Goal: Task Accomplishment & Management: Manage account settings

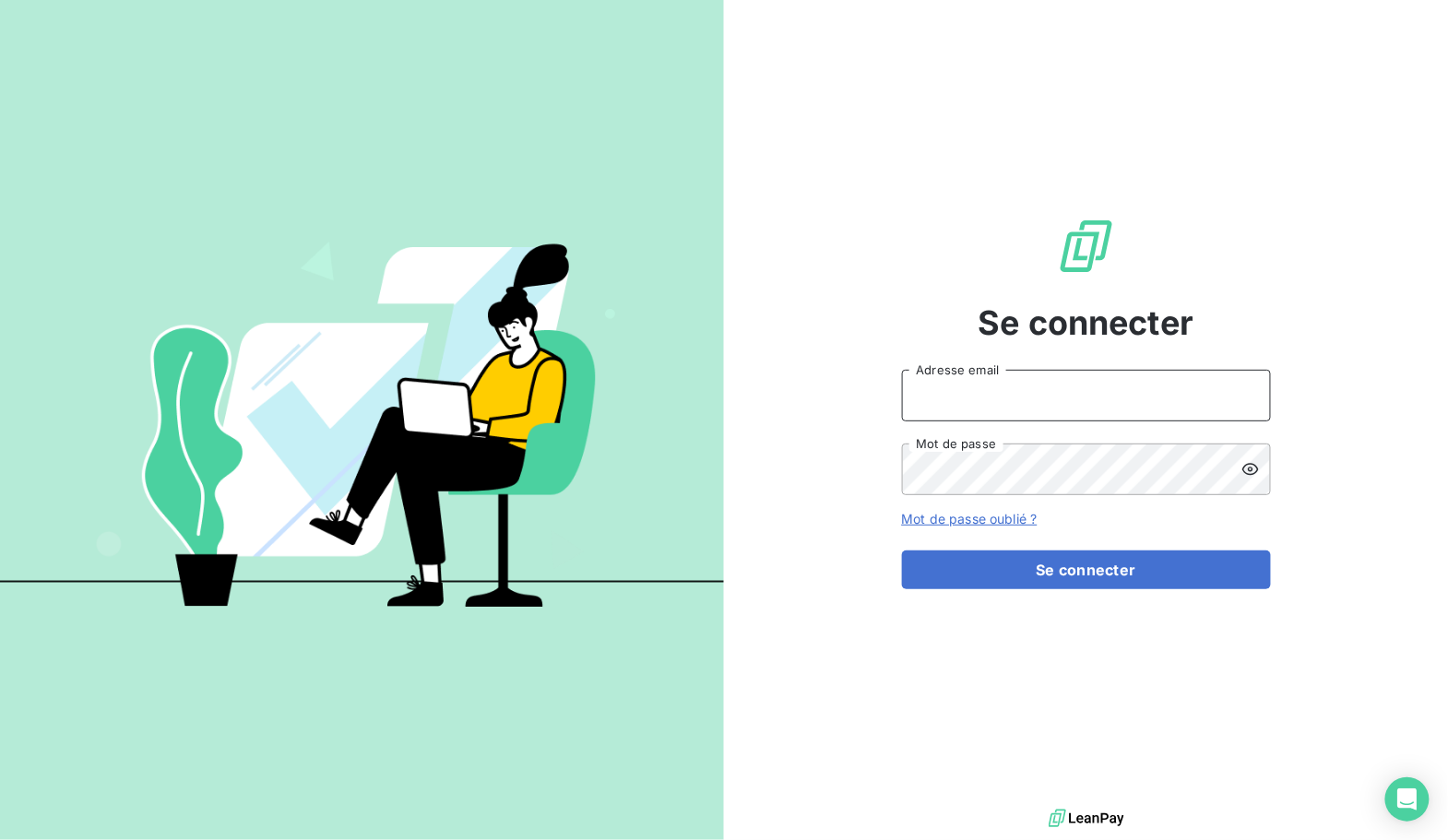
type input "[EMAIL_ADDRESS][DOMAIN_NAME]"
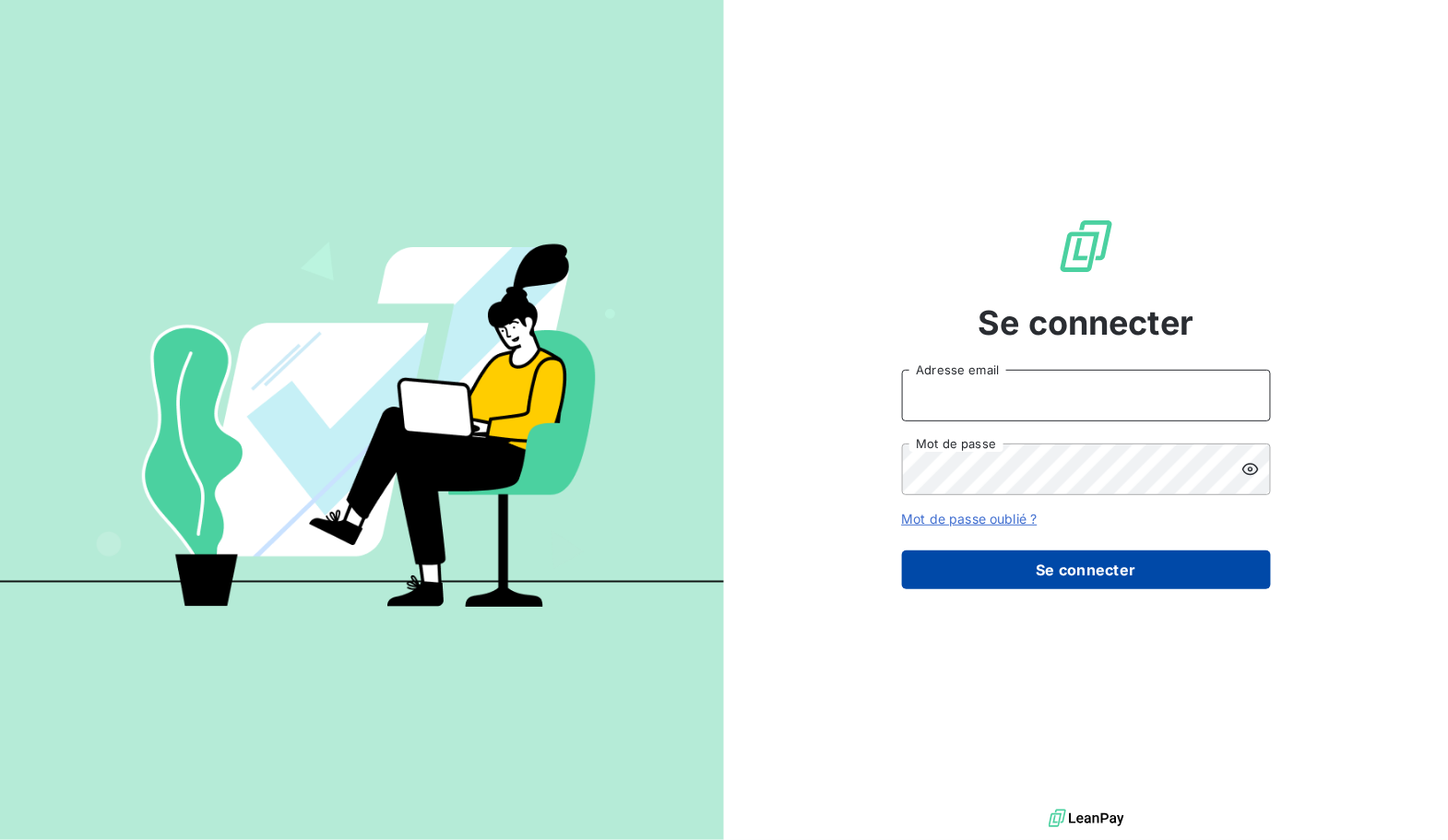
type input "[EMAIL_ADDRESS][DOMAIN_NAME]"
click at [1025, 572] on button "Se connecter" at bounding box center [1086, 570] width 369 height 39
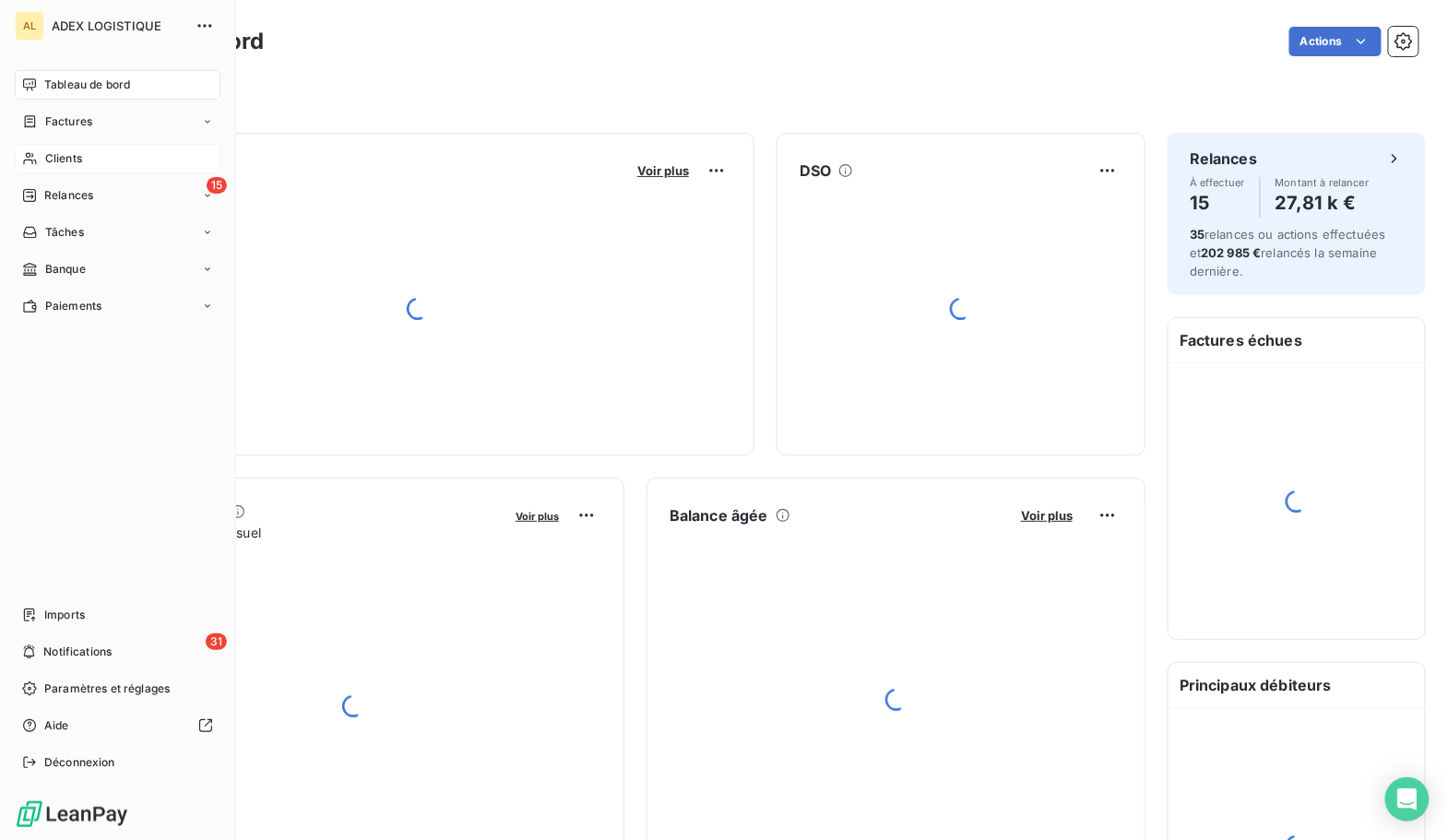
click at [89, 118] on span "Factures" at bounding box center [69, 121] width 47 height 17
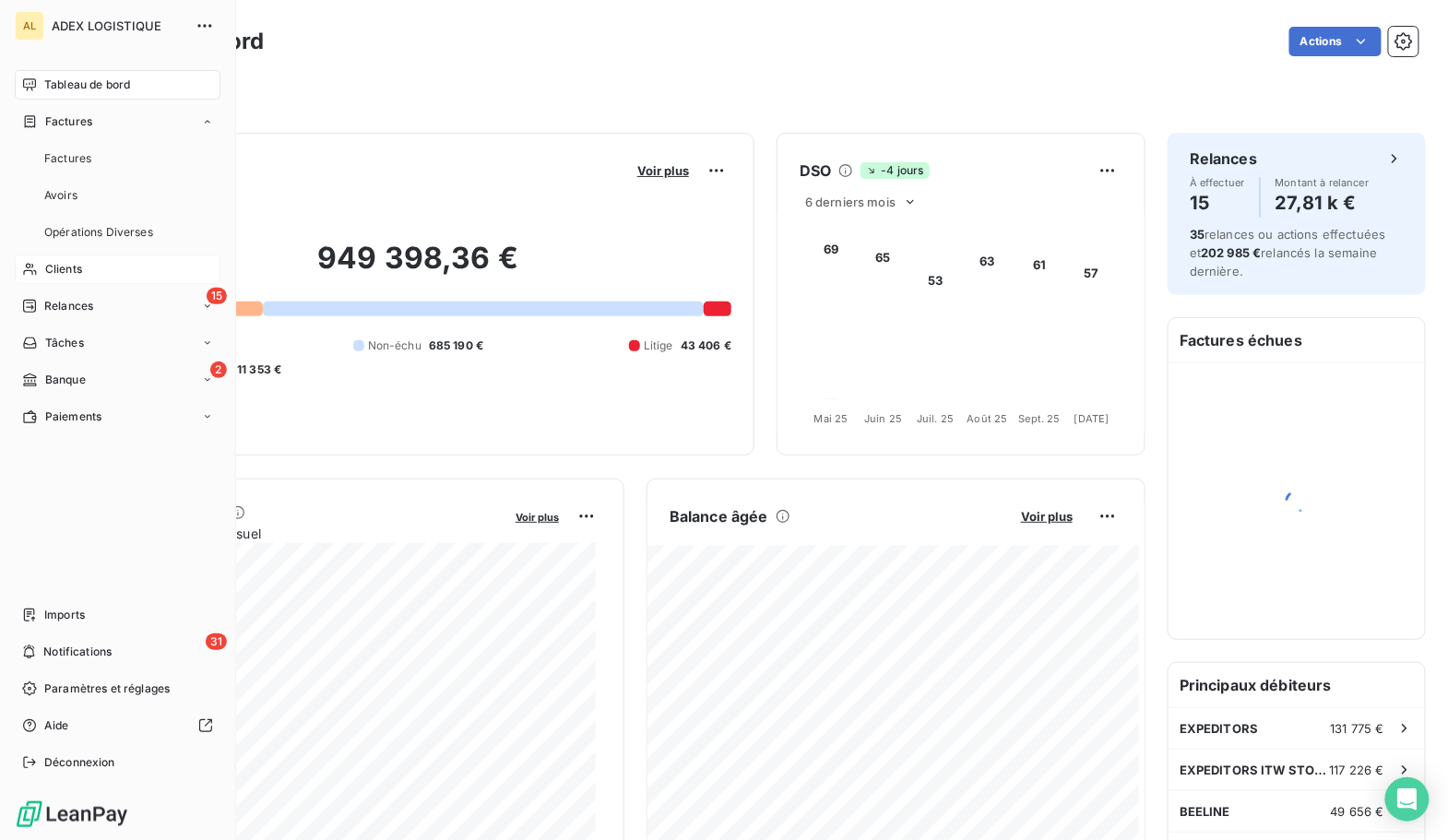
click at [89, 118] on span "Factures" at bounding box center [69, 121] width 47 height 17
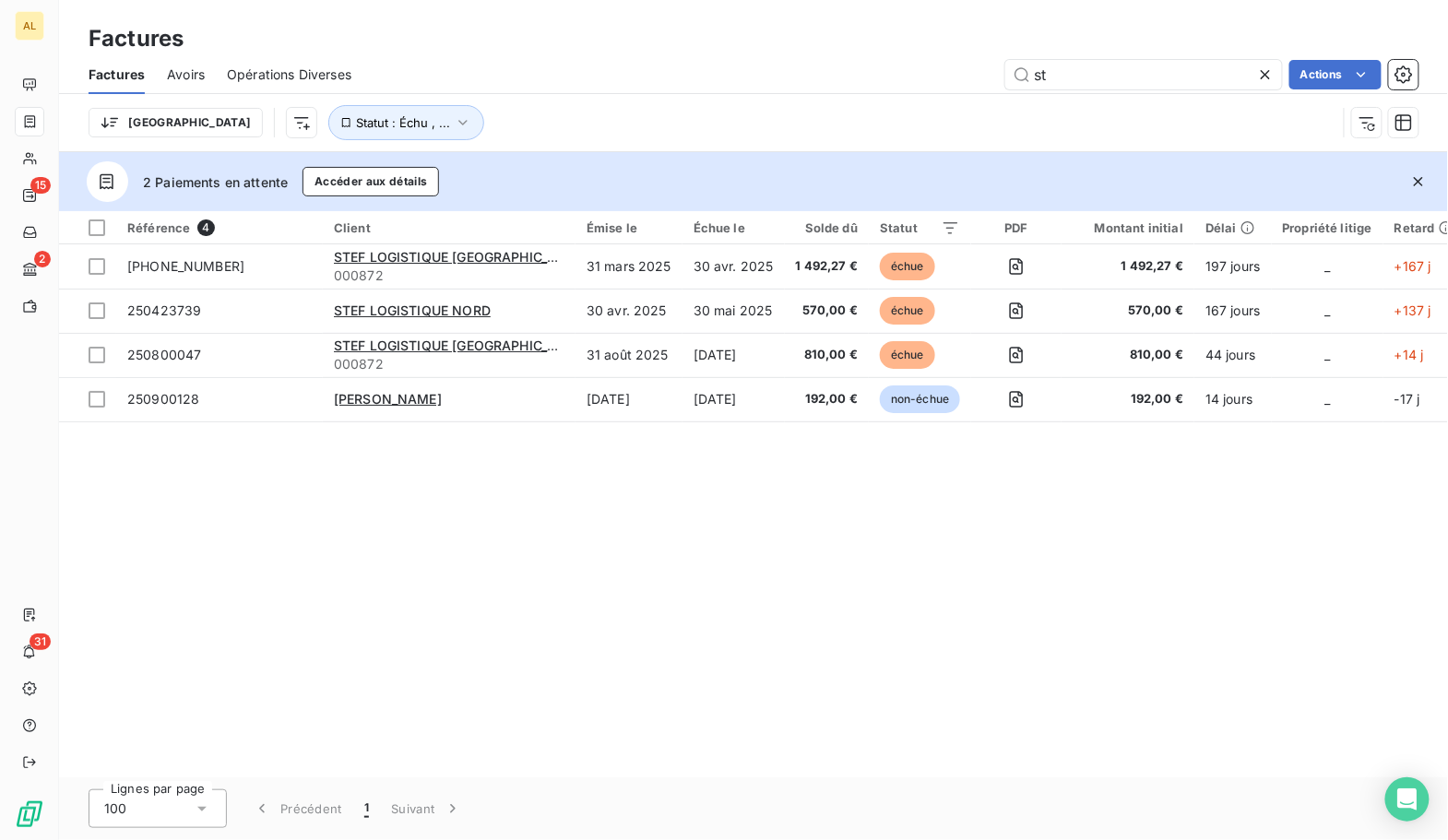
type input "s"
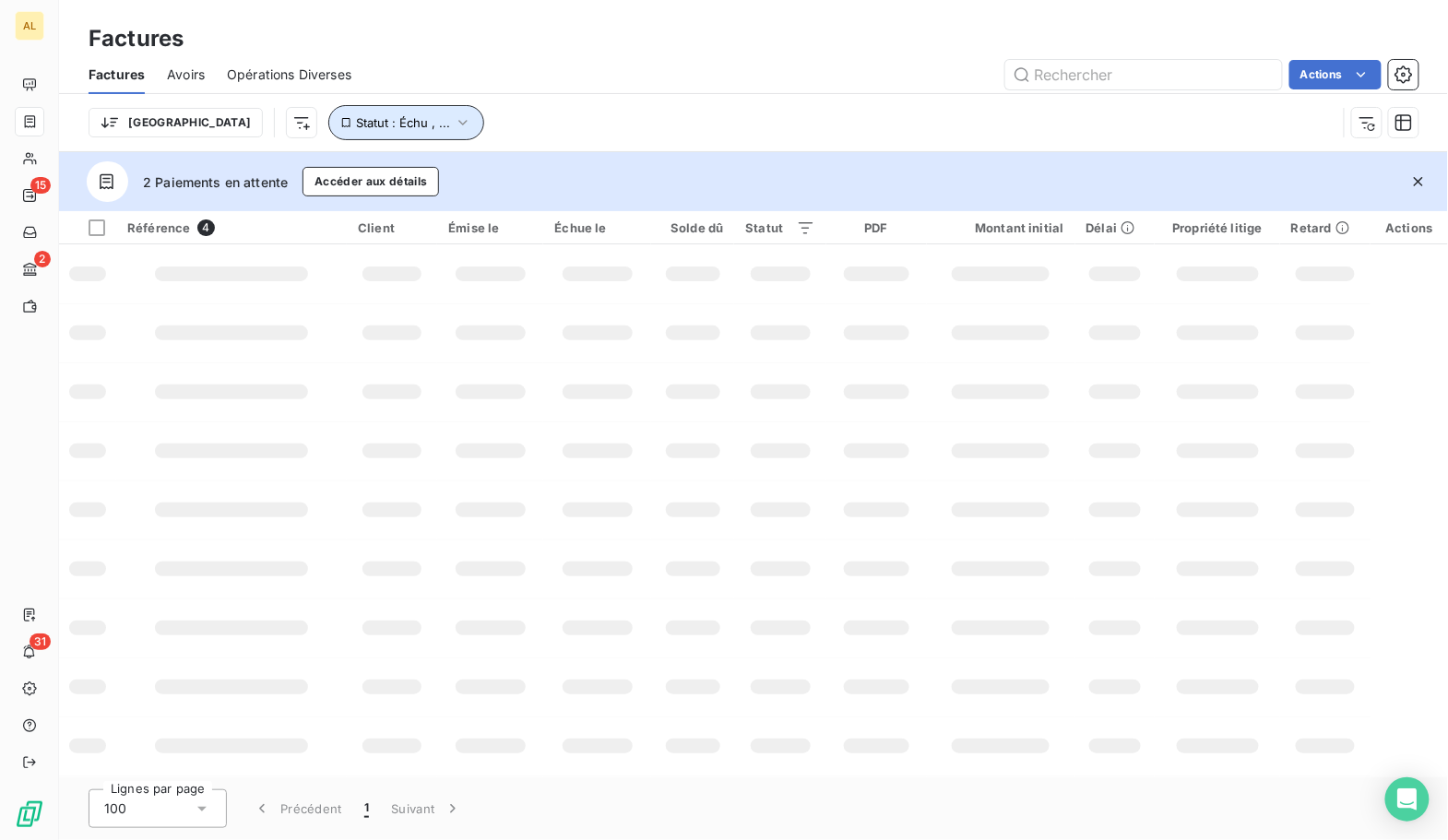
click at [328, 130] on button "Statut : Échu , ..." at bounding box center [406, 122] width 155 height 35
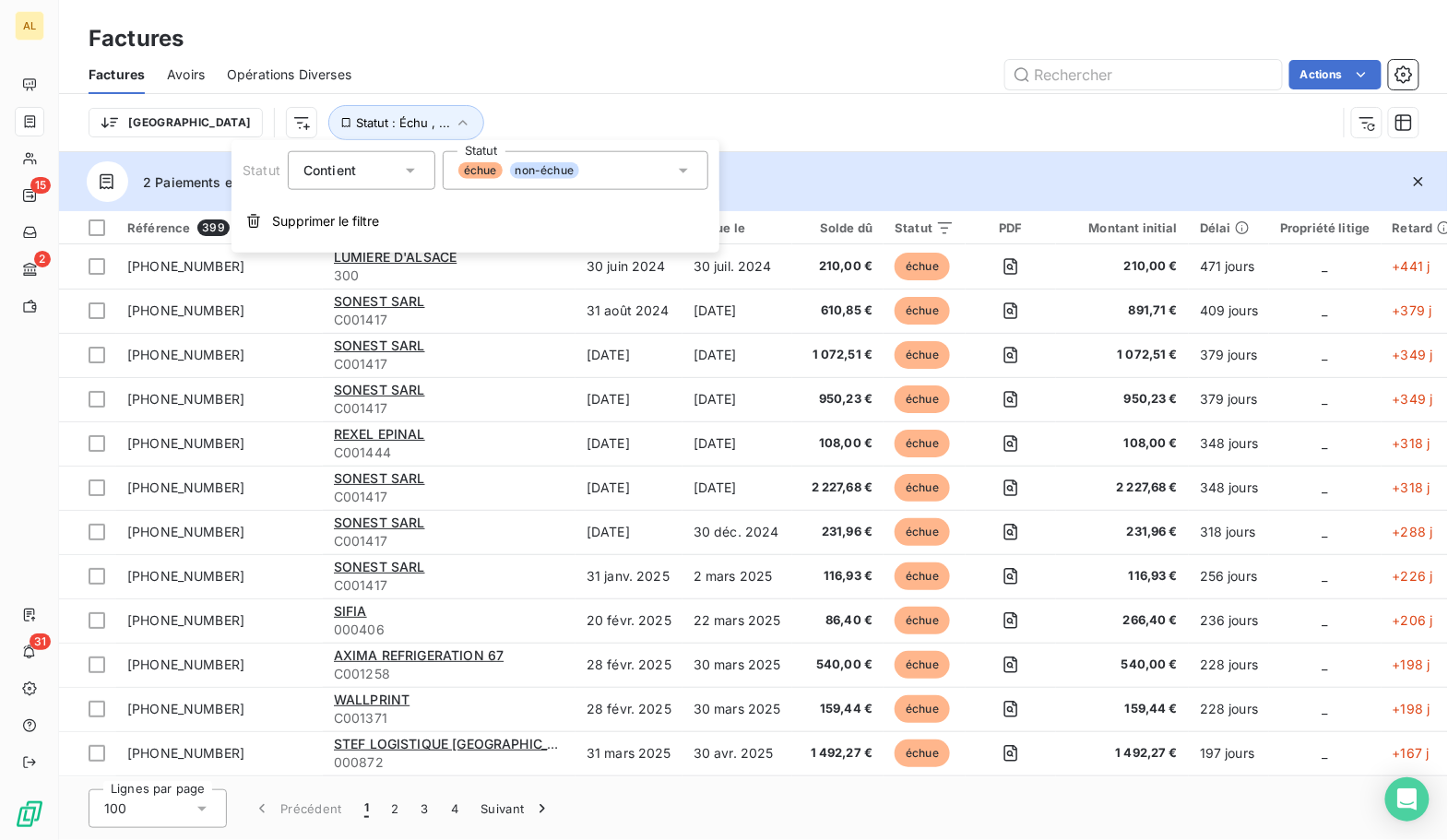
click at [557, 170] on span "non-échue" at bounding box center [544, 170] width 69 height 17
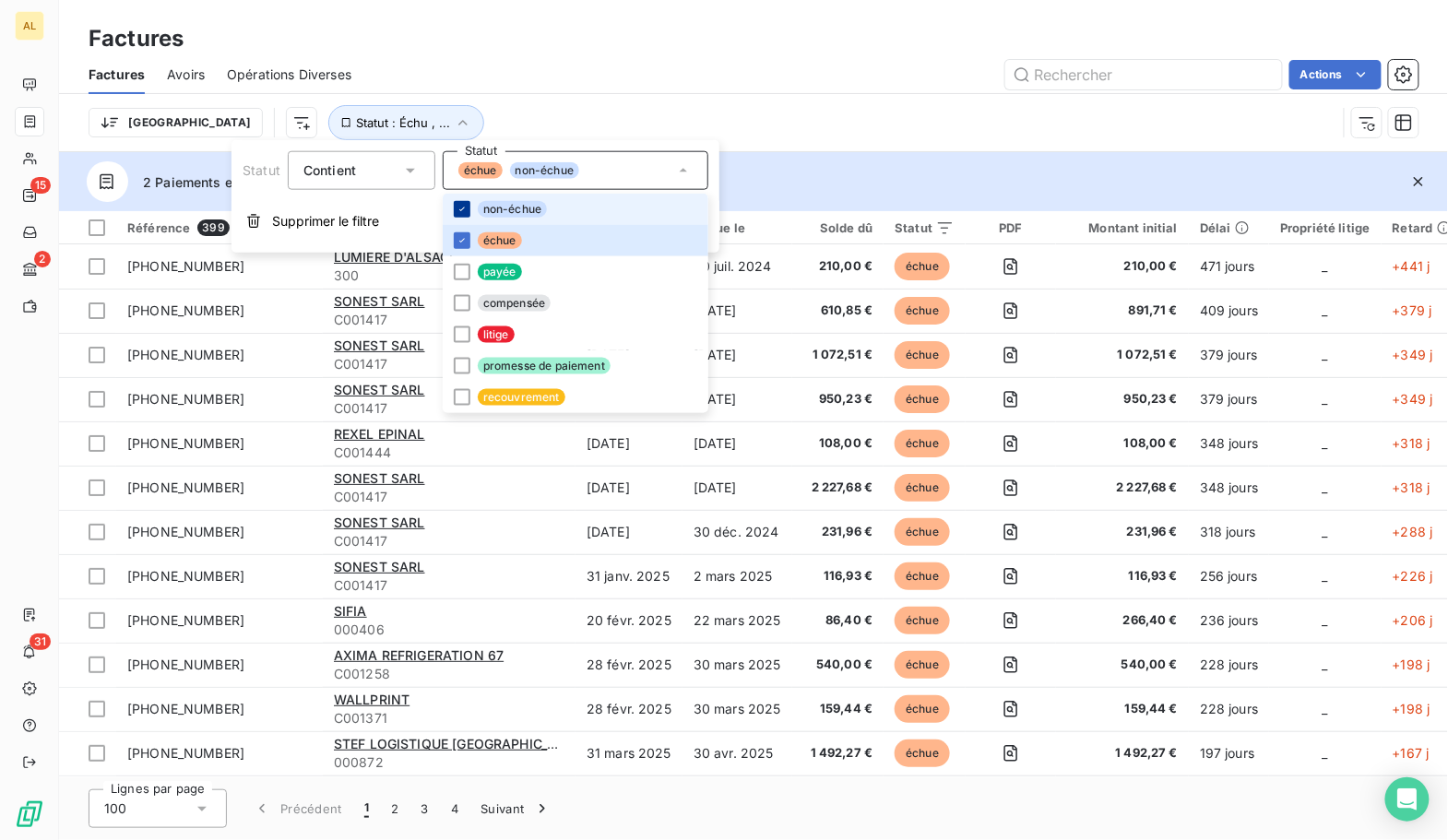
click at [461, 212] on icon at bounding box center [461, 209] width 11 height 11
click at [585, 71] on div "Actions" at bounding box center [895, 75] width 1045 height 29
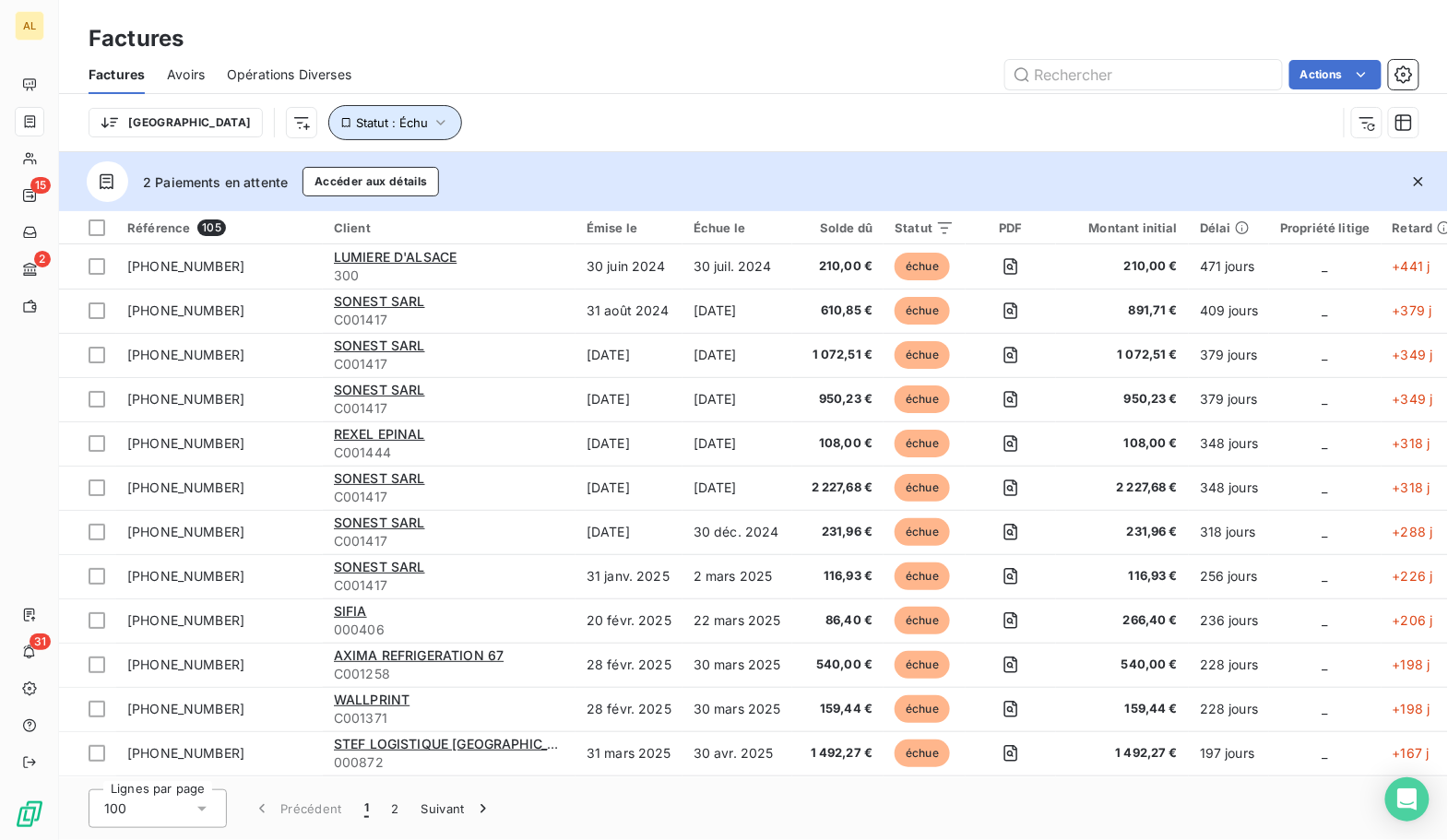
click at [431, 131] on icon "button" at bounding box center [440, 122] width 18 height 18
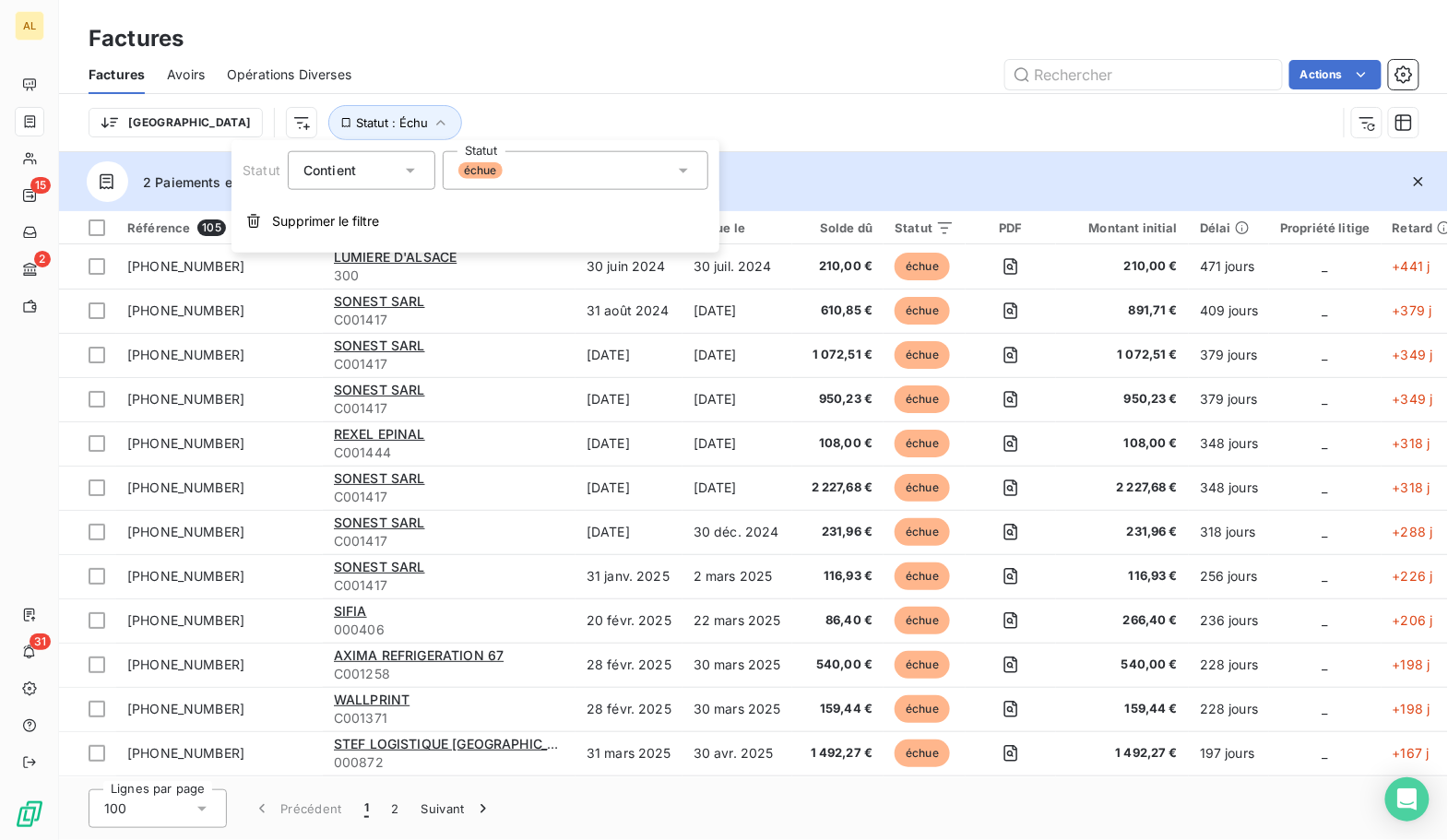
click at [420, 118] on div "Trier Statut : Échu" at bounding box center [712, 122] width 1248 height 35
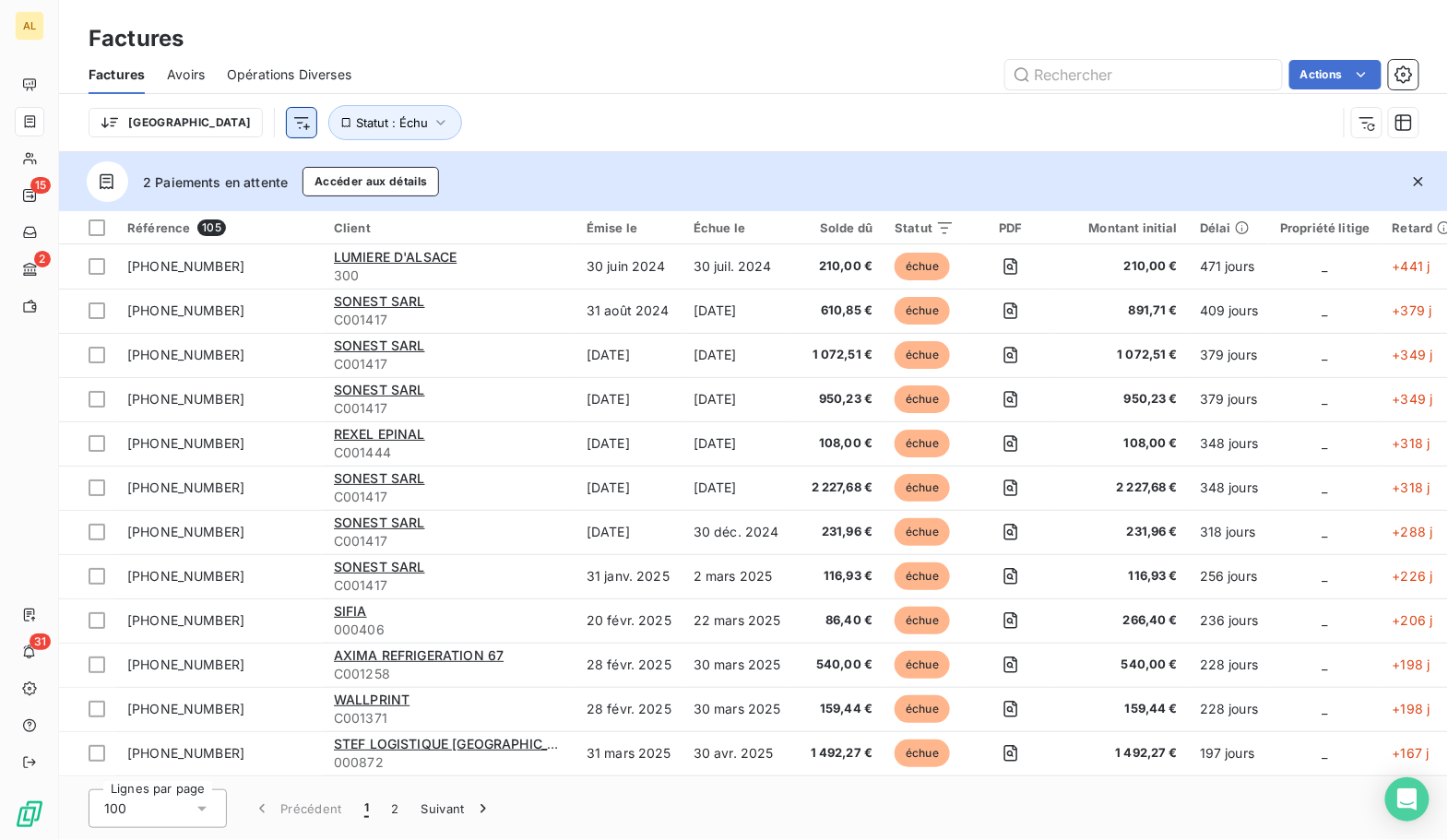
click at [202, 126] on html "AL 15 2 31 Factures Factures Avoirs Opérations Diverses Actions Trier Statut : …" at bounding box center [724, 420] width 1448 height 840
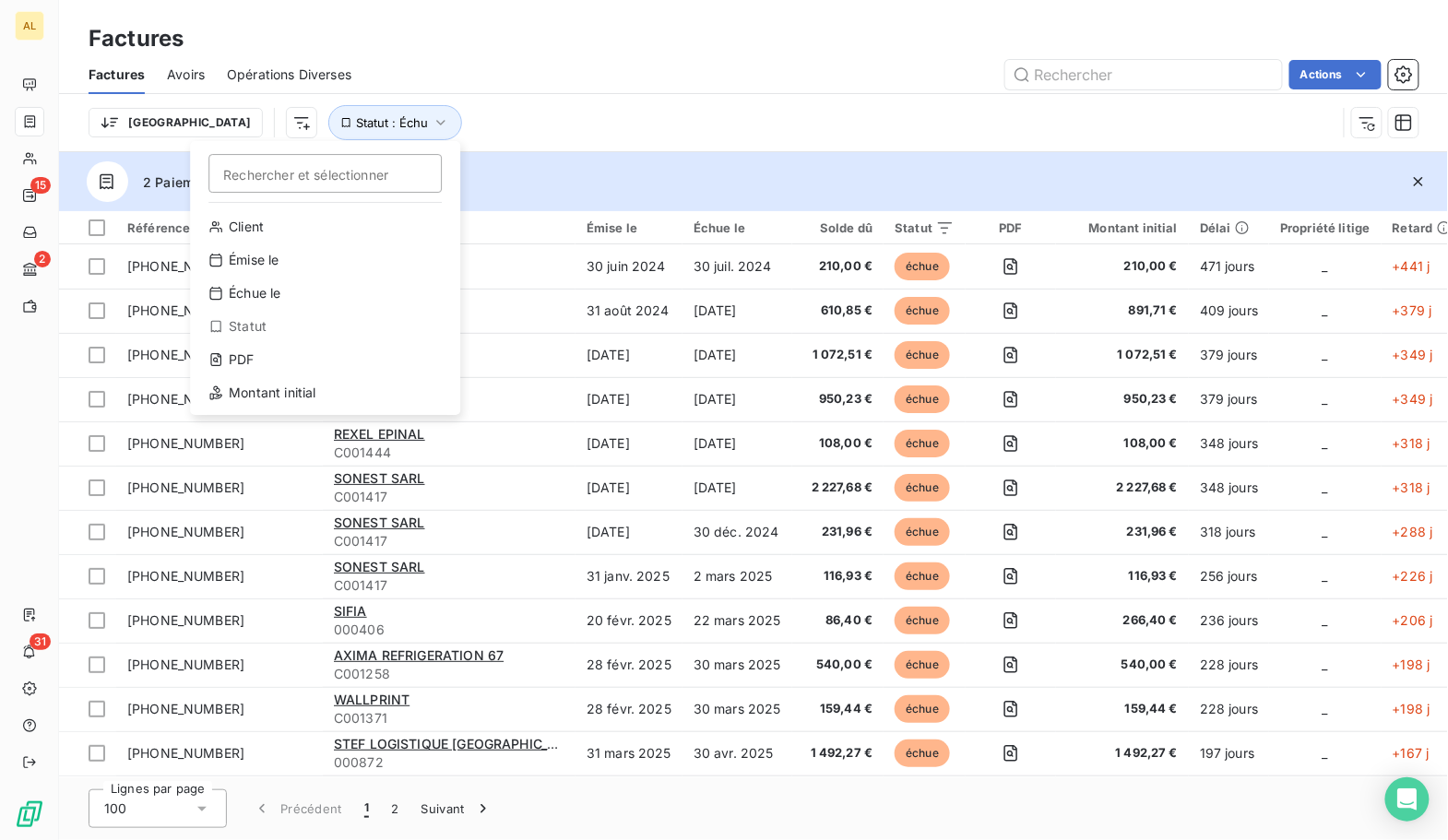
click at [330, 118] on html "AL 15 2 31 Factures Factures Avoirs Opérations Diverses Actions Trier Recherche…" at bounding box center [724, 420] width 1448 height 840
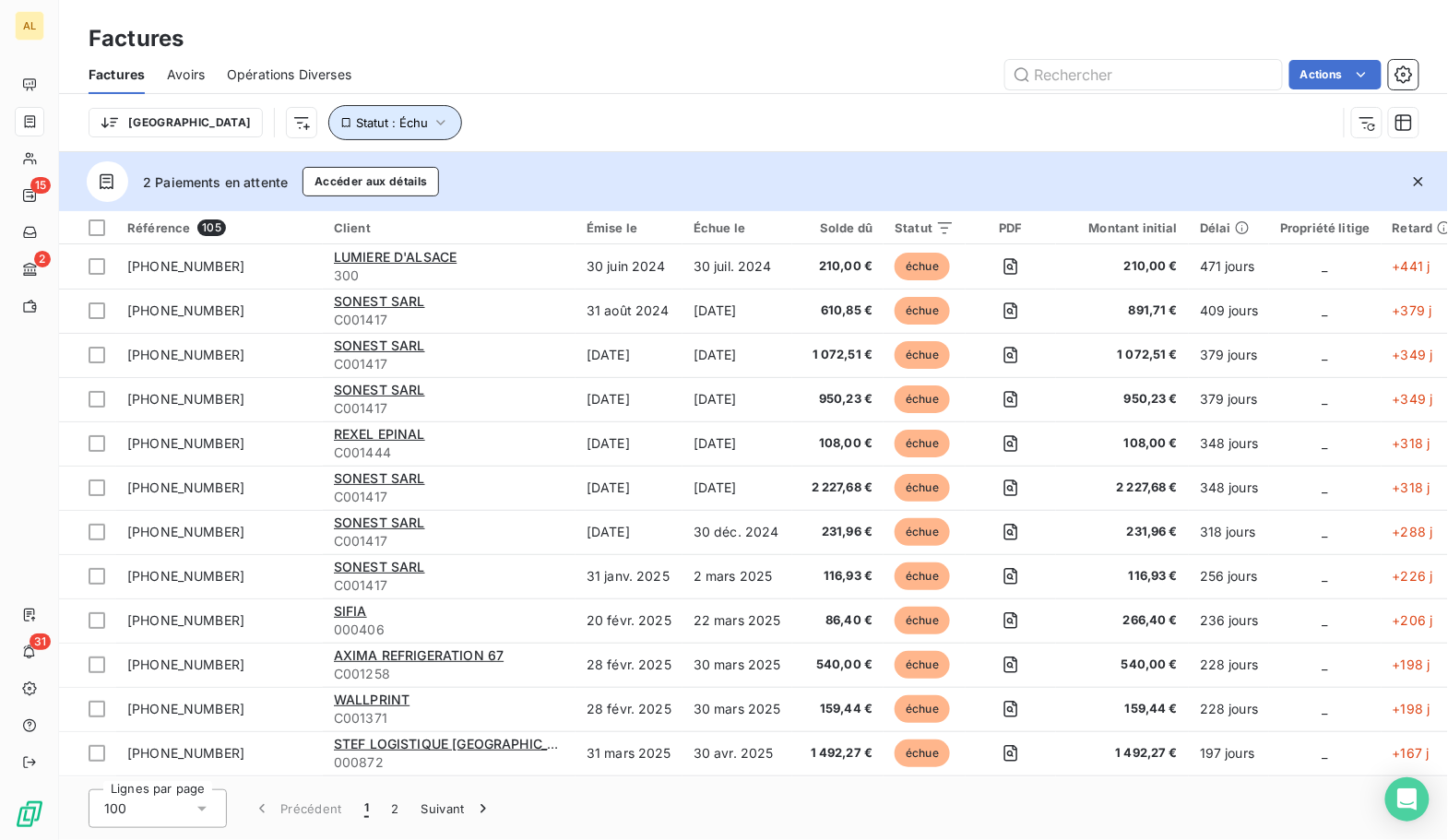
click at [431, 119] on icon "button" at bounding box center [440, 122] width 18 height 18
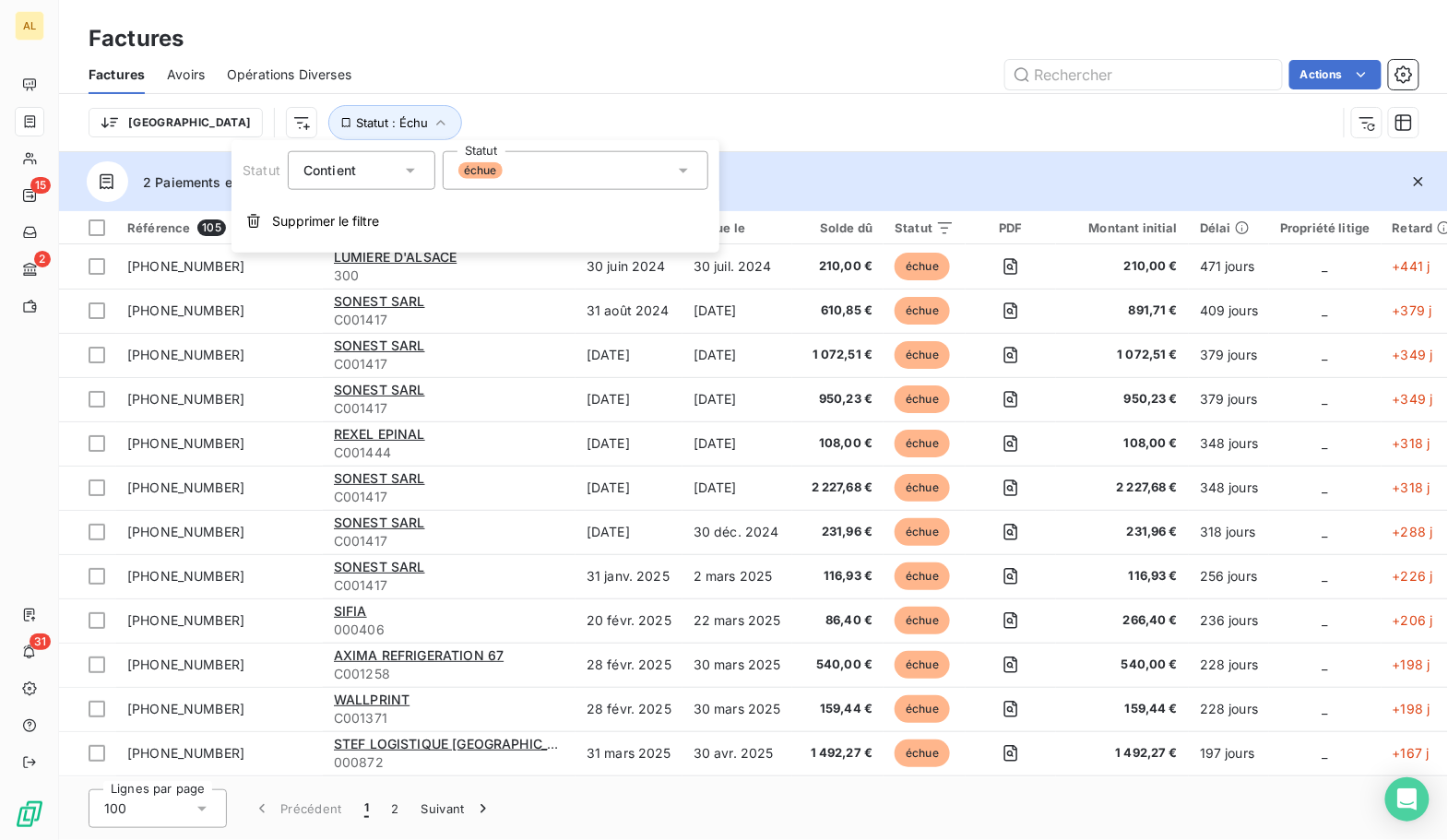
click at [360, 181] on div "Contient is" at bounding box center [352, 170] width 98 height 26
click at [355, 176] on div "Contient" at bounding box center [352, 170] width 98 height 26
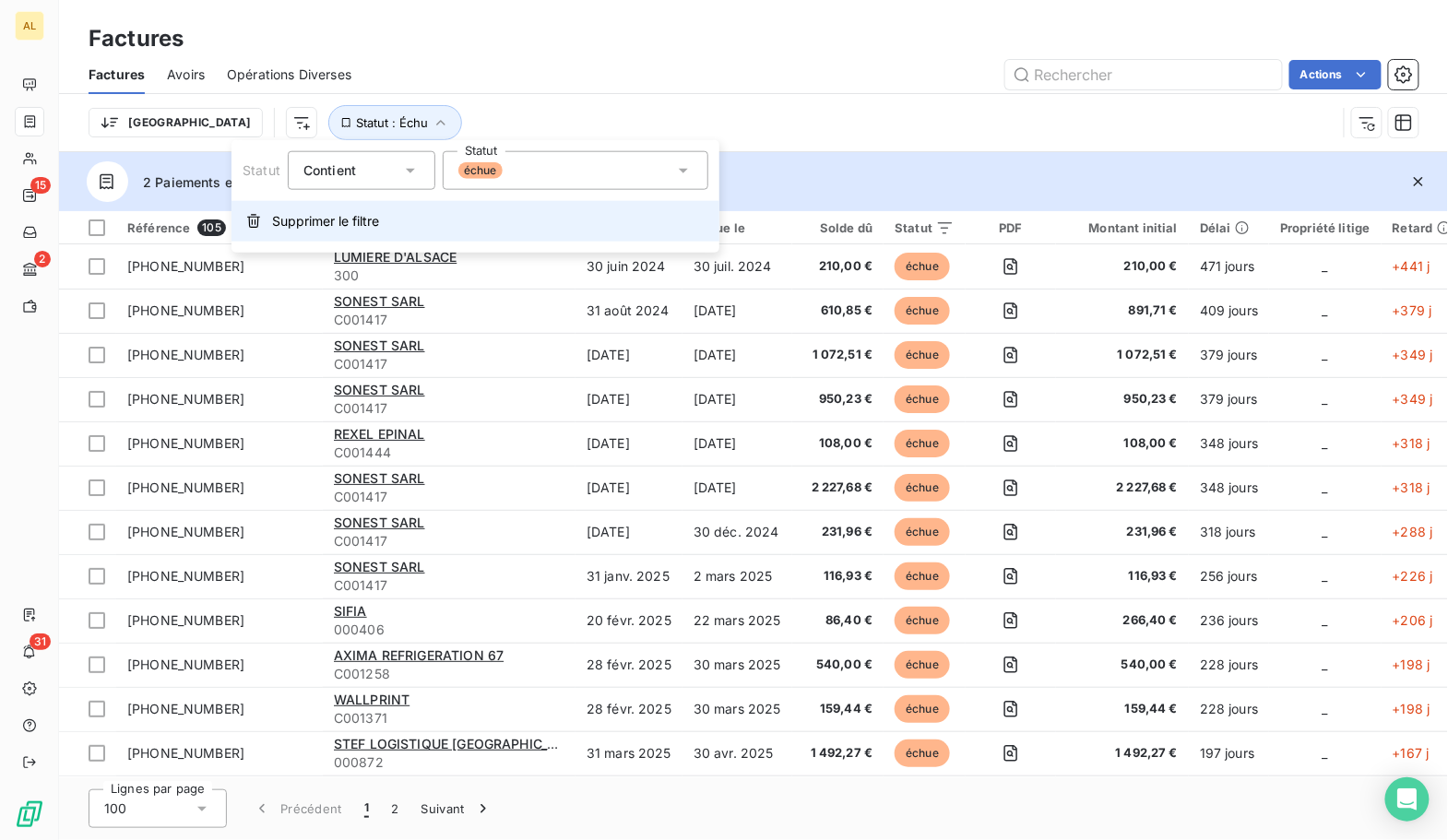
click at [300, 223] on span "Supprimer le filtre" at bounding box center [325, 220] width 107 height 18
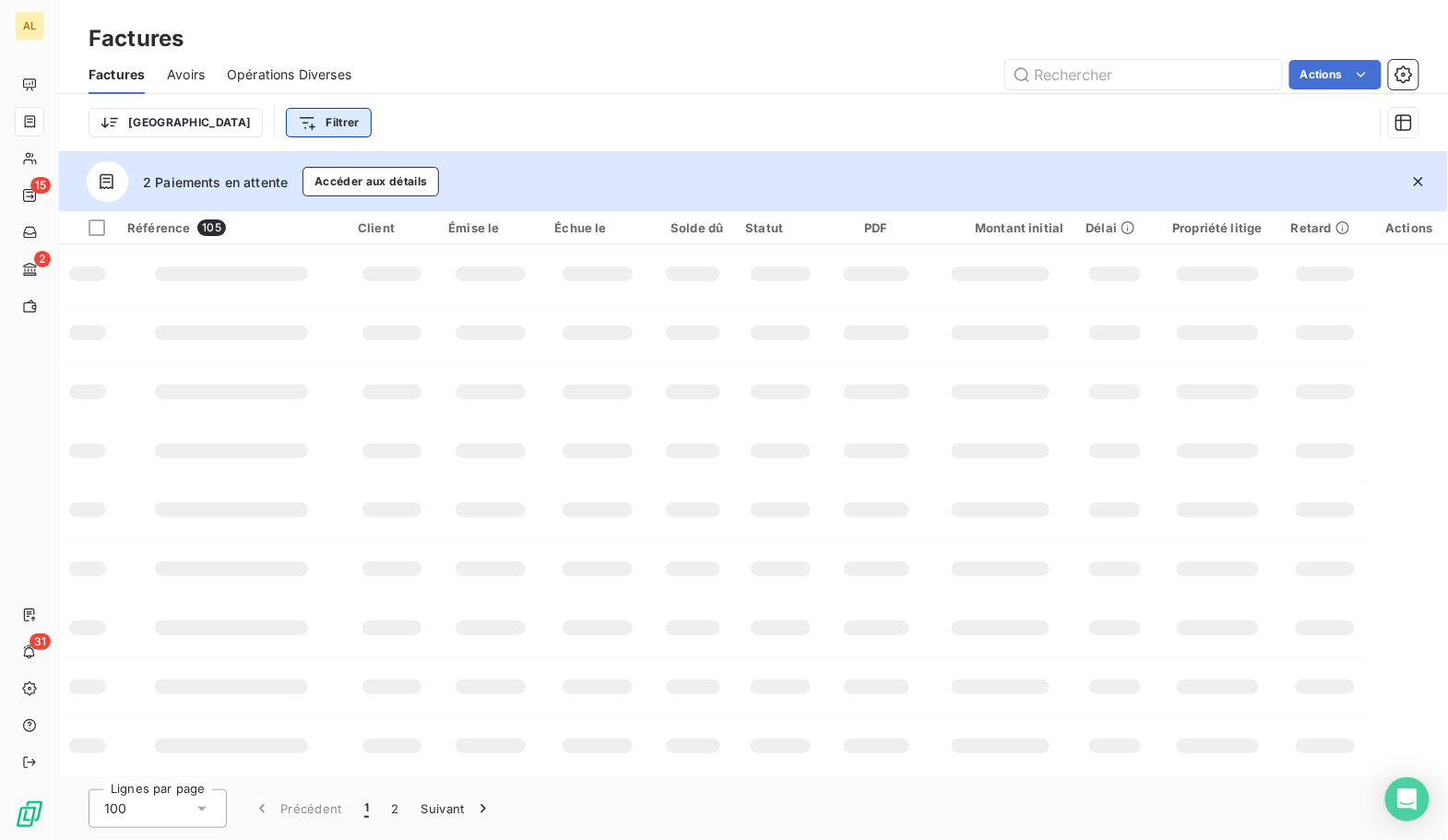
click at [253, 118] on html "AL 15 2 31 Factures Factures Avoirs Opérations Diverses Actions Trier Filtrer 2…" at bounding box center [724, 420] width 1448 height 840
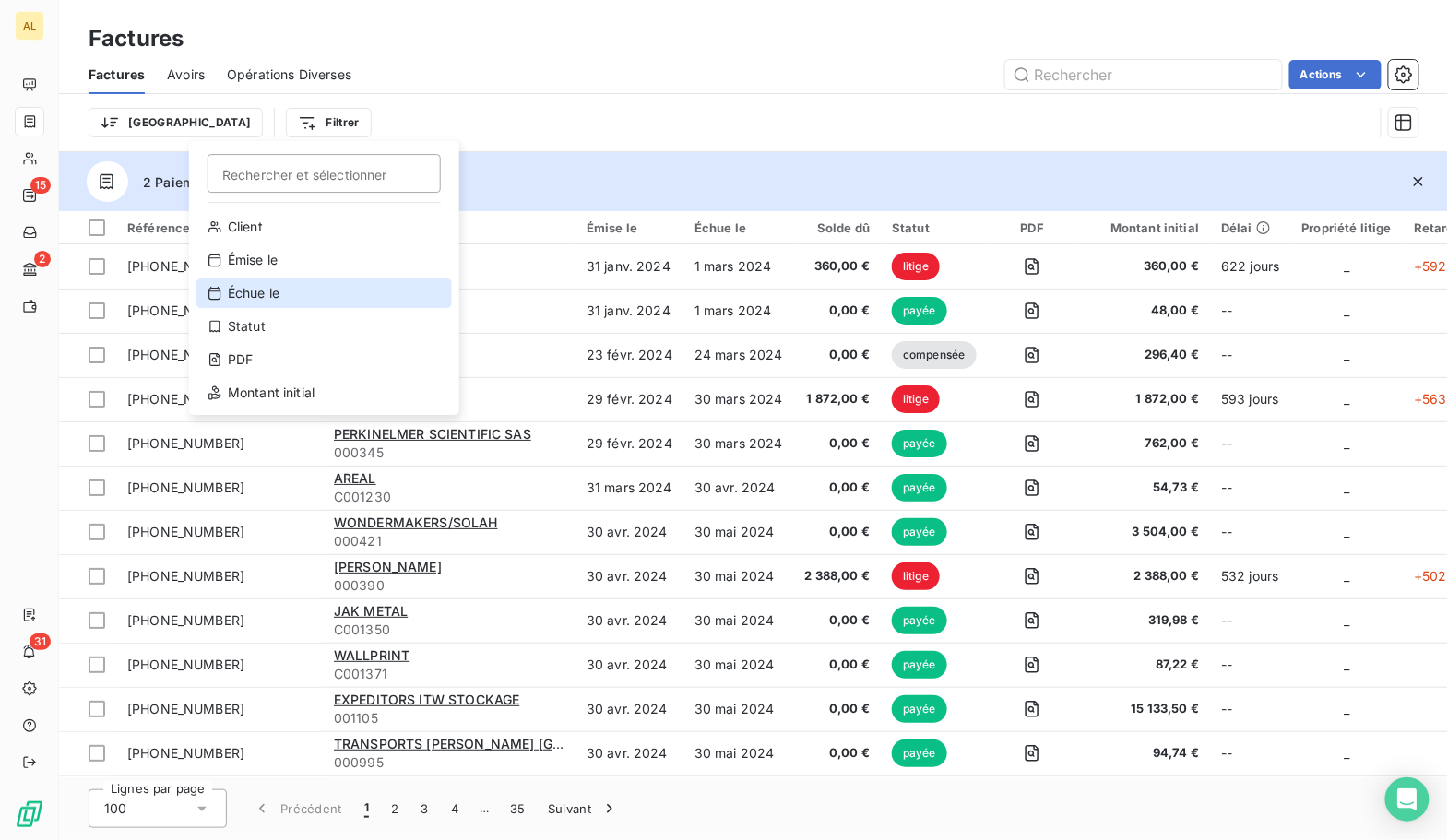
click at [255, 295] on div "Échue le" at bounding box center [323, 293] width 255 height 29
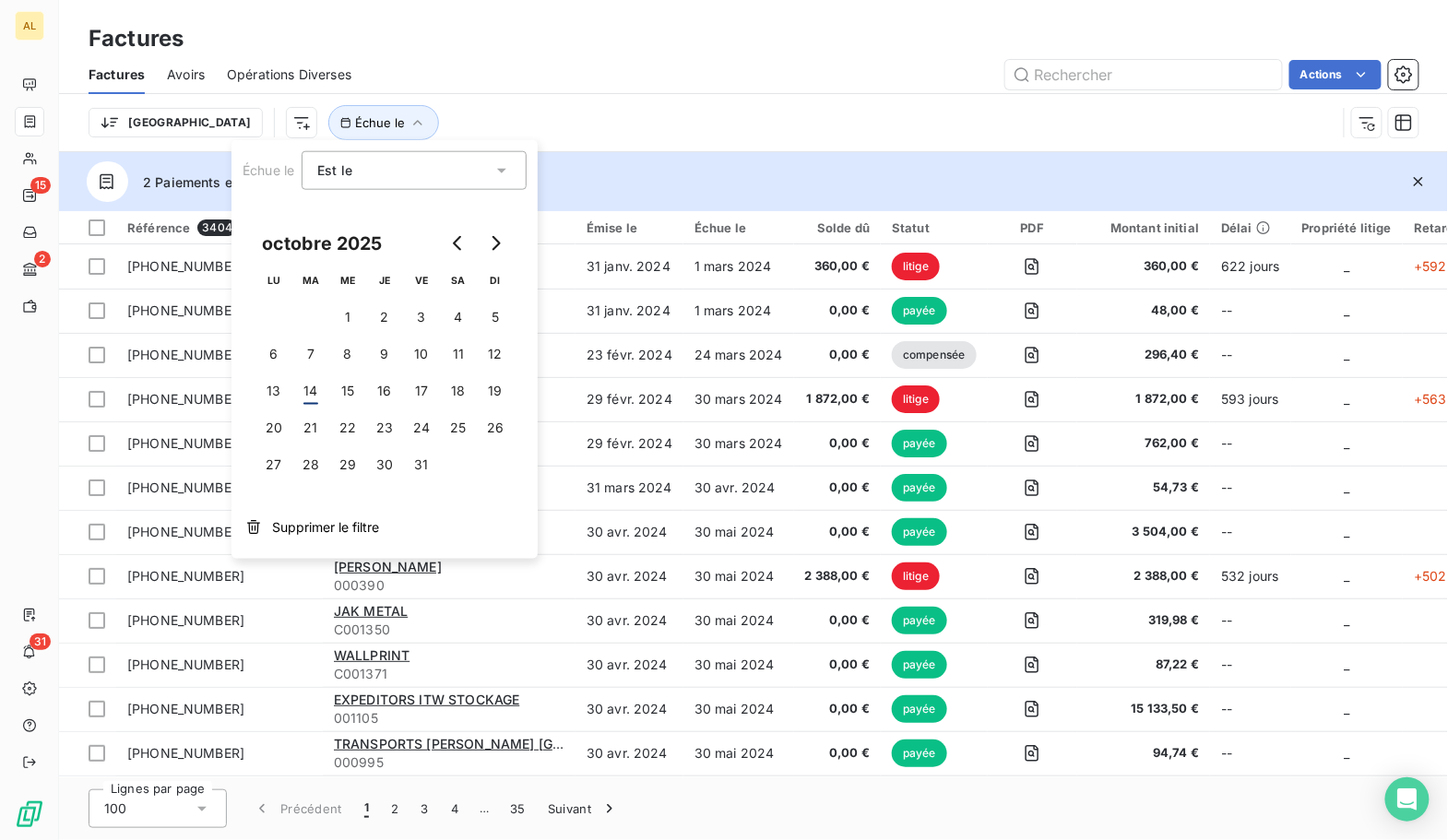
click at [414, 121] on div "Trier Échue le" at bounding box center [712, 122] width 1248 height 35
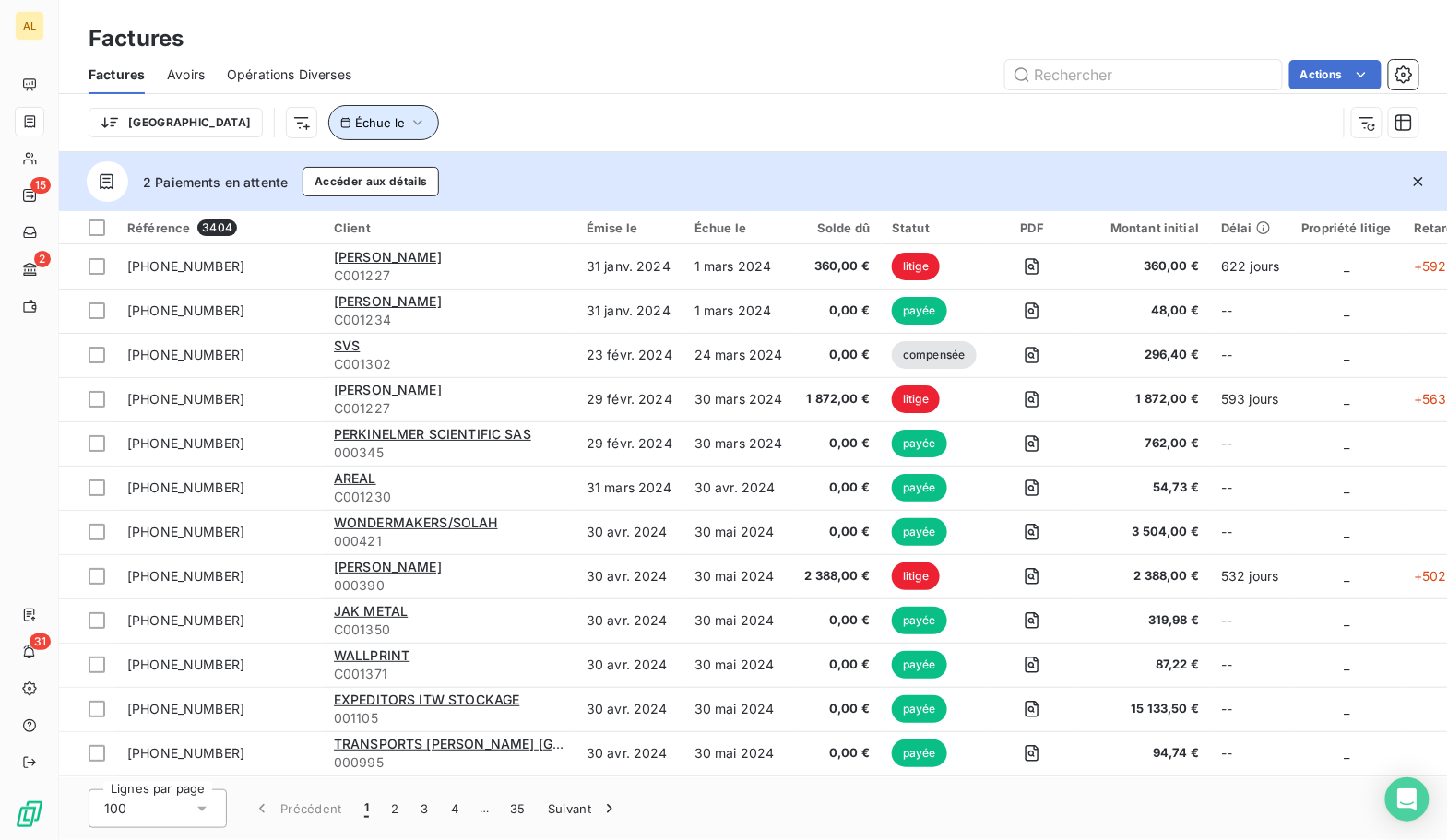
click at [330, 128] on button "Échue le" at bounding box center [384, 122] width 111 height 35
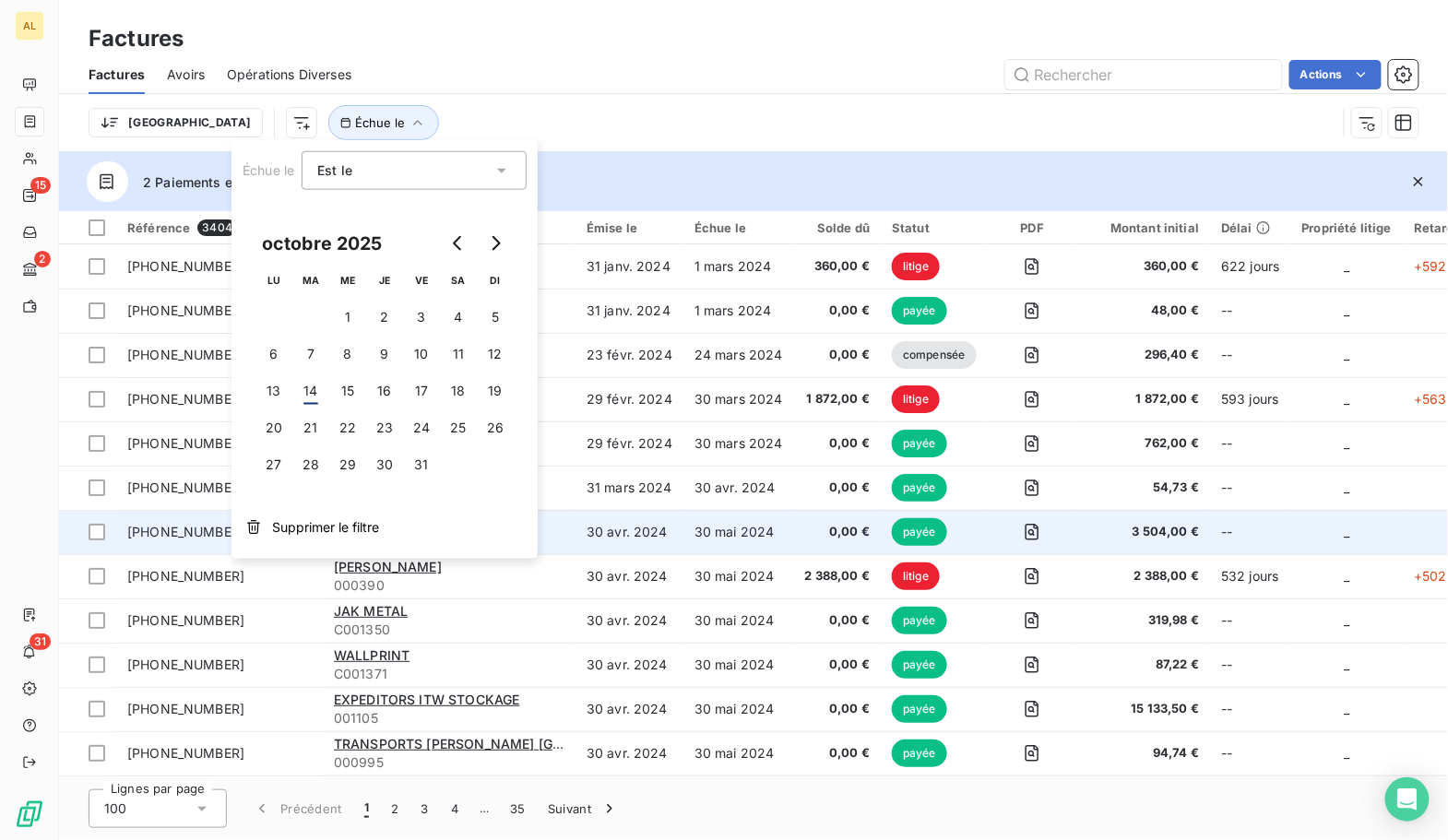
click at [304, 532] on span "Supprimer le filtre" at bounding box center [325, 527] width 107 height 18
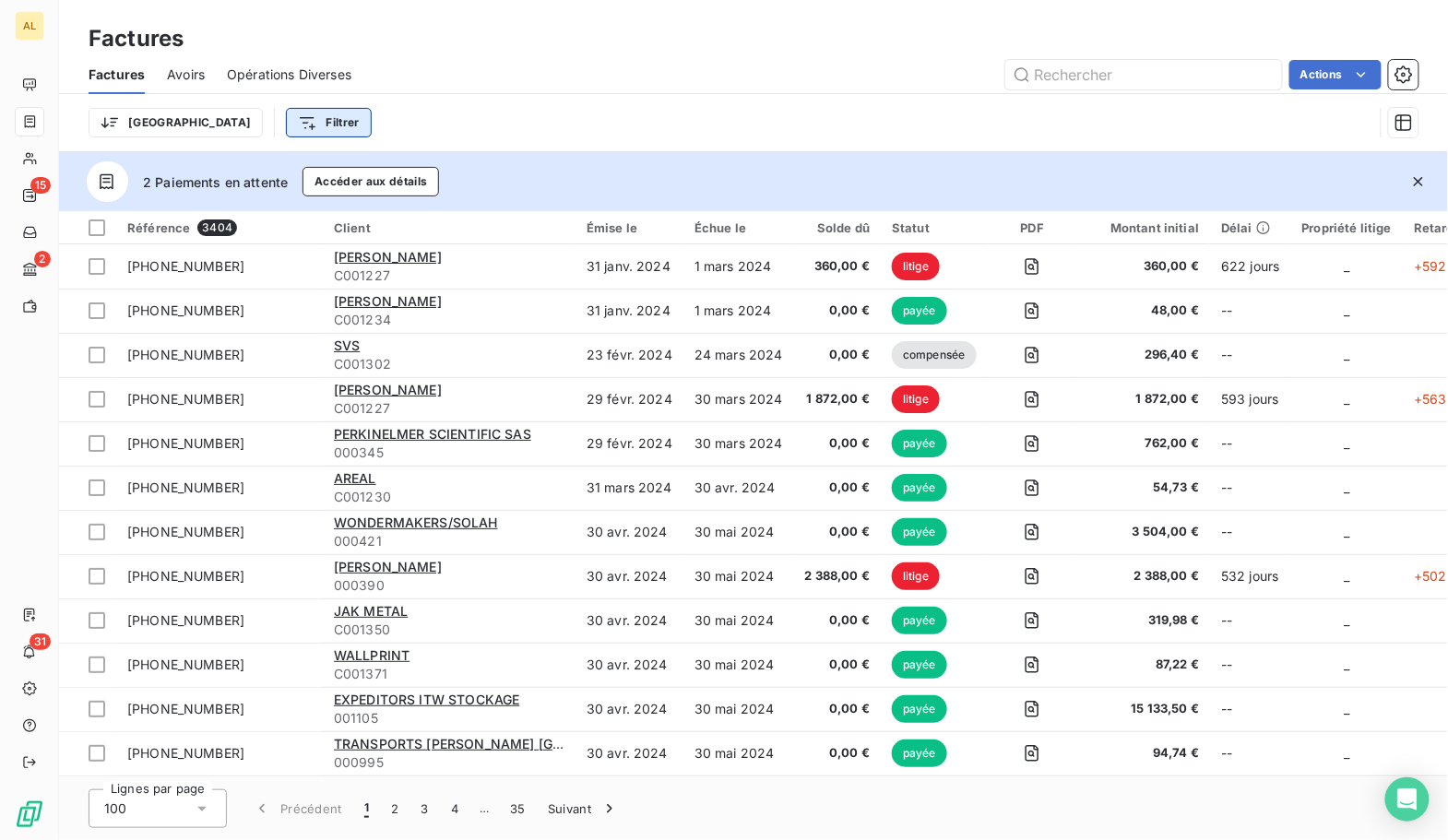
click at [207, 118] on html "AL 15 2 31 Factures Factures Avoirs Opérations Diverses Actions Trier Filtrer 2…" at bounding box center [724, 420] width 1448 height 840
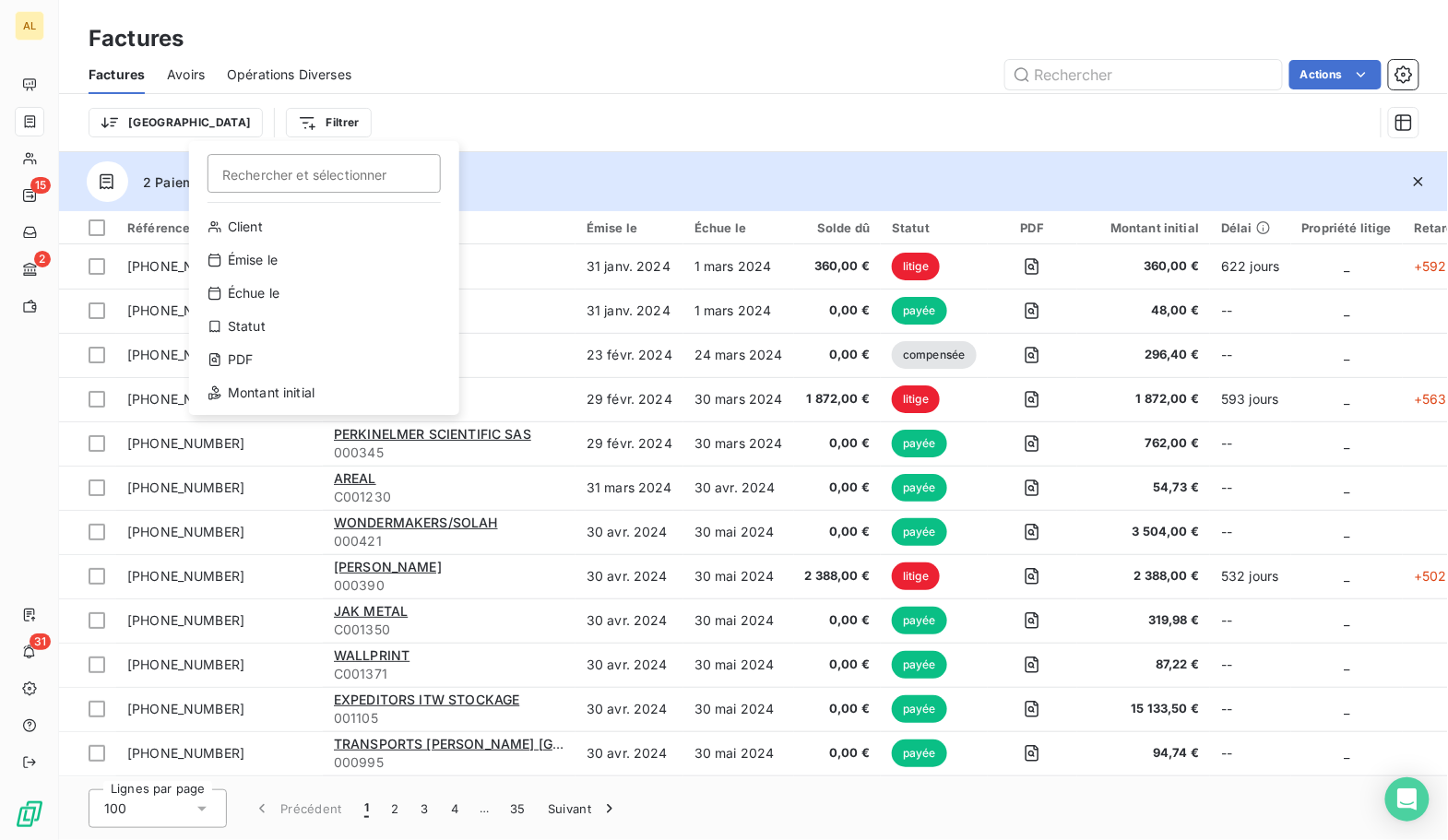
click at [453, 123] on html "AL 15 2 31 Factures Factures Avoirs Opérations Diverses Actions Trier Filtrer R…" at bounding box center [724, 420] width 1448 height 840
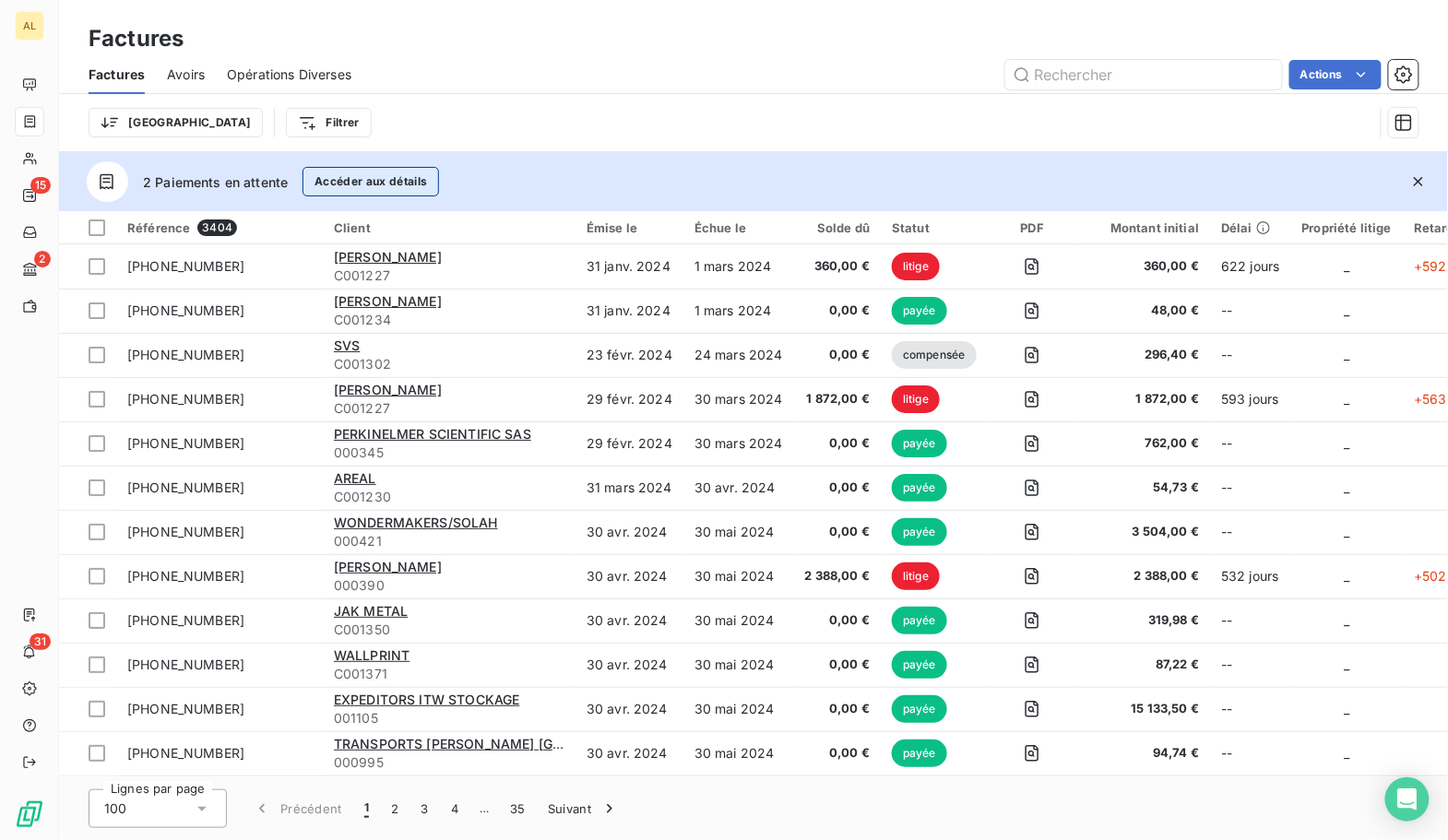
click at [323, 186] on button "Accéder aux détails" at bounding box center [370, 182] width 137 height 29
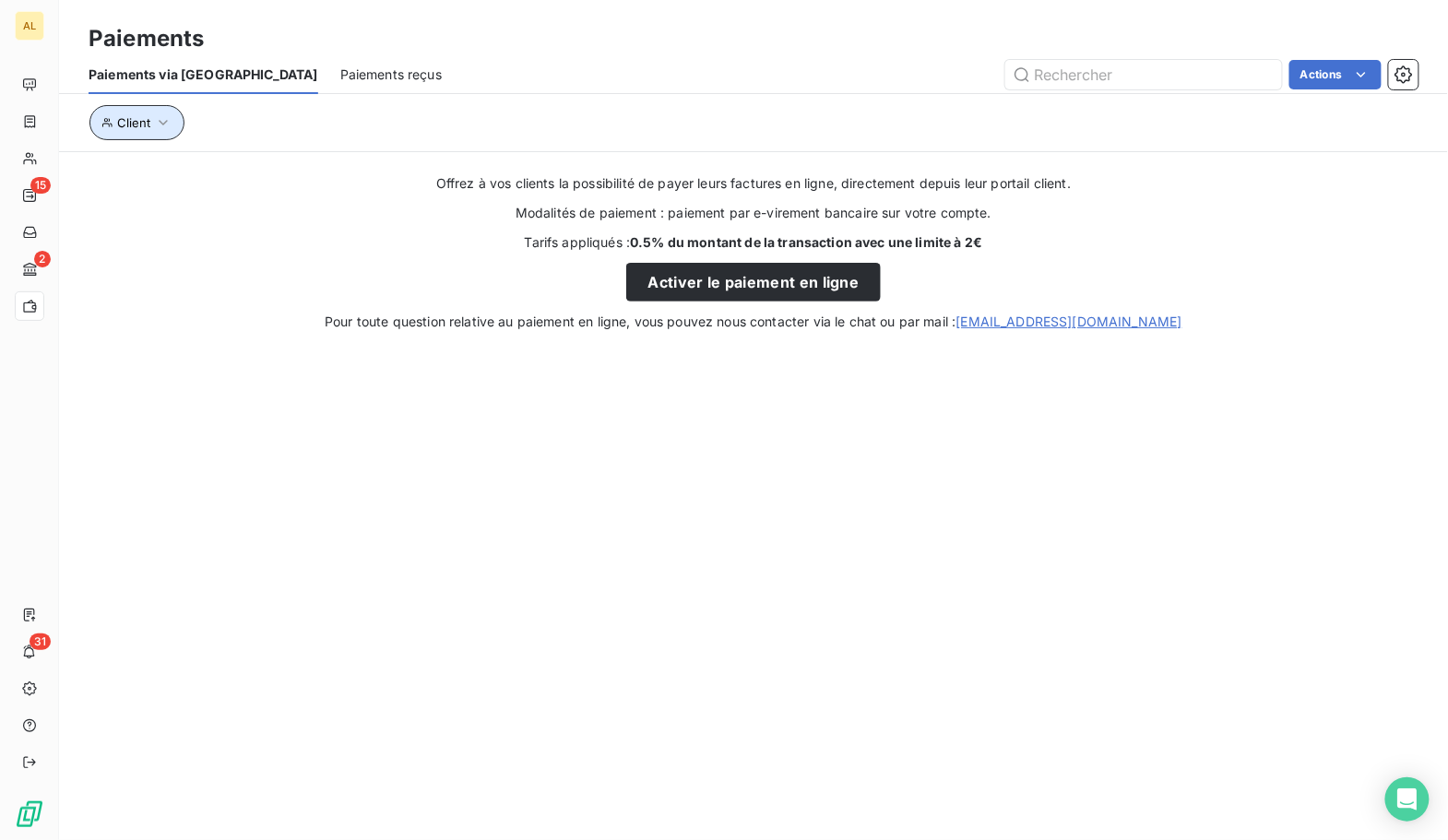
click at [144, 123] on span "Client" at bounding box center [134, 122] width 33 height 15
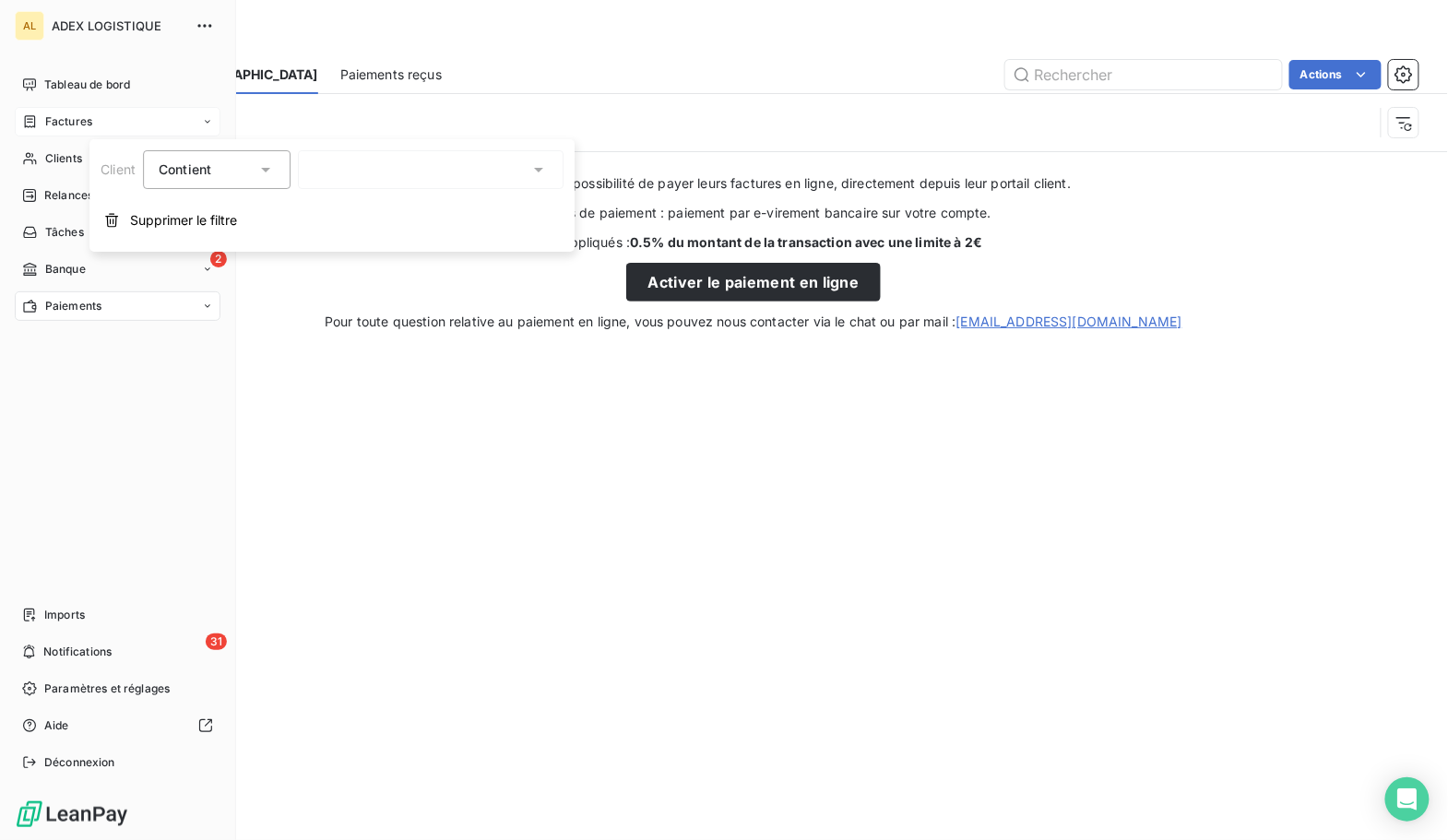
click at [67, 123] on span "Factures" at bounding box center [69, 121] width 47 height 17
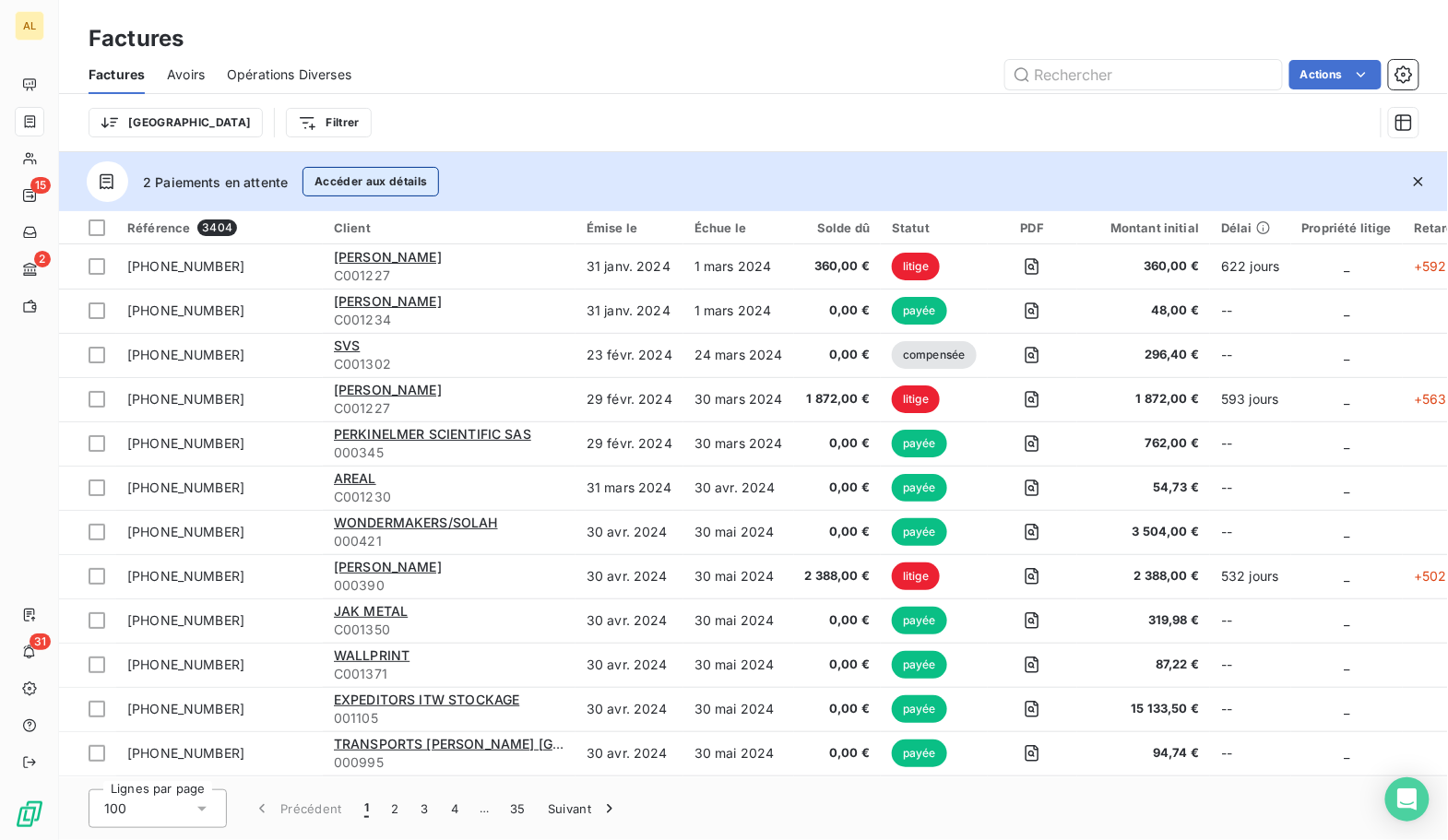
click at [345, 178] on button "Accéder aux détails" at bounding box center [370, 182] width 137 height 29
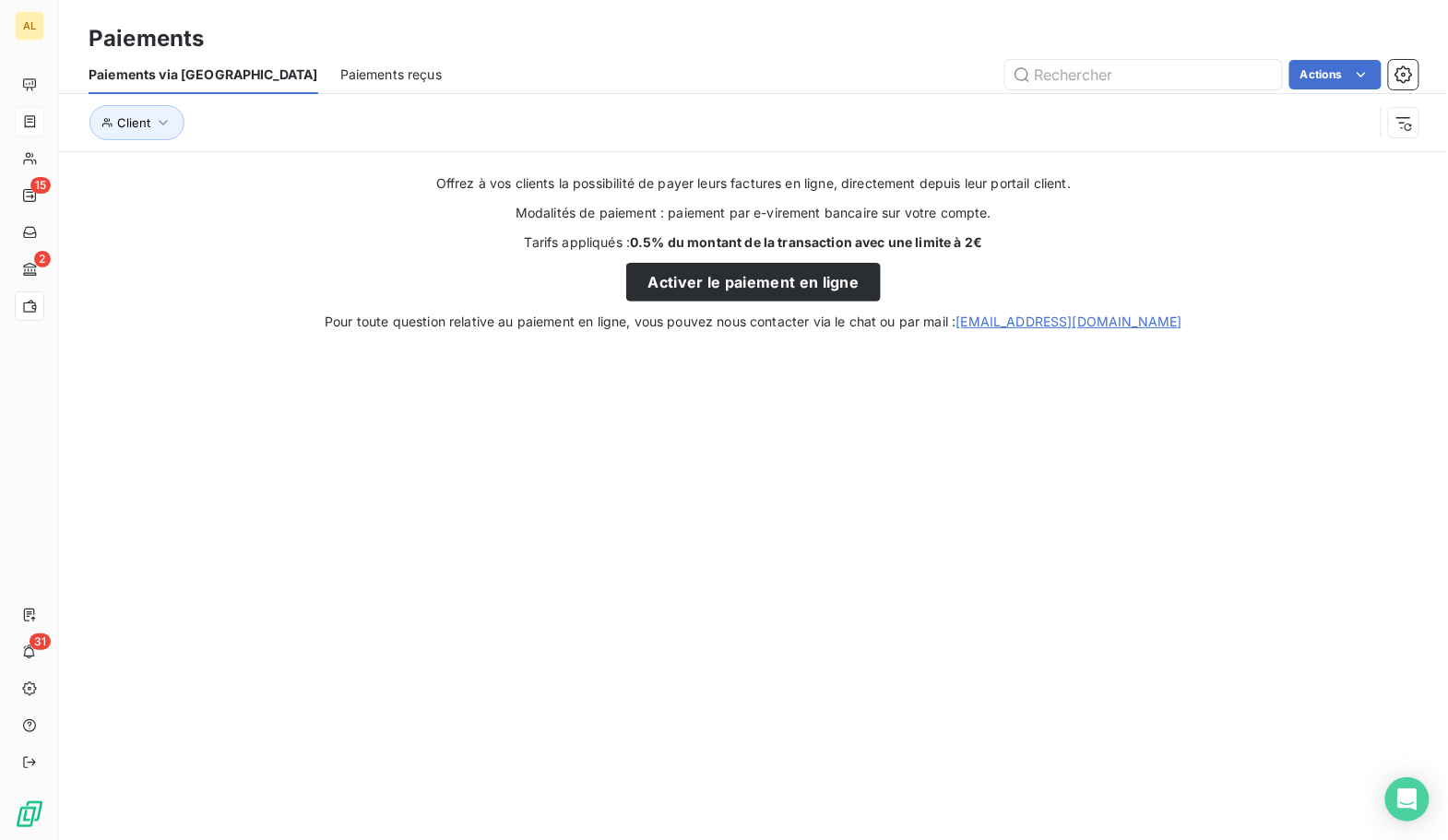
click at [345, 178] on div "Offrez à vos clients la possibilité de payer leurs factures en ligne, directeme…" at bounding box center [754, 252] width 1389 height 156
click at [139, 107] on button "Client" at bounding box center [137, 122] width 95 height 35
click at [200, 185] on div "Contient is" at bounding box center [217, 170] width 148 height 39
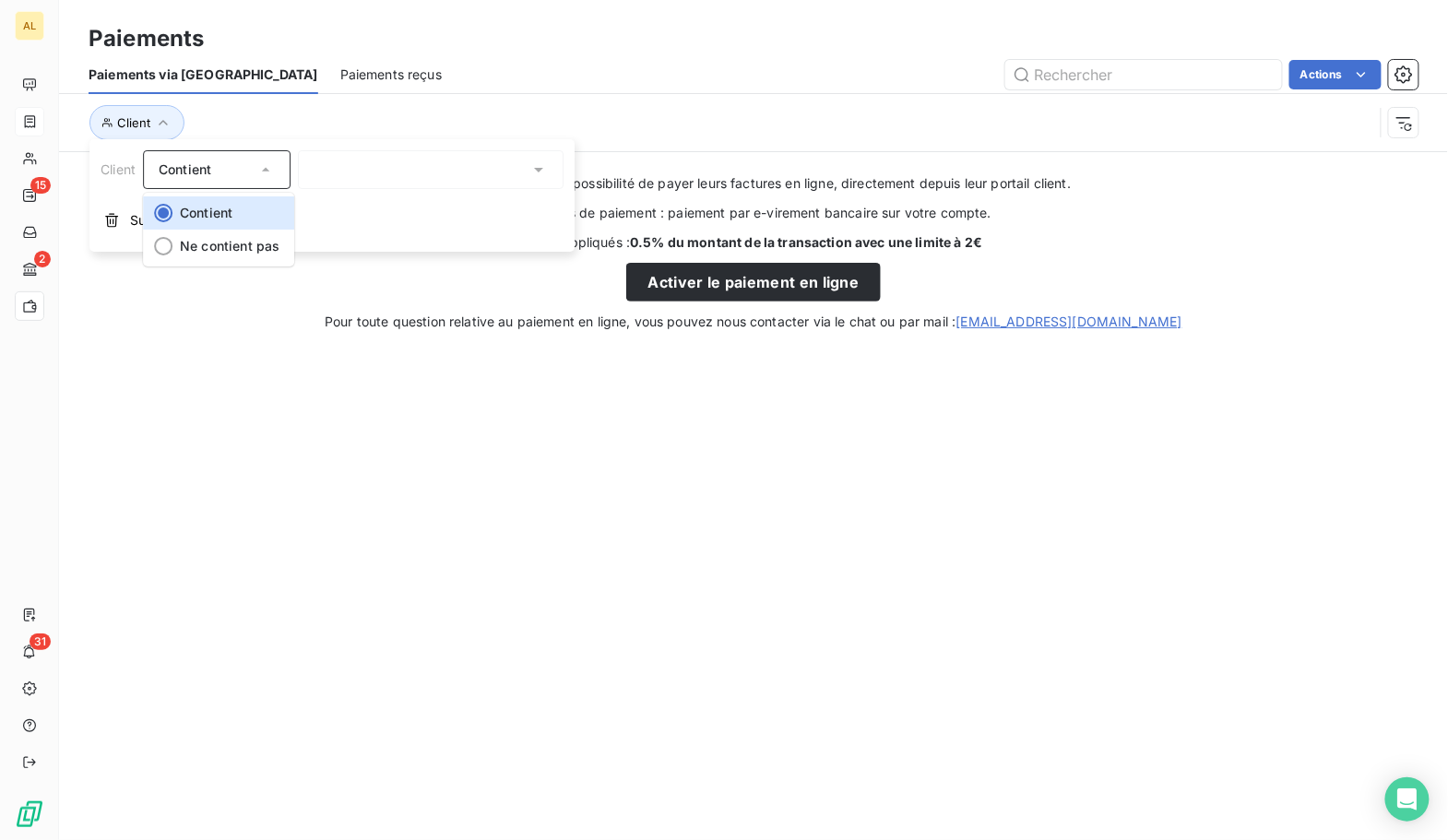
click at [200, 185] on div "Contient" at bounding box center [217, 170] width 148 height 39
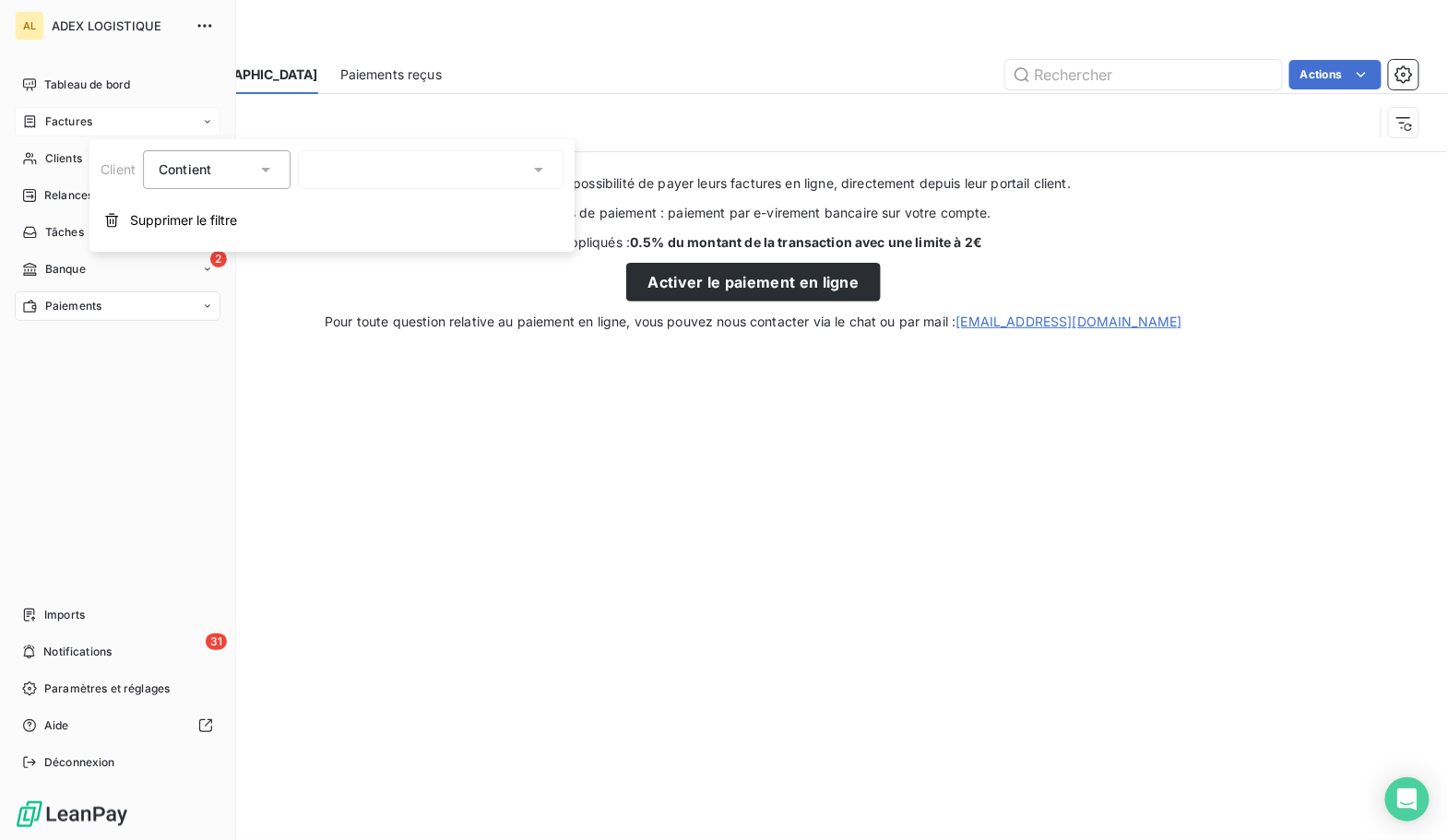
click at [76, 117] on span "Factures" at bounding box center [69, 121] width 47 height 17
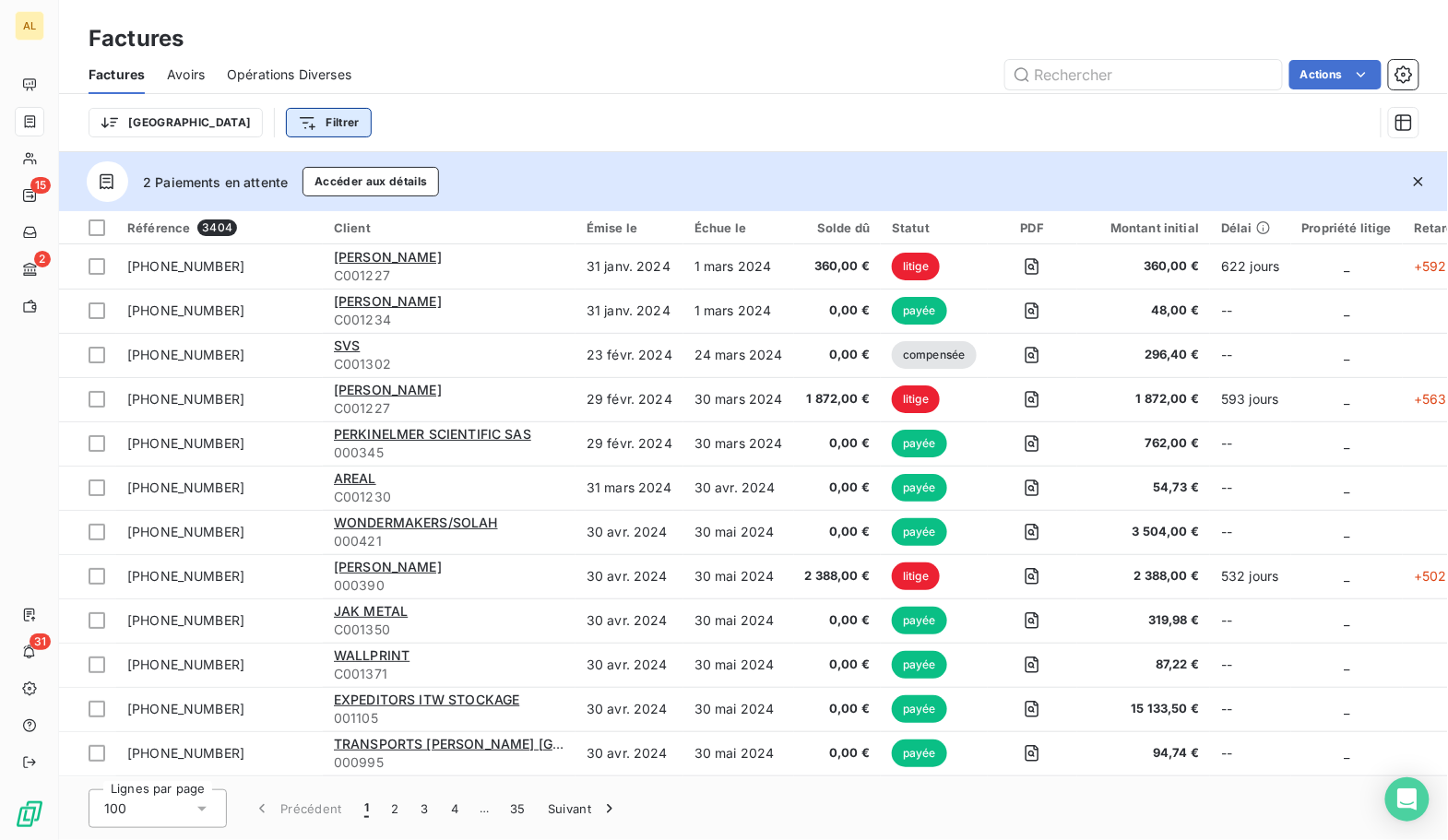
click at [234, 123] on html "AL 15 2 31 Factures Factures Avoirs Opérations Diverses Actions Trier Filtrer 2…" at bounding box center [724, 420] width 1448 height 840
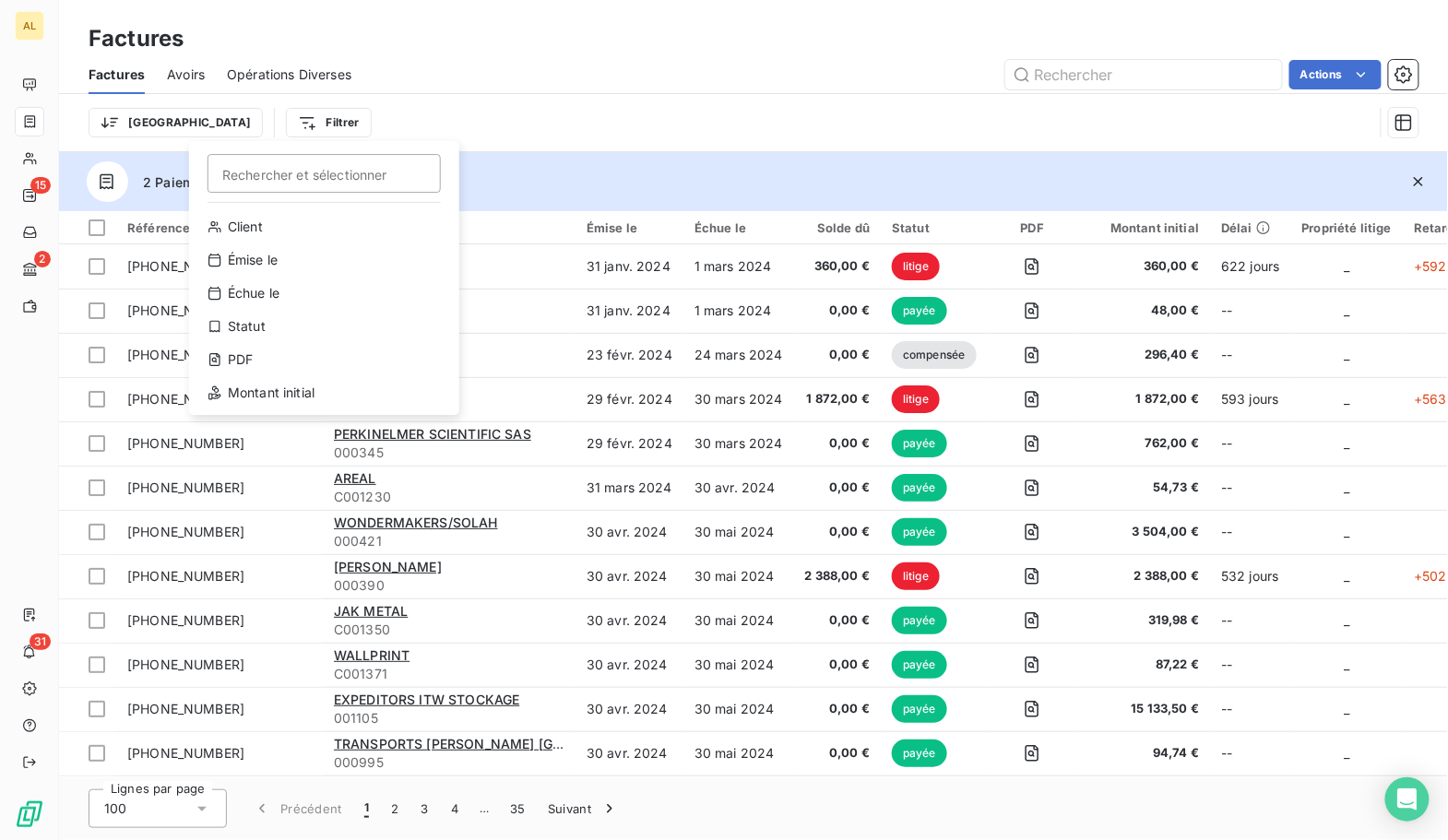
click at [142, 119] on html "AL 15 2 31 Factures Factures Avoirs Opérations Diverses Actions Trier Filtrer R…" at bounding box center [724, 420] width 1448 height 840
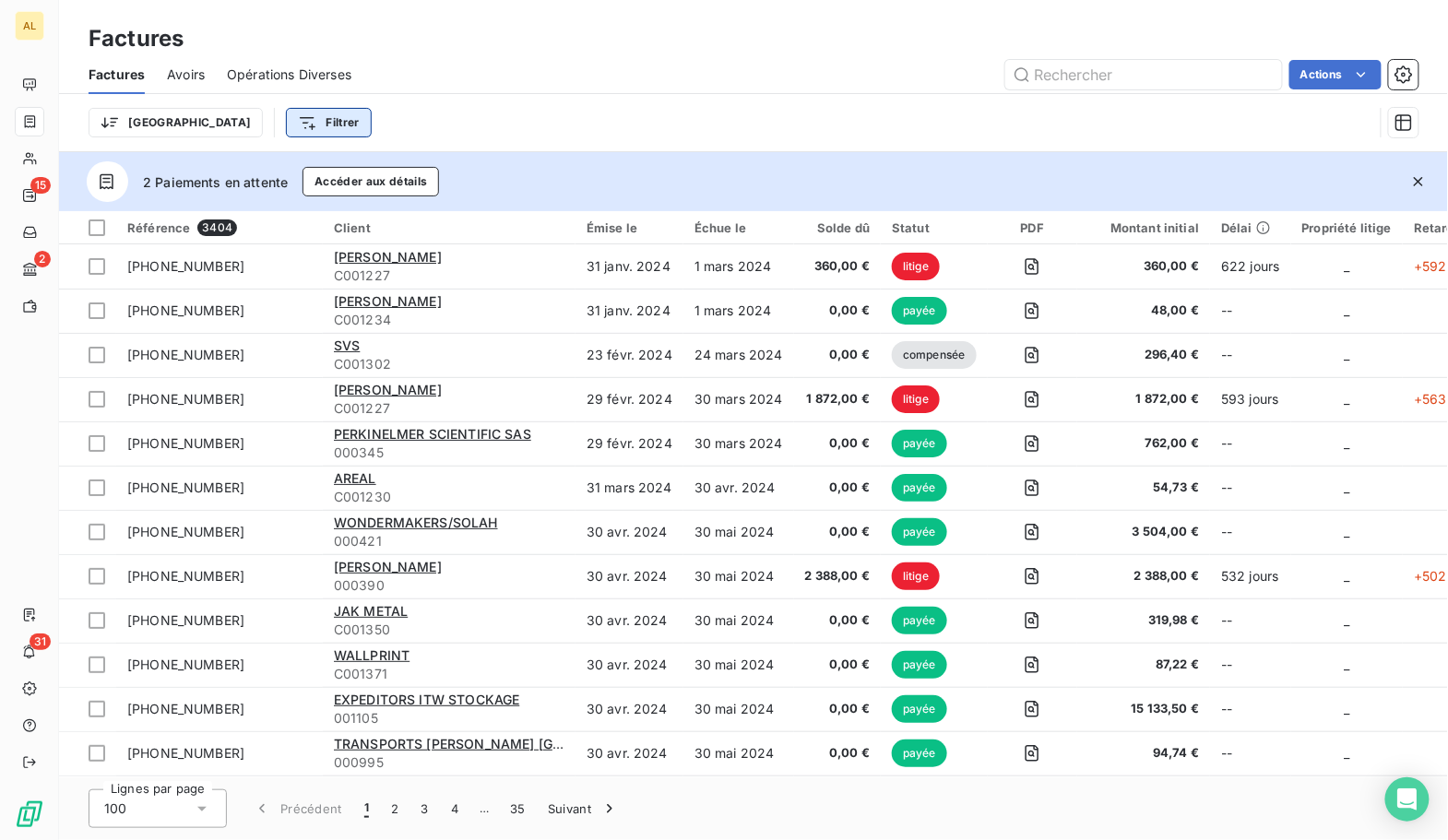
click at [246, 126] on html "AL 15 2 31 Factures Factures Avoirs Opérations Diverses Actions Trier Filtrer 2…" at bounding box center [724, 420] width 1448 height 840
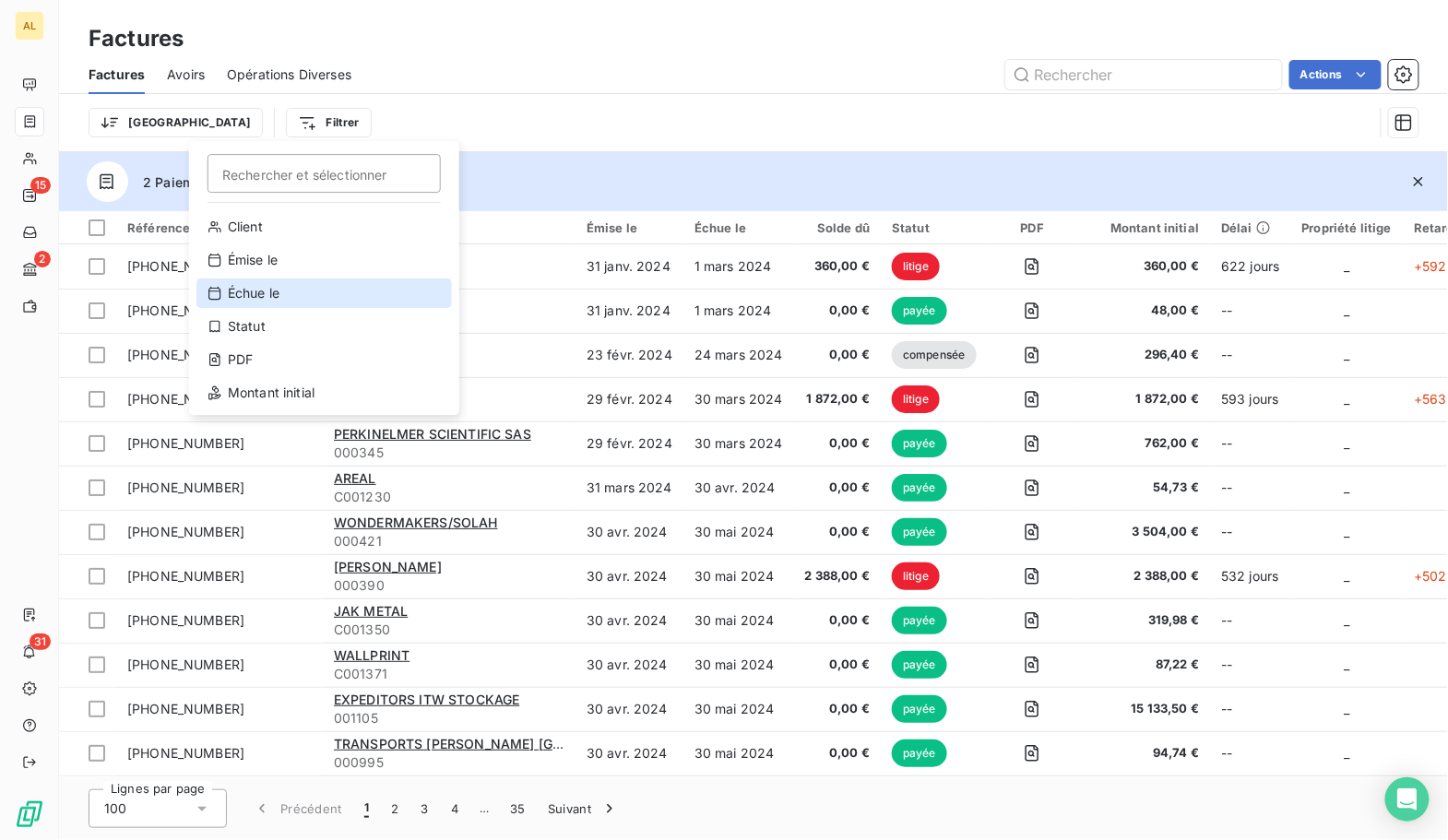
click at [262, 300] on div "Échue le" at bounding box center [323, 293] width 255 height 29
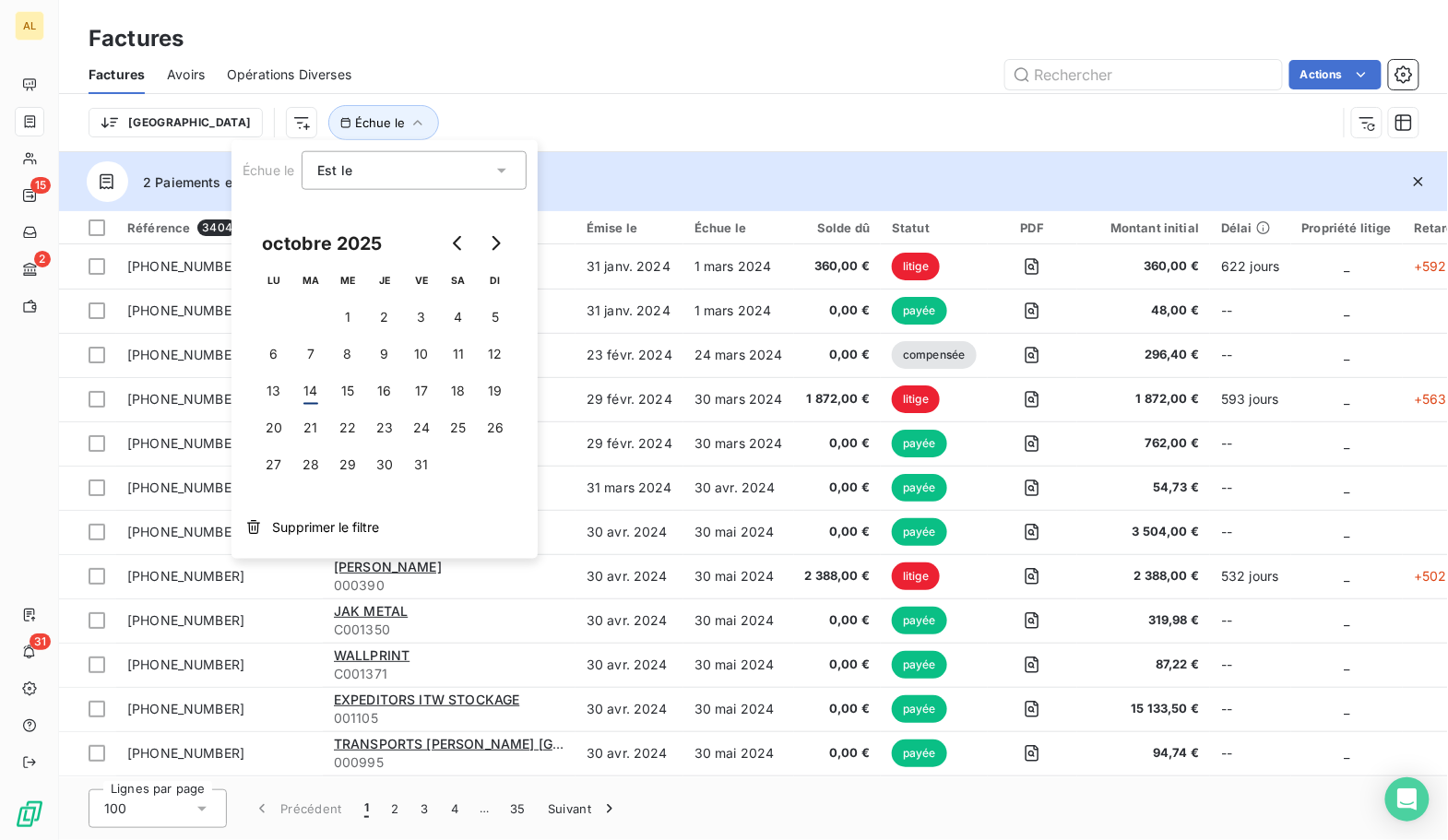
click at [358, 181] on div "Est le" at bounding box center [405, 170] width 175 height 26
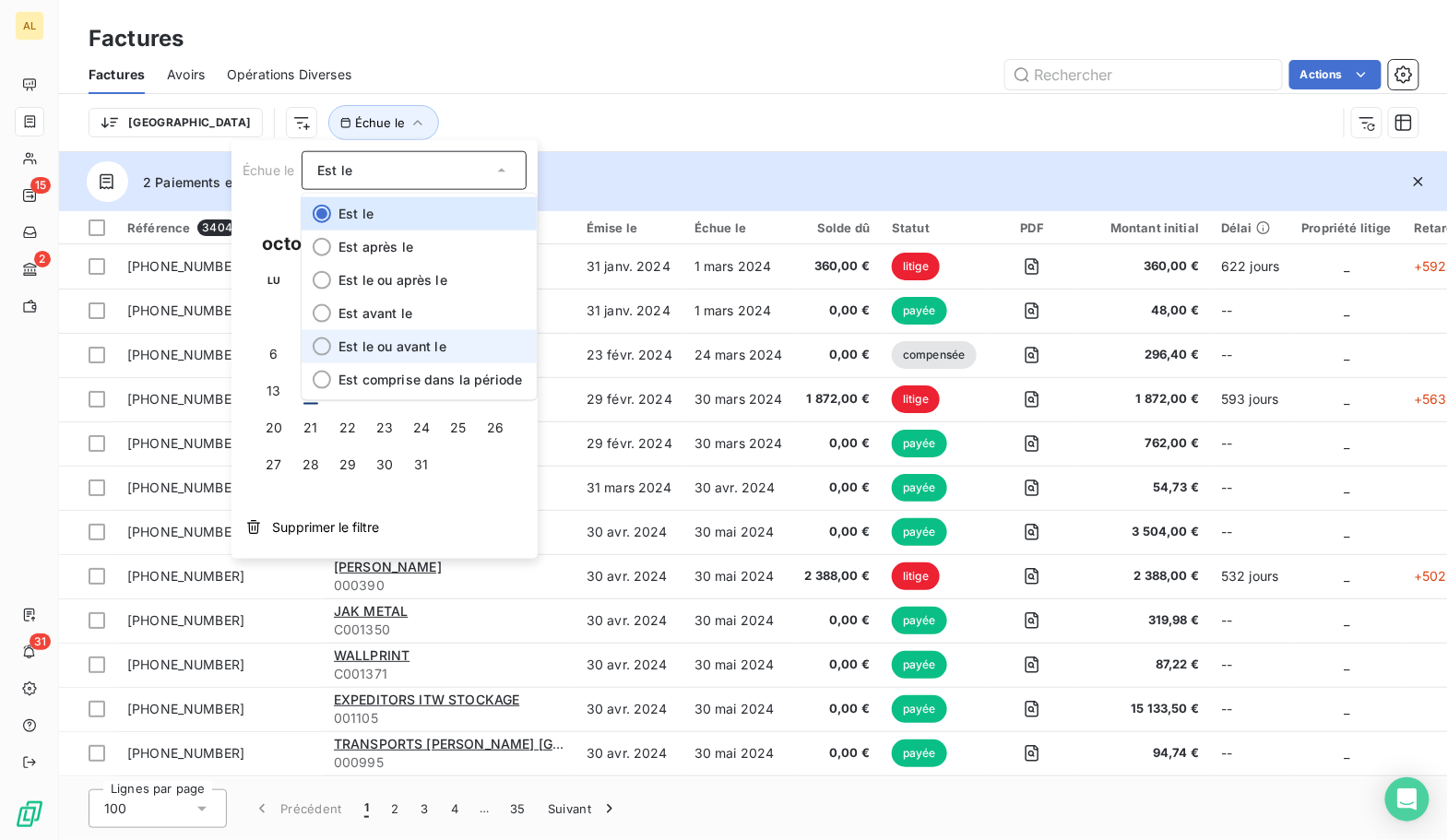
click at [334, 345] on li "Est le ou avant le" at bounding box center [419, 347] width 235 height 33
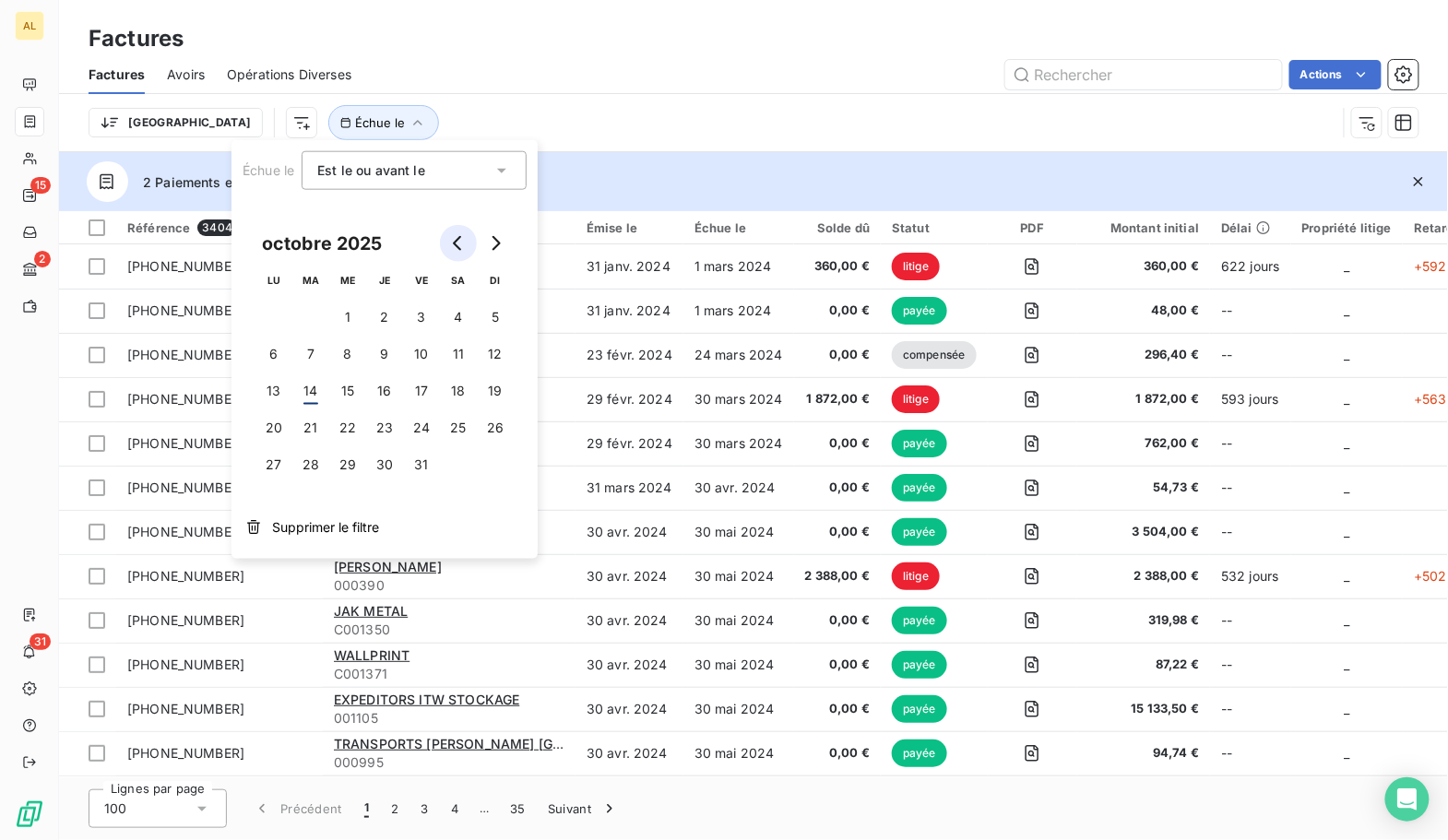
click at [454, 239] on icon "Go to previous month" at bounding box center [457, 243] width 15 height 15
click at [495, 475] on button "31" at bounding box center [495, 464] width 37 height 37
click at [518, 107] on div "Trier Échue le : le ou avant le 31 août 2025" at bounding box center [712, 122] width 1248 height 35
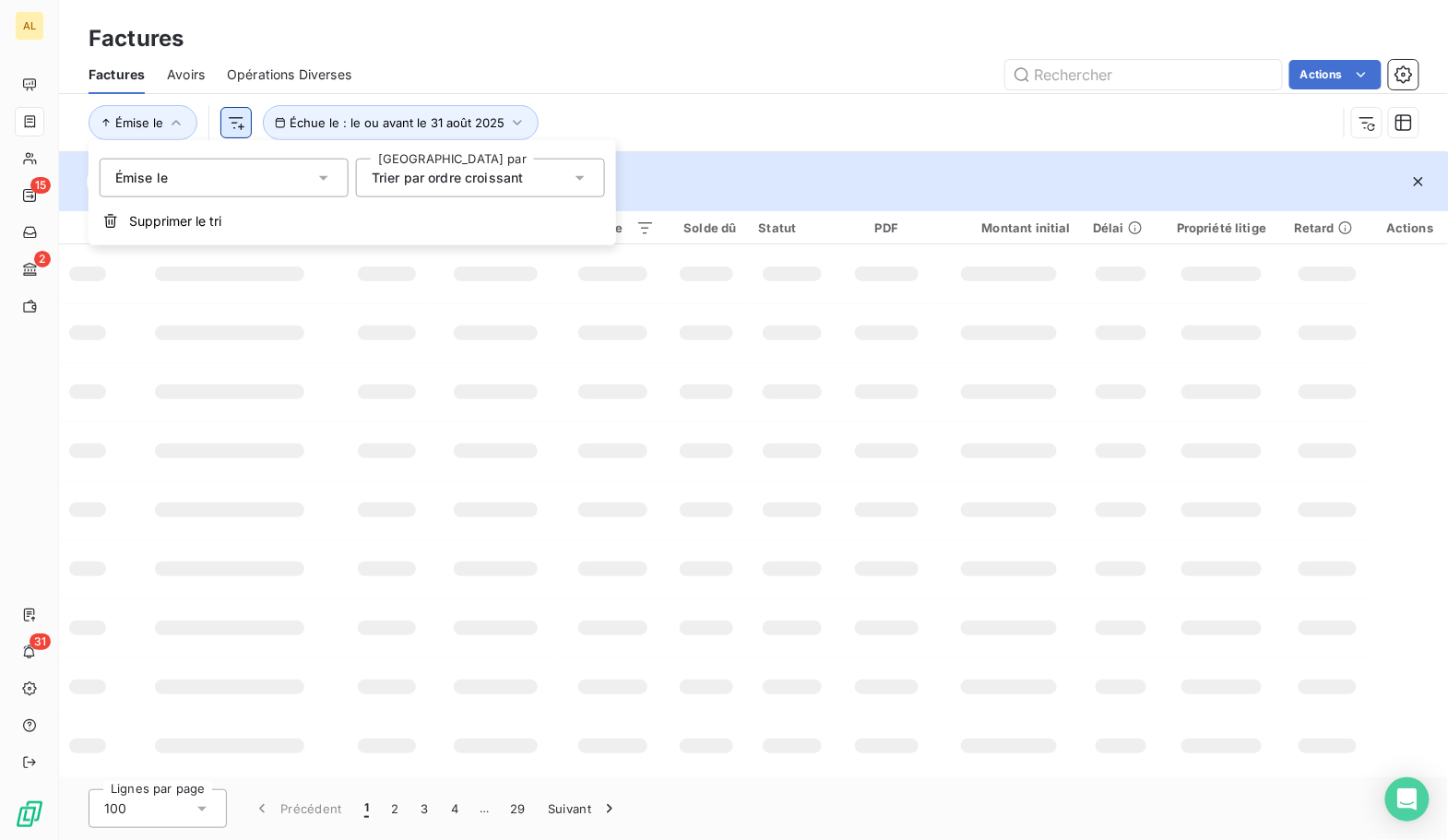
click at [237, 128] on html "AL 15 2 31 Factures Factures Avoirs Opérations Diverses Actions Émise le Échue …" at bounding box center [724, 420] width 1448 height 840
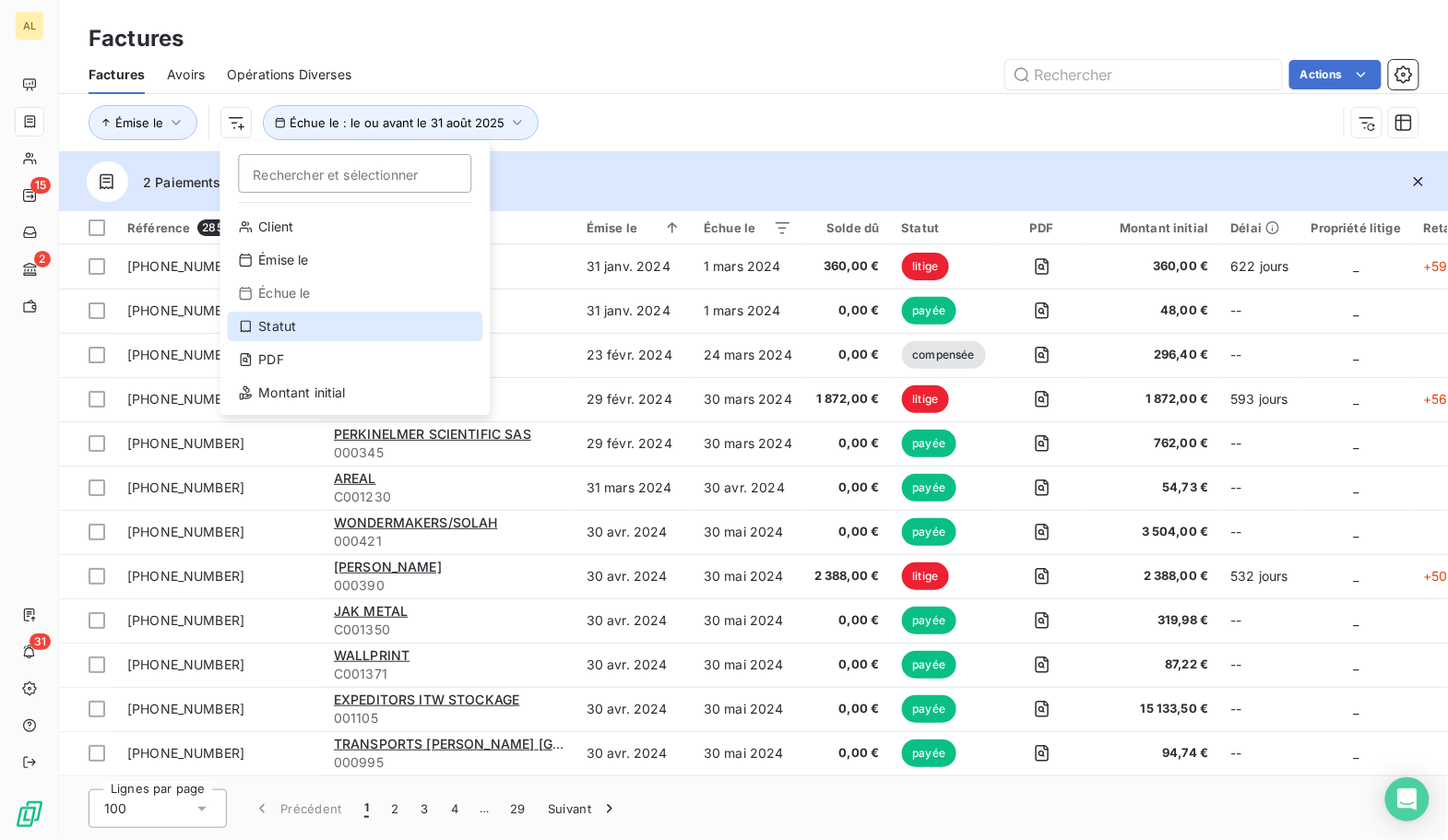
click at [300, 335] on div "Statut" at bounding box center [354, 326] width 255 height 29
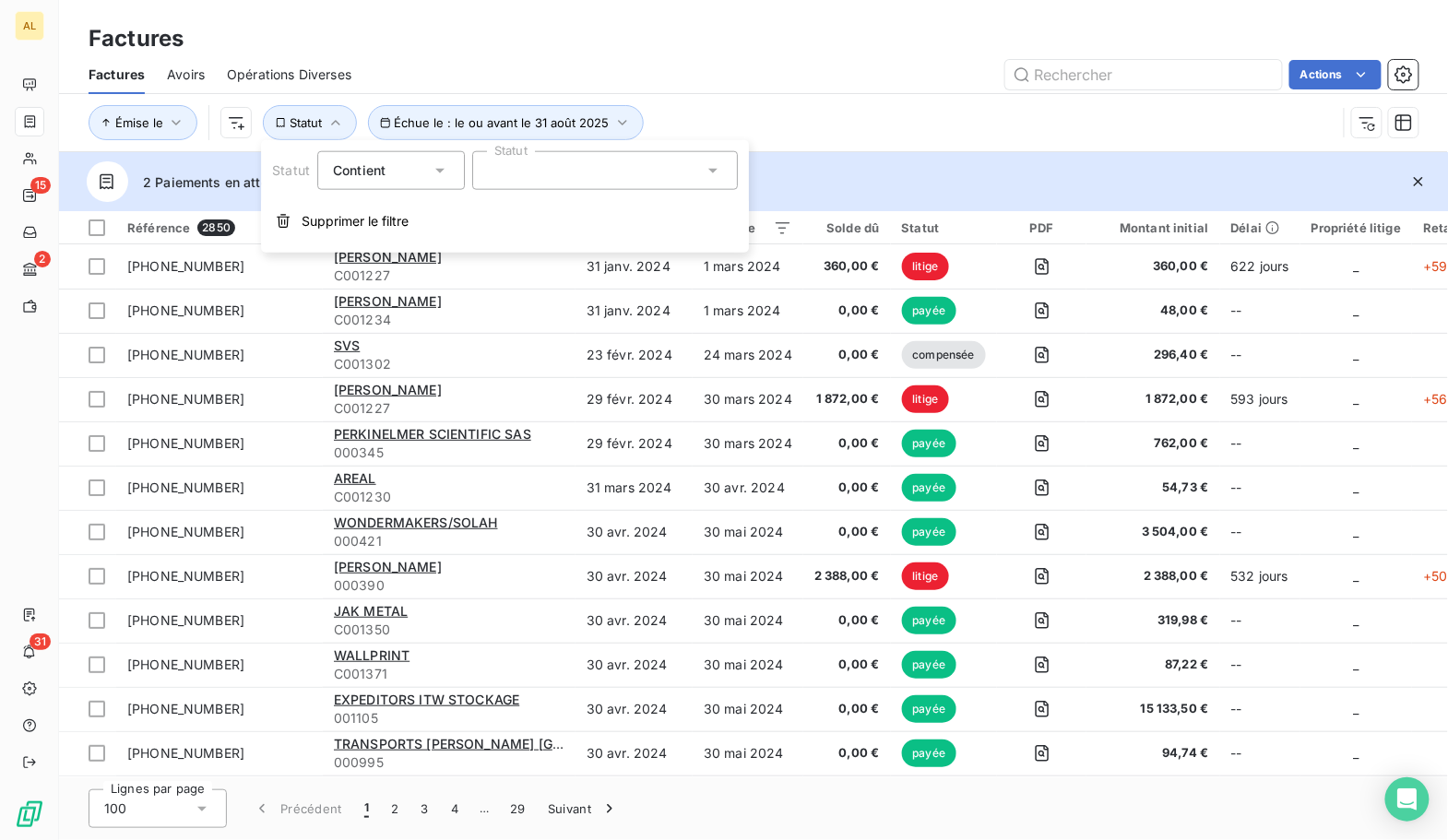
click at [564, 166] on div at bounding box center [604, 171] width 265 height 39
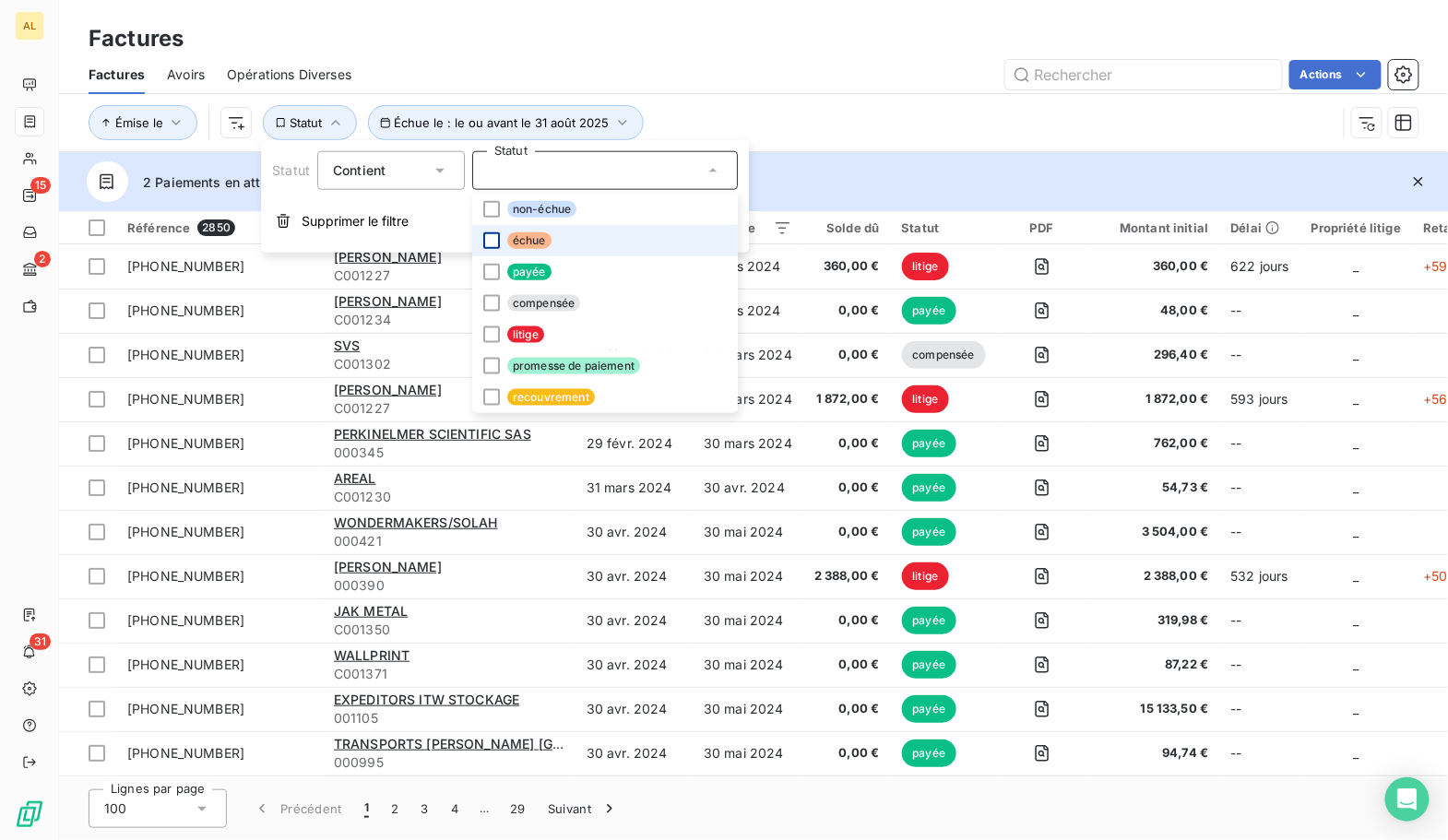
click at [493, 238] on div at bounding box center [490, 240] width 17 height 17
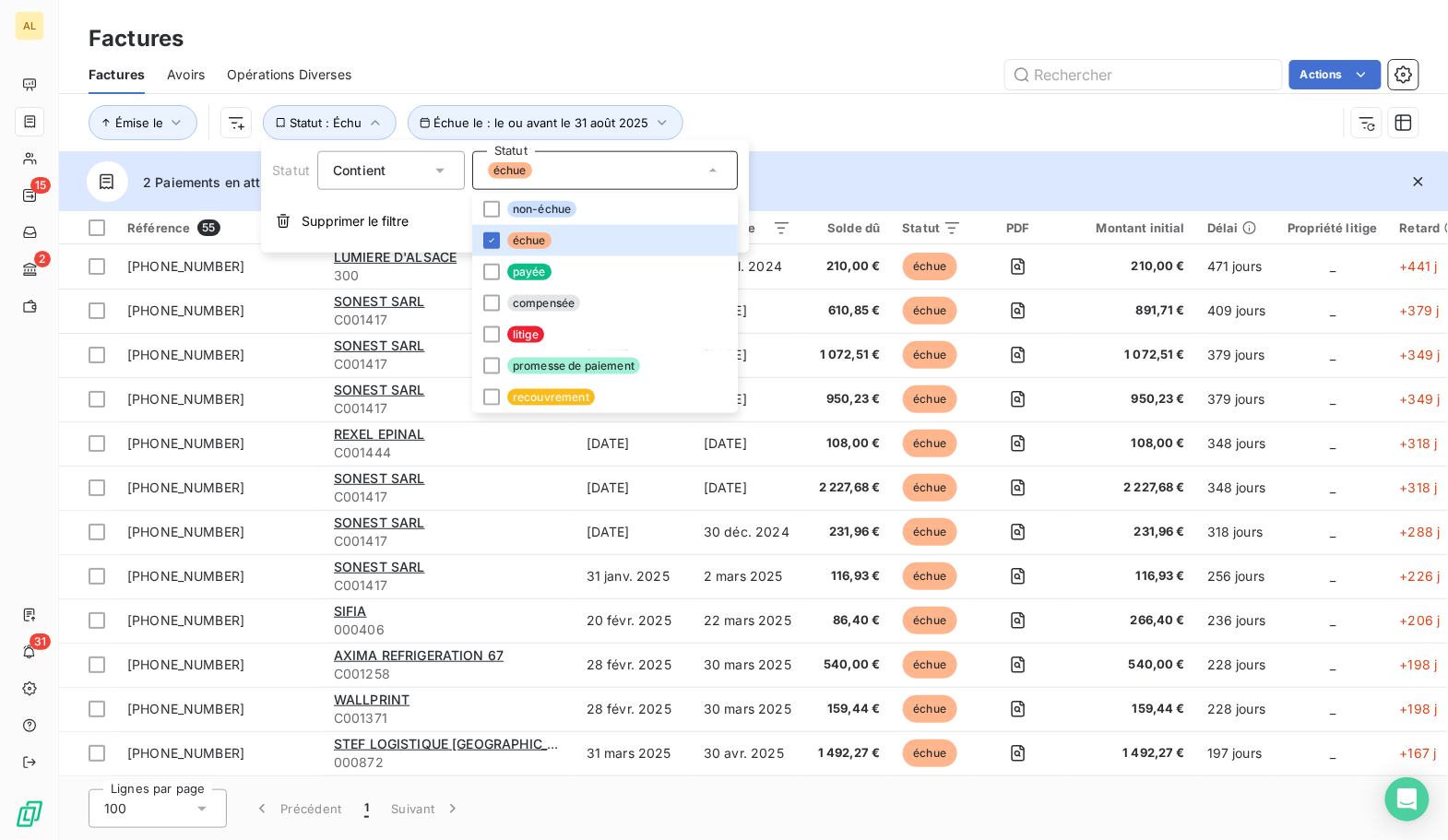
click at [842, 117] on div "Émise le Échue le : le ou avant le 31 août 2025 Statut : Échu" at bounding box center [712, 122] width 1248 height 35
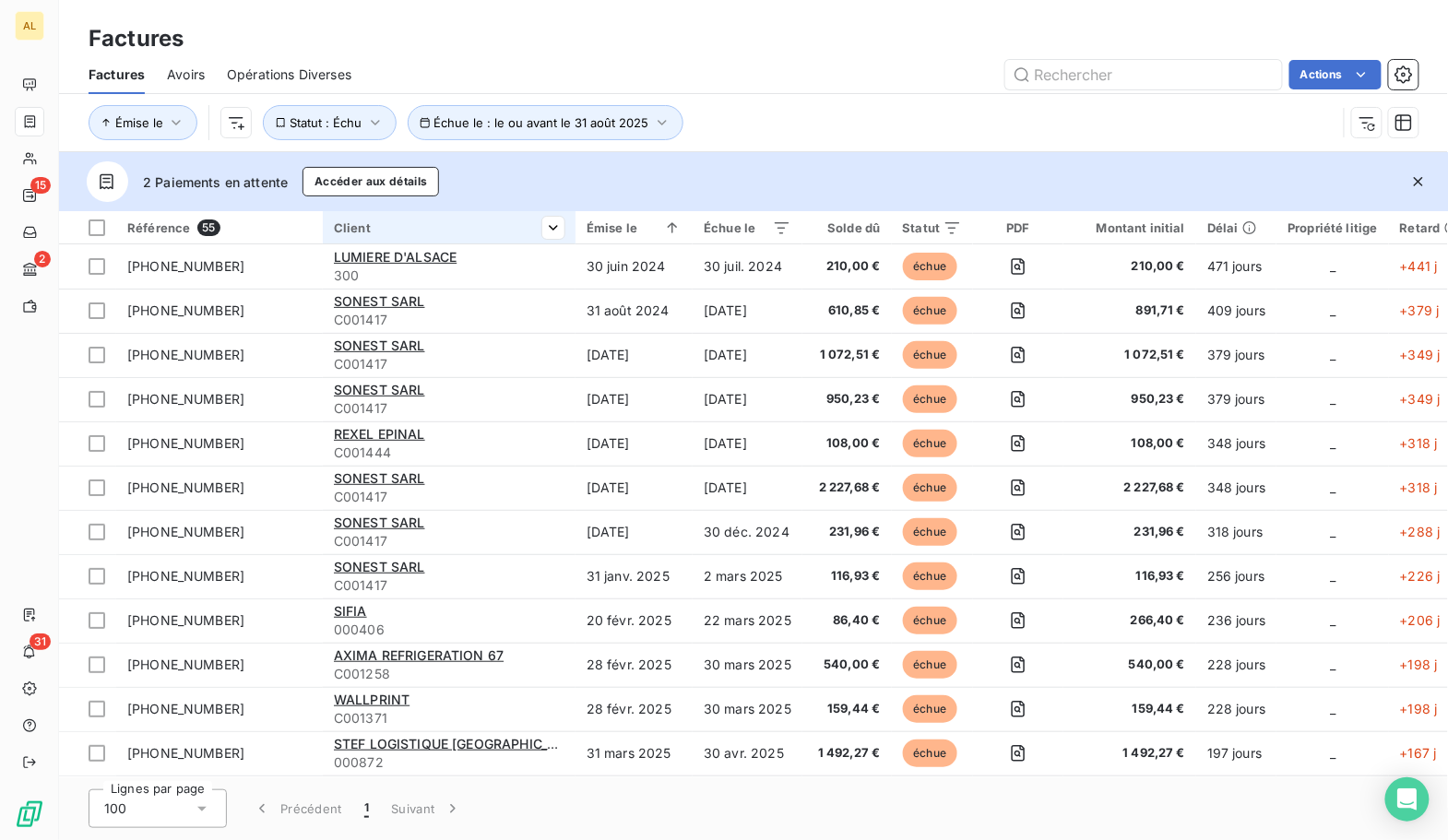
click at [554, 227] on html "AL 15 2 31 Factures Factures Avoirs Opérations Diverses Actions Émise le Échue …" at bounding box center [724, 420] width 1448 height 840
click at [542, 222] on html "AL 15 2 31 Factures Factures Avoirs Opérations Diverses Actions Émise le Échue …" at bounding box center [724, 420] width 1448 height 840
click at [666, 221] on icon "button" at bounding box center [670, 227] width 18 height 18
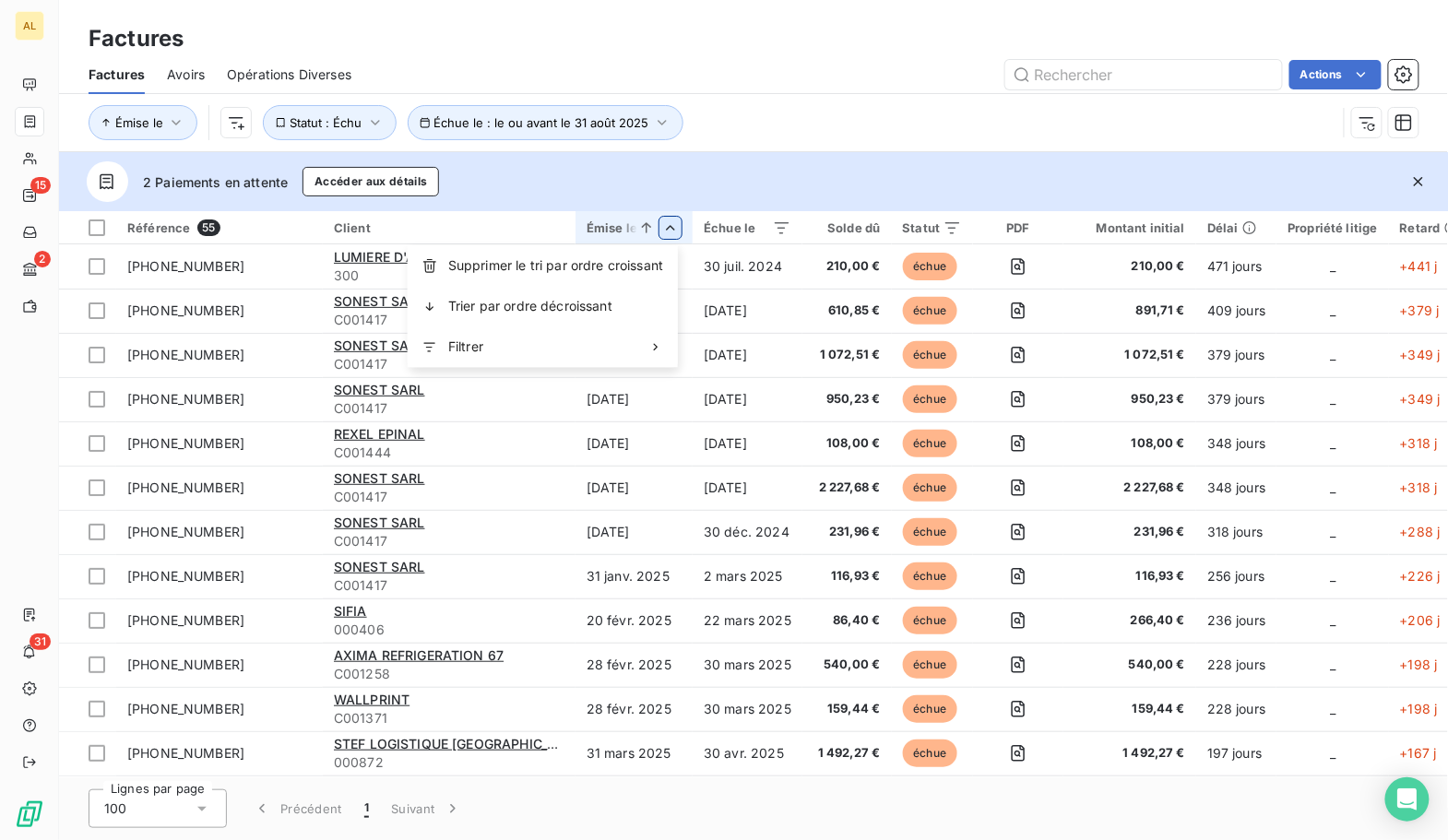
click at [353, 235] on html "AL 15 2 31 Factures Factures Avoirs Opérations Diverses Actions Émise le Échue …" at bounding box center [724, 420] width 1448 height 840
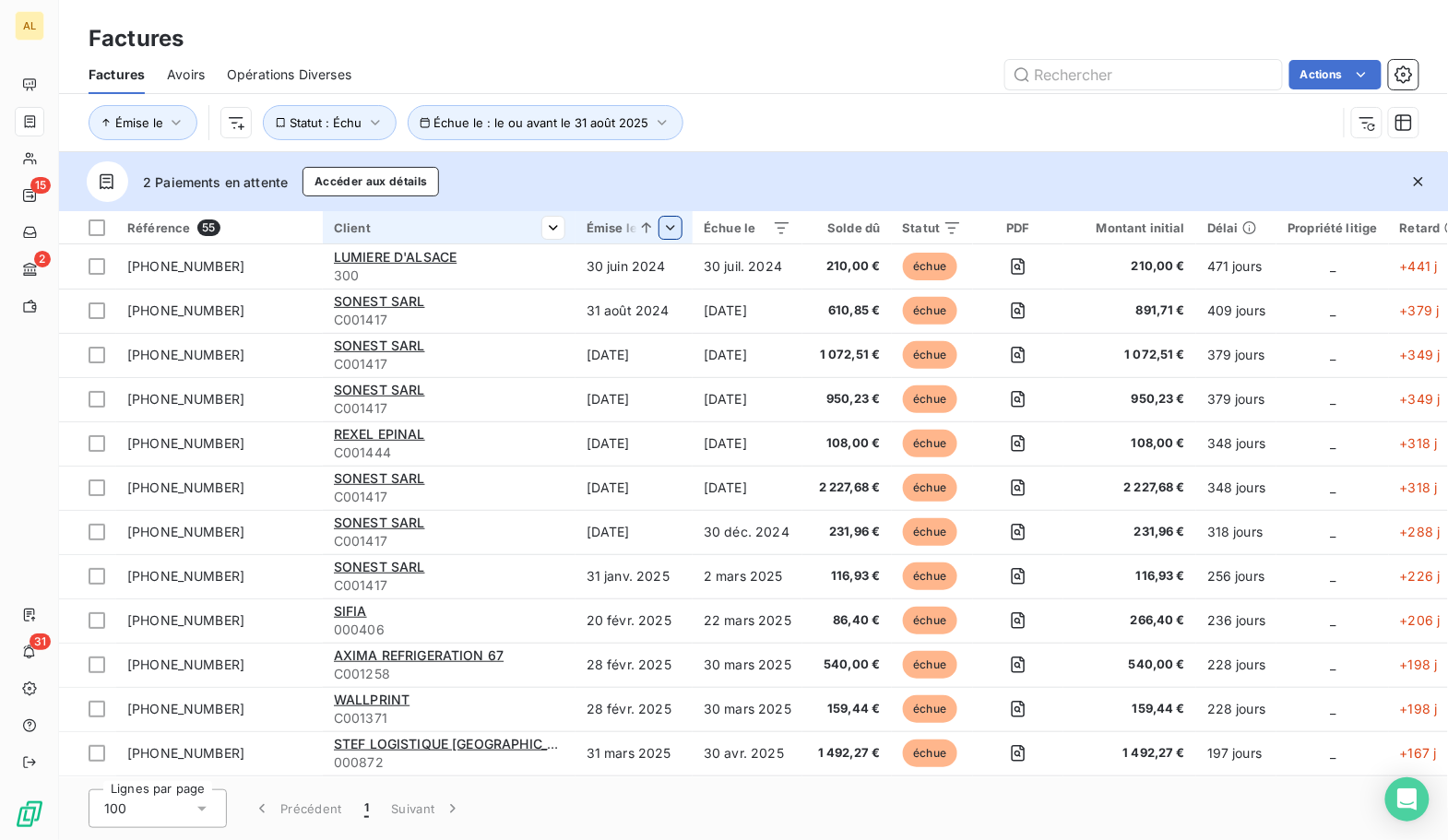
click at [363, 226] on div "Client" at bounding box center [449, 227] width 230 height 15
click at [574, 195] on html "AL 15 2 31 Factures Factures Avoirs Opérations Diverses Actions Émise le Échue …" at bounding box center [724, 420] width 1448 height 840
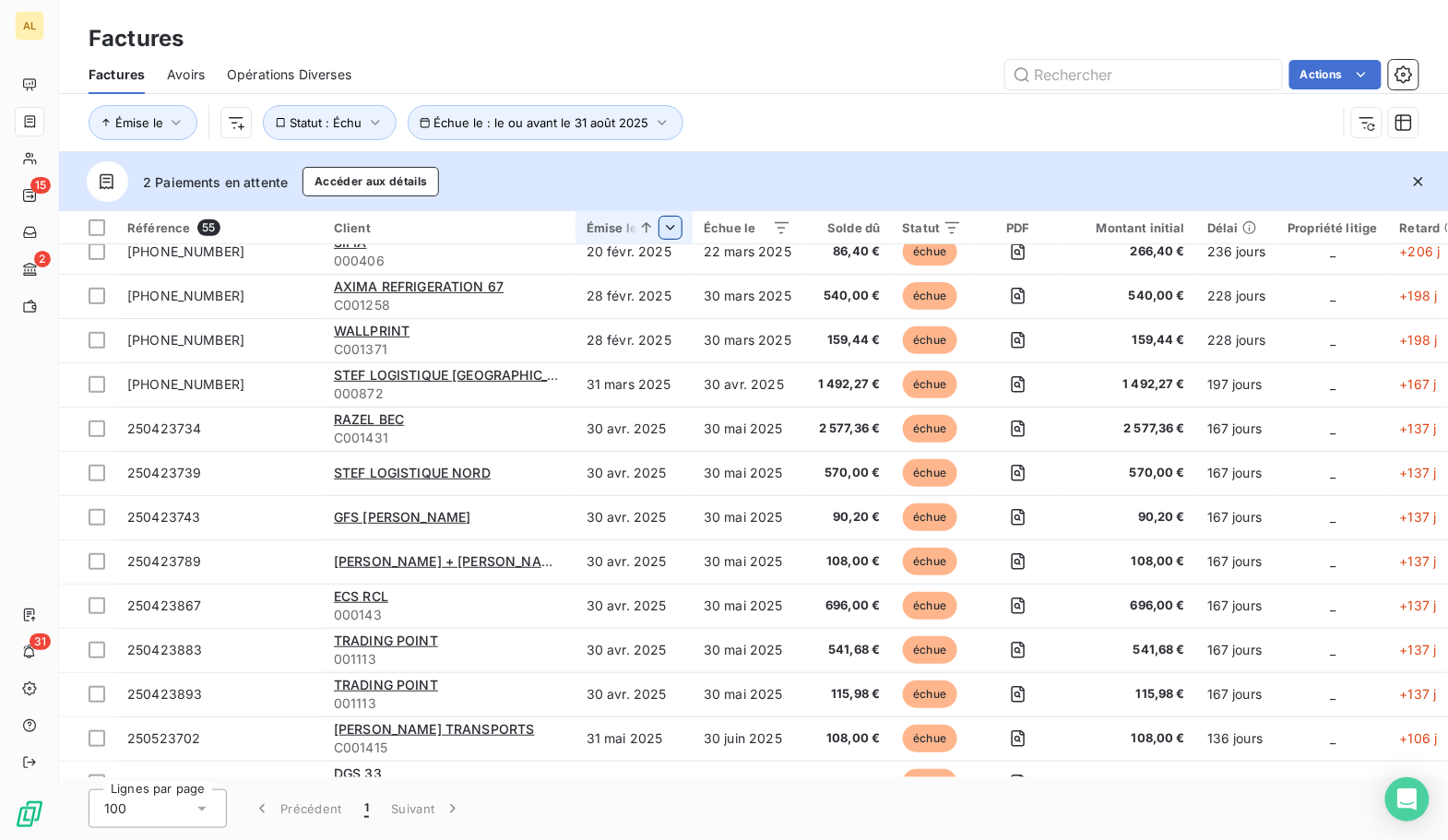
scroll to position [374, 0]
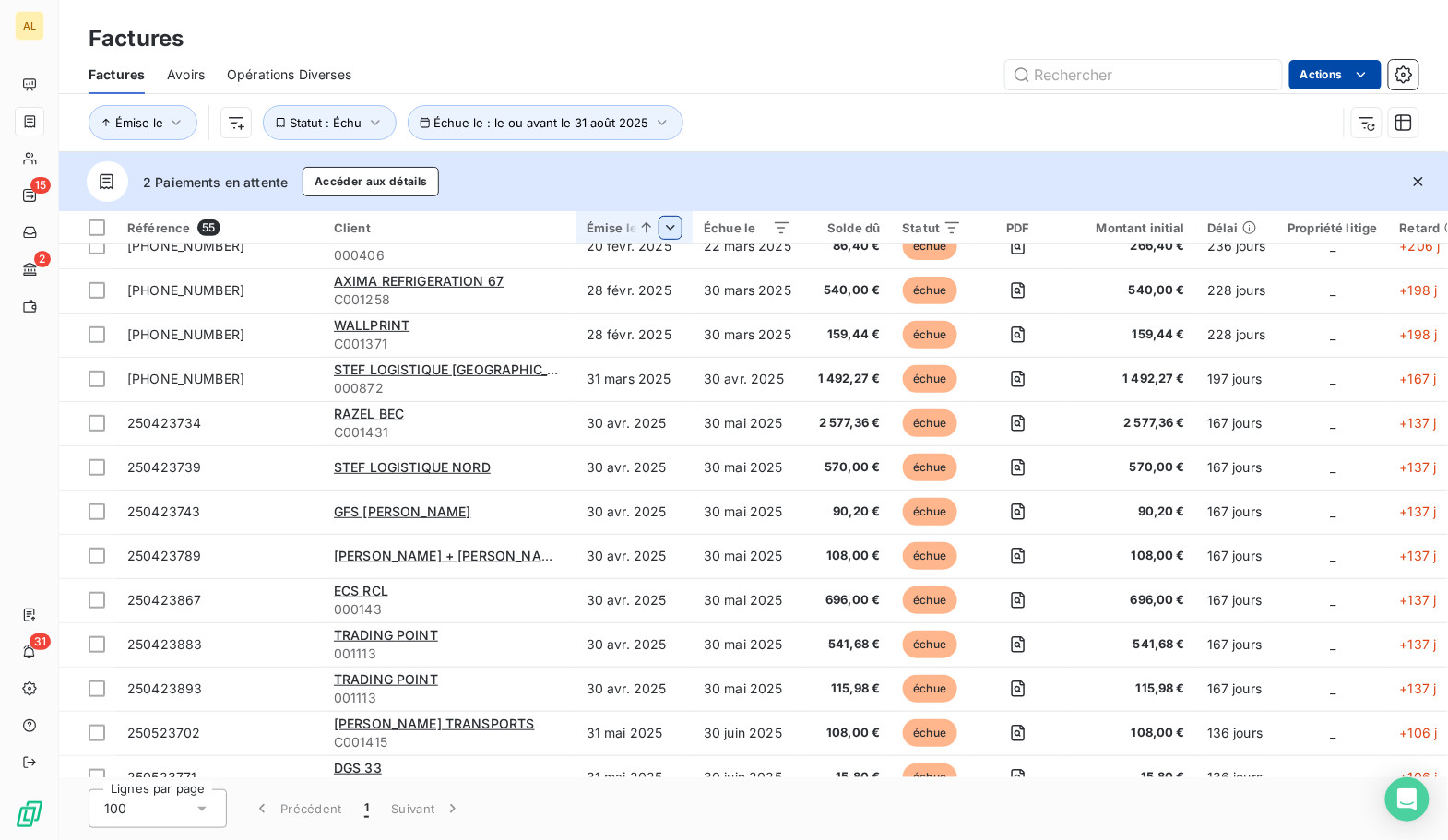
click at [1380, 81] on html "AL 15 2 31 Factures Factures Avoirs Opérations Diverses Actions Émise le Échue …" at bounding box center [724, 420] width 1448 height 840
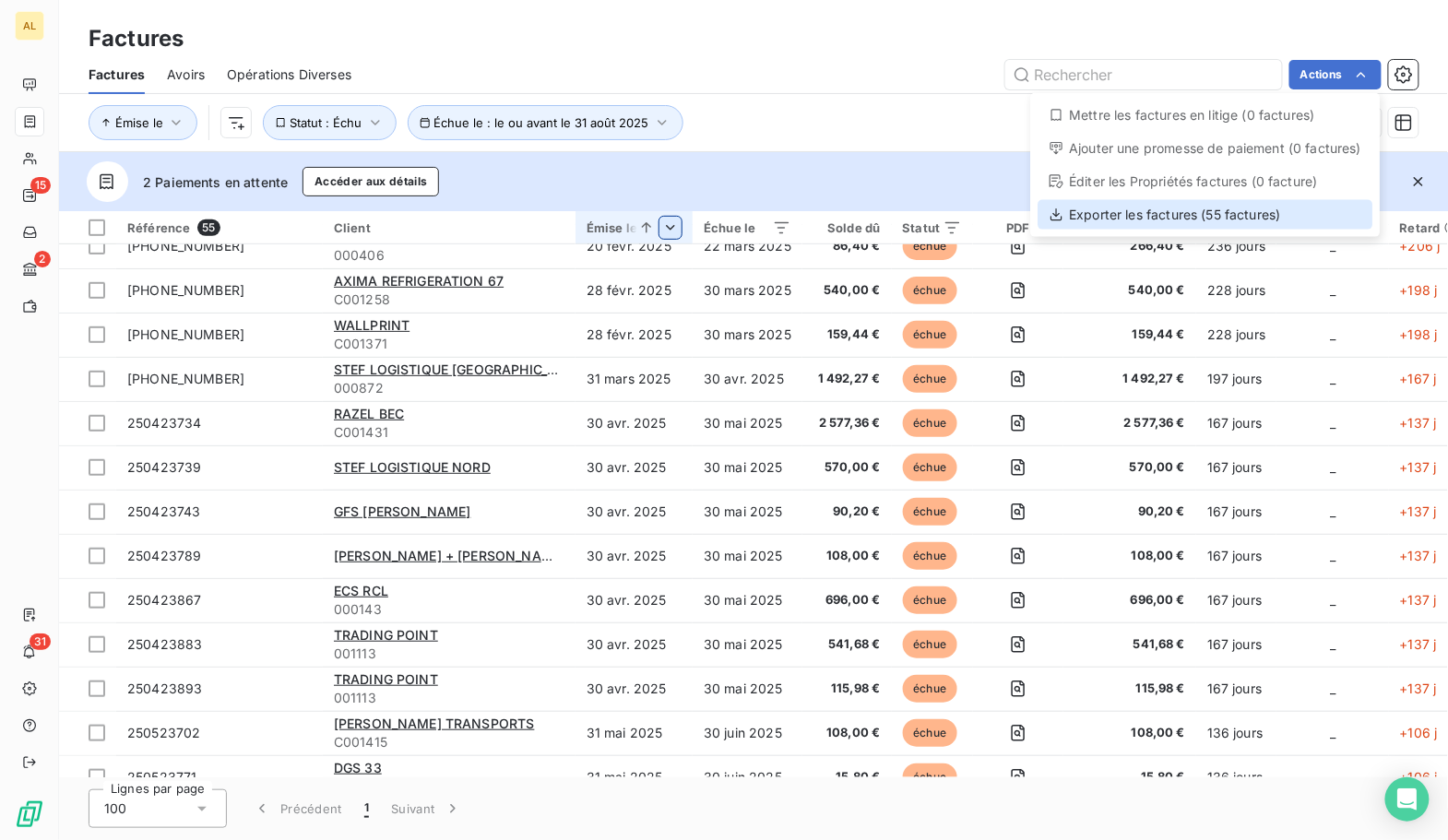
click at [1226, 207] on div "Exporter les factures (55 factures)" at bounding box center [1204, 215] width 335 height 29
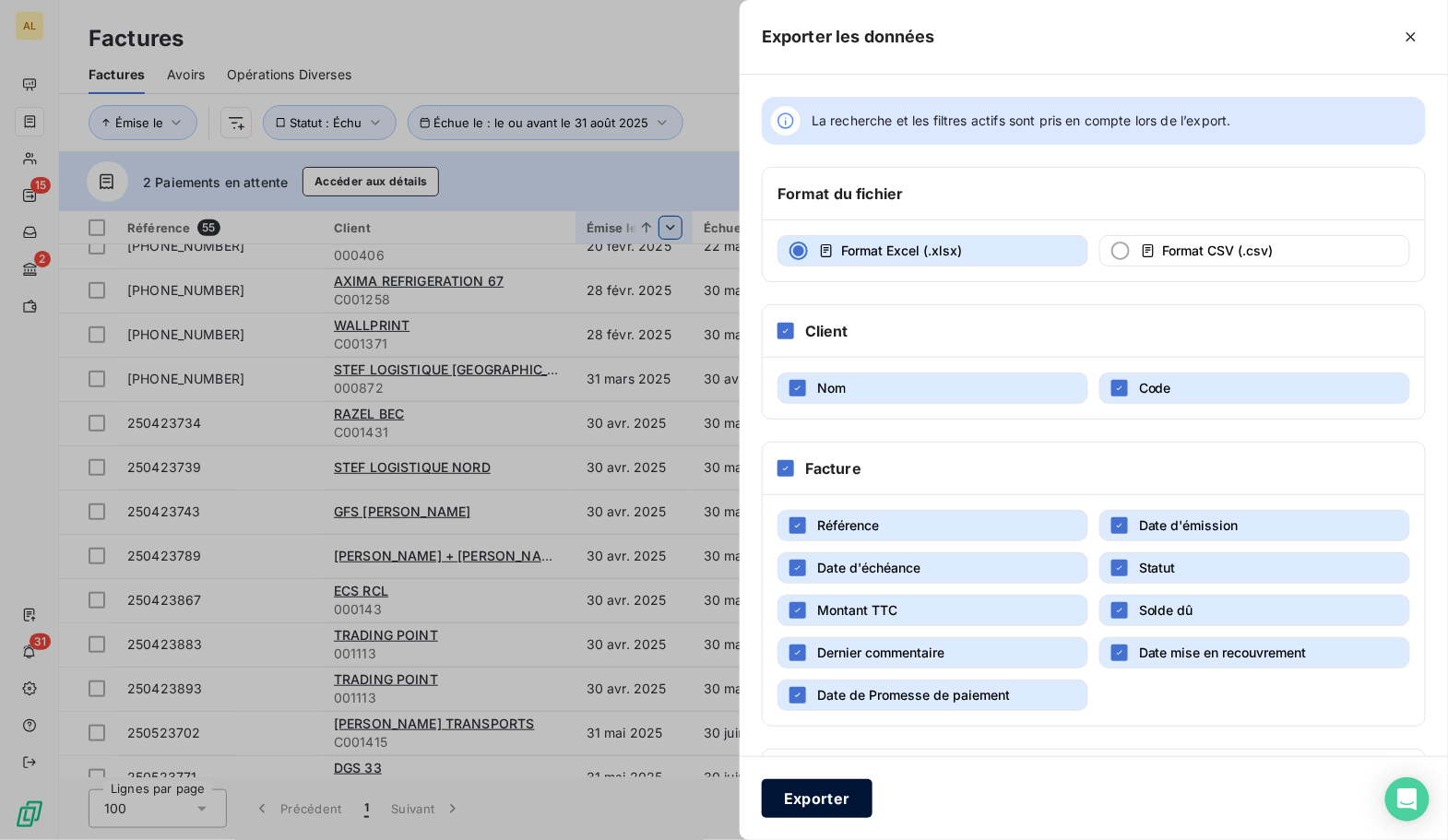
click at [836, 791] on button "Exporter" at bounding box center [817, 798] width 111 height 39
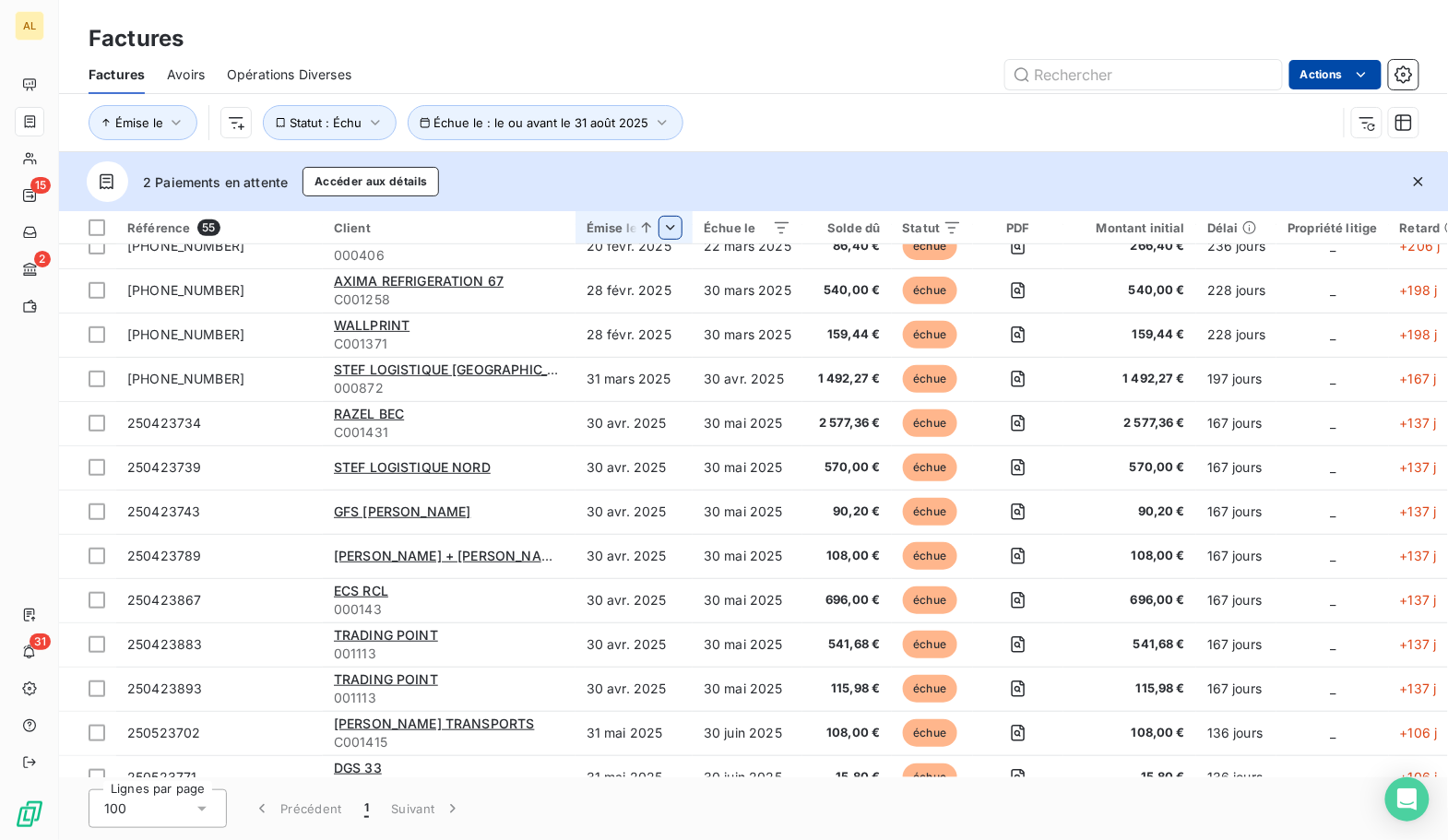
click at [1328, 77] on html "AL 15 2 31 Factures Factures Avoirs Opérations Diverses Actions Émise le Échue …" at bounding box center [724, 420] width 1448 height 840
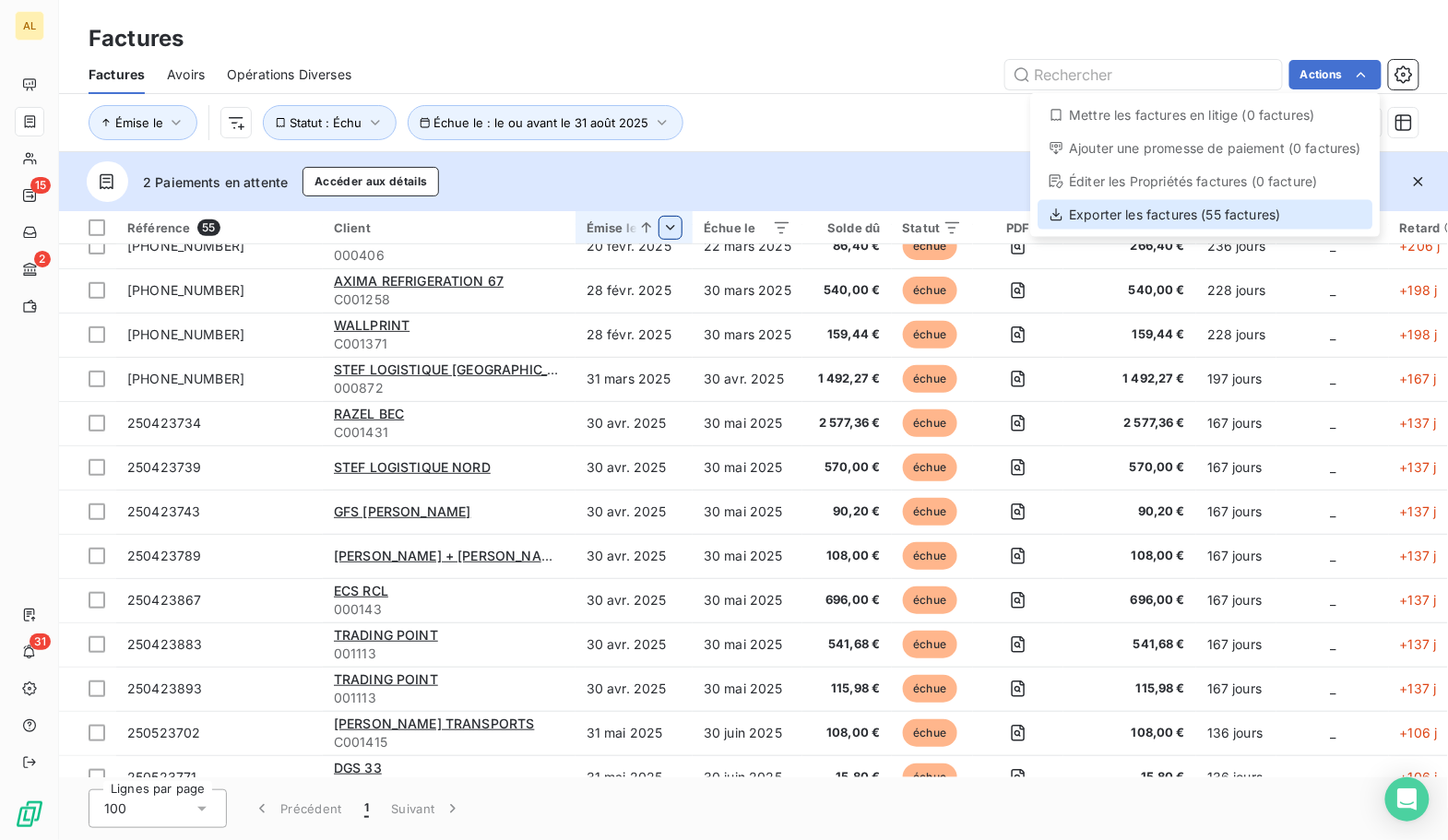
click at [1235, 225] on div "Exporter les factures (55 factures)" at bounding box center [1204, 215] width 335 height 29
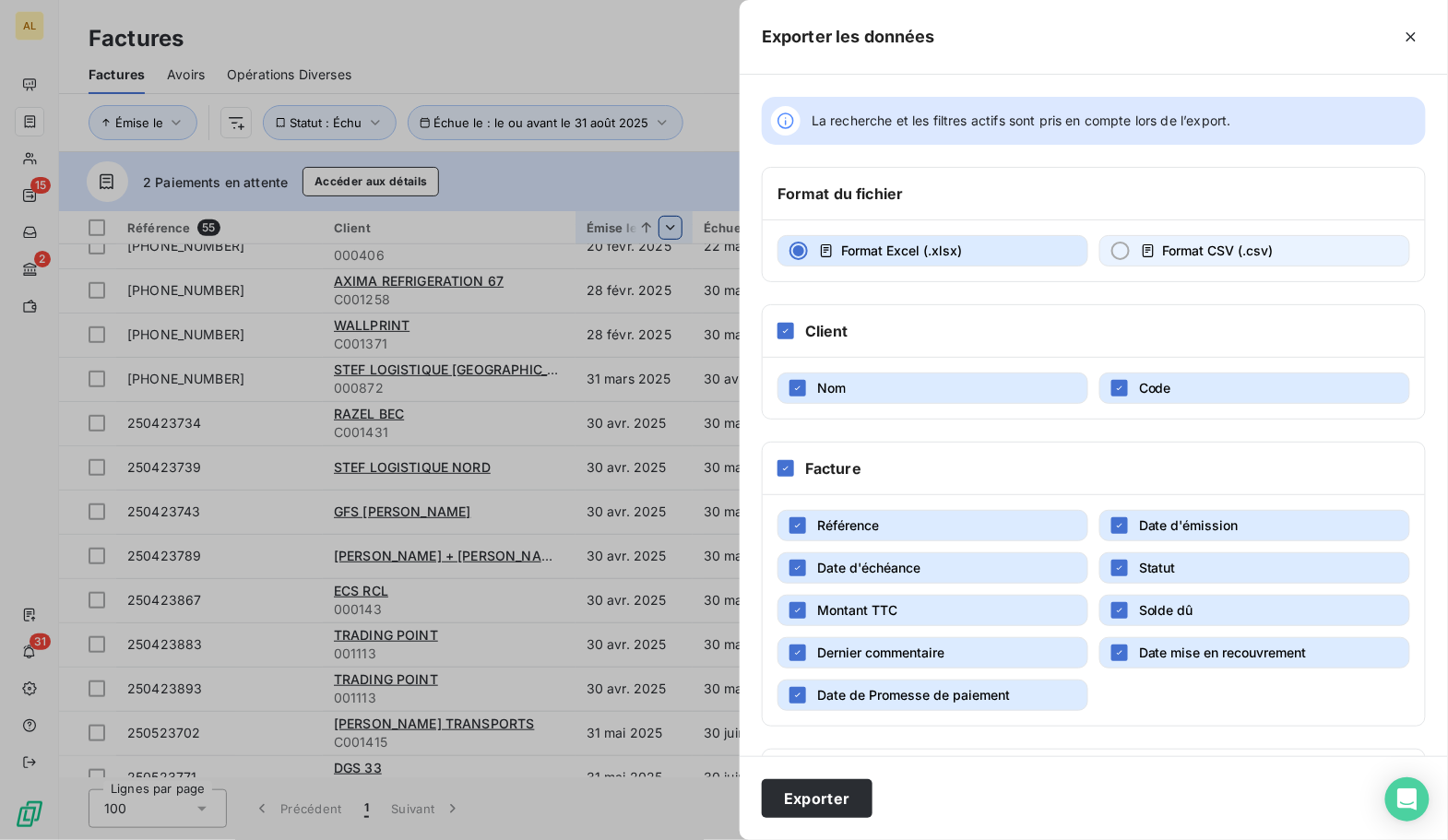
click at [1187, 247] on span "Format CSV (.csv)" at bounding box center [1218, 251] width 111 height 16
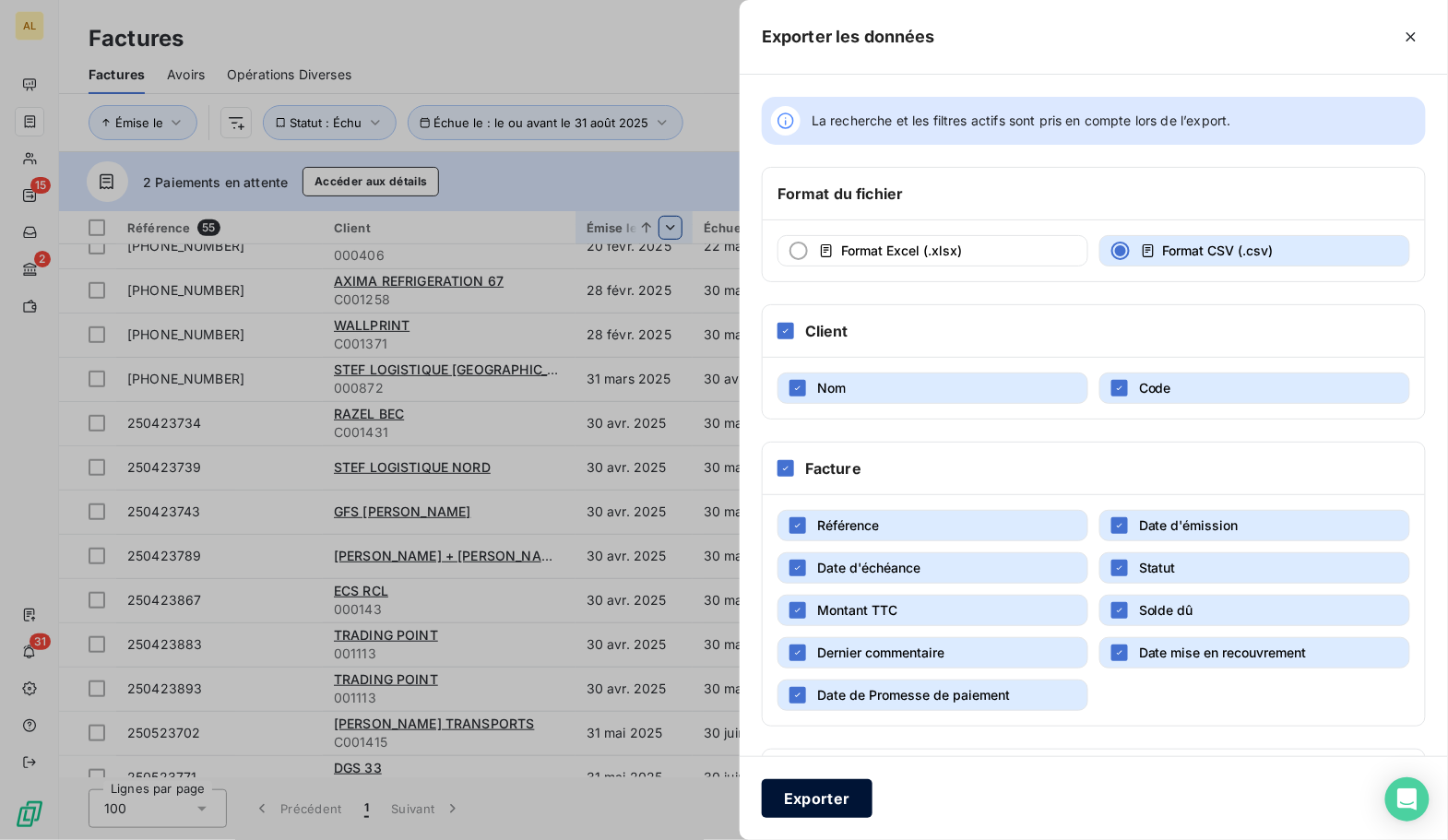
click at [784, 799] on button "Exporter" at bounding box center [817, 798] width 111 height 39
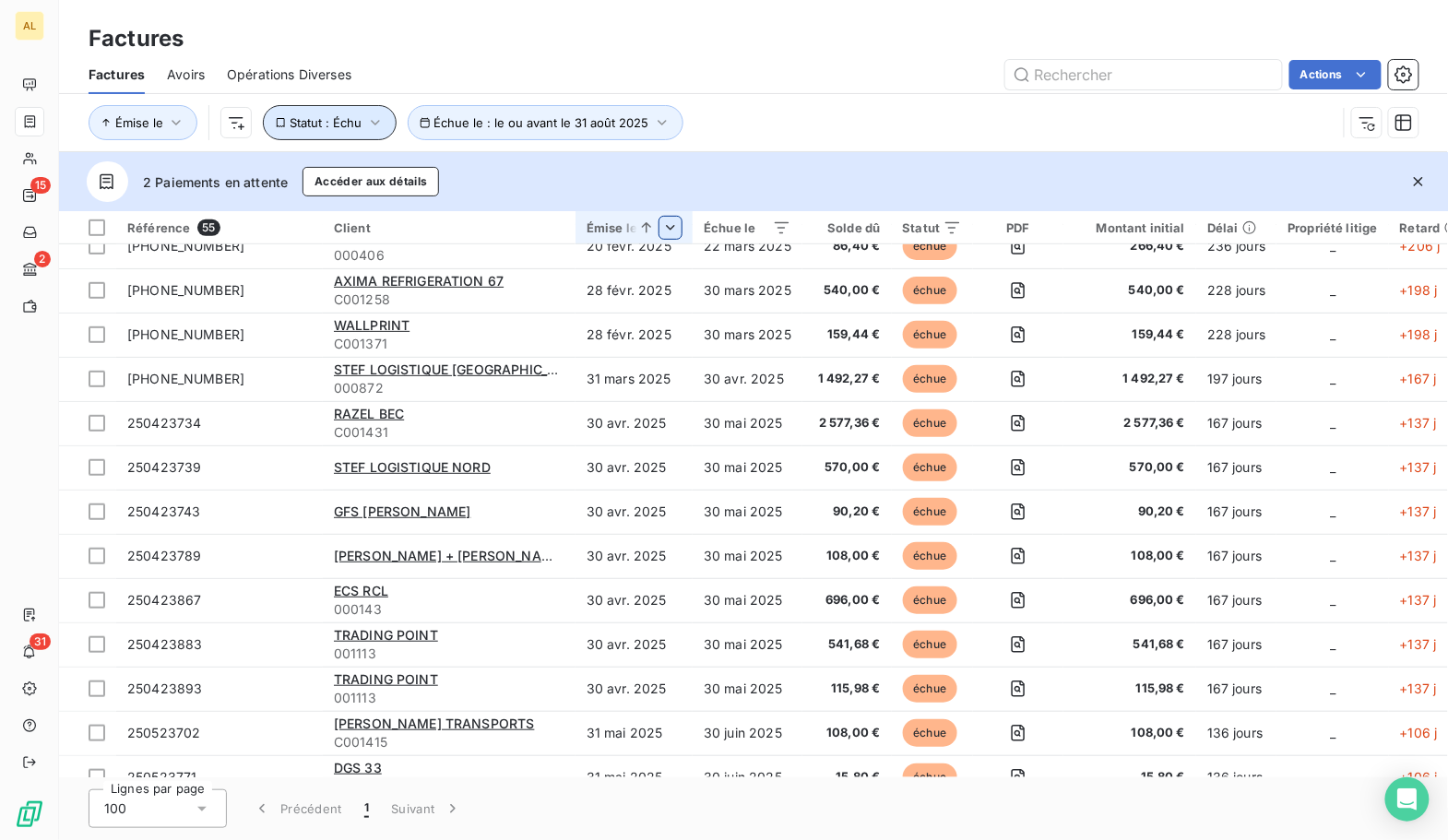
click at [376, 122] on icon "button" at bounding box center [375, 122] width 18 height 18
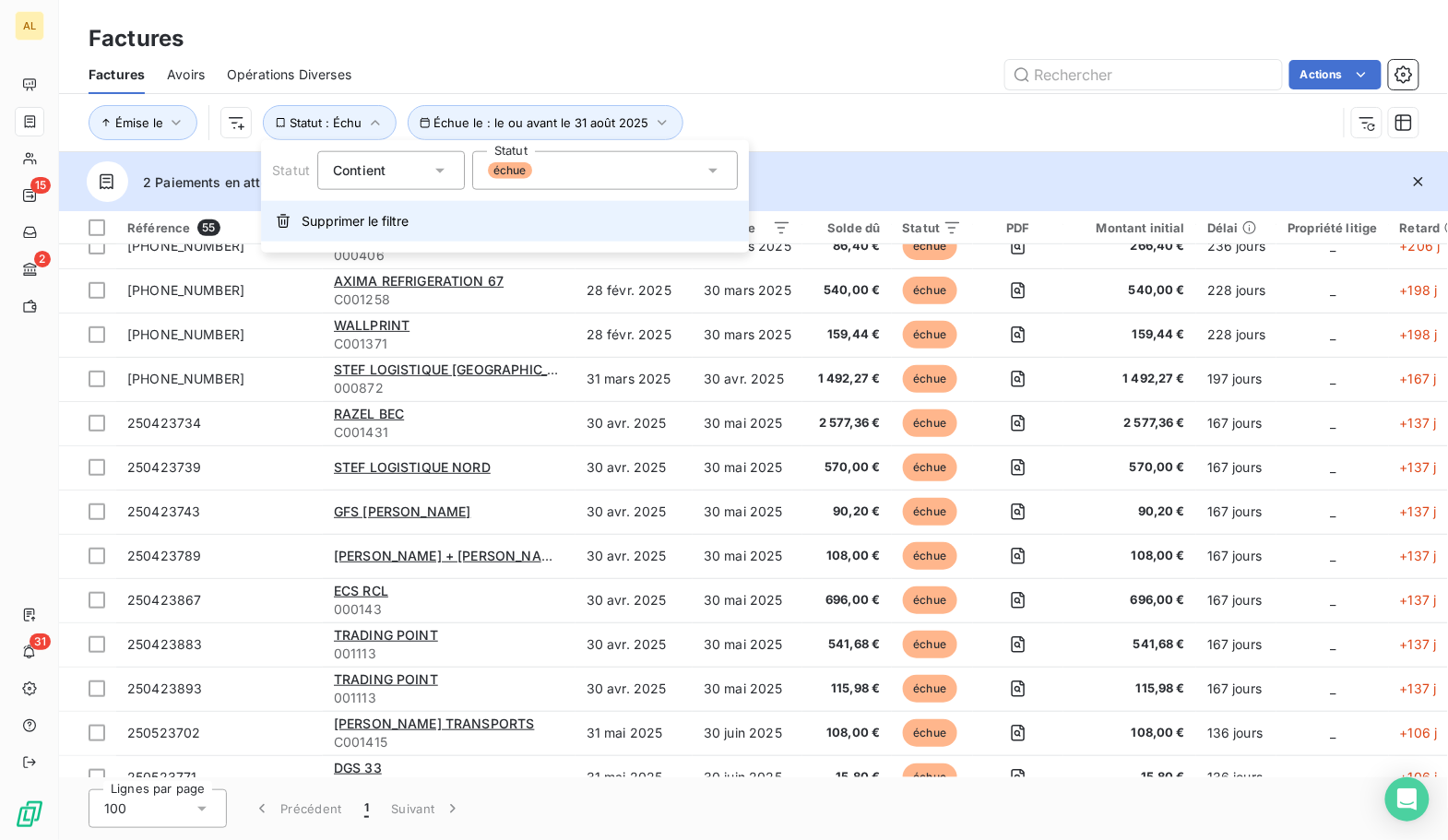
click at [286, 239] on button "Supprimer le filtre" at bounding box center [505, 221] width 488 height 41
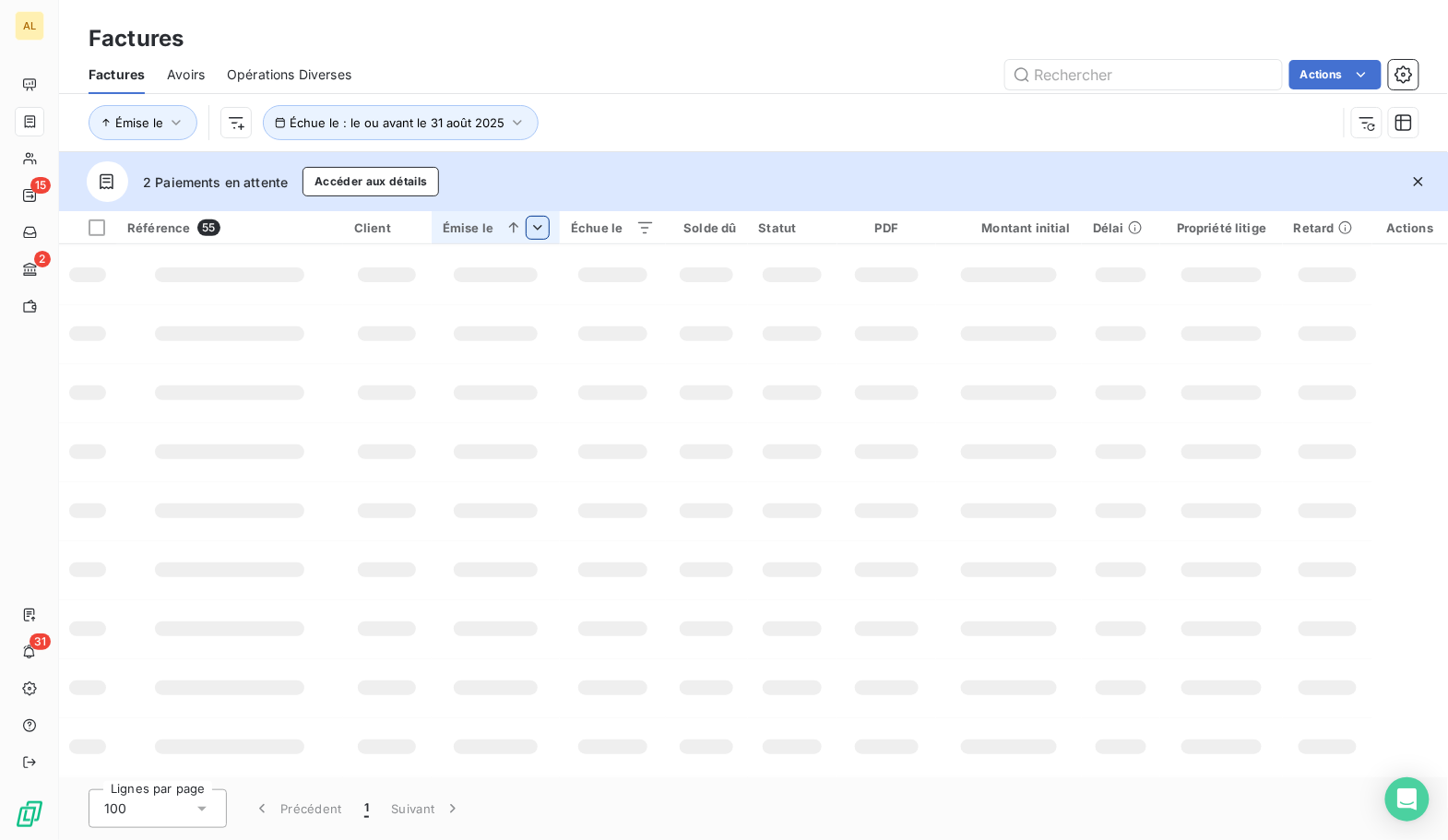
scroll to position [352, 0]
click at [517, 120] on icon "button" at bounding box center [517, 122] width 18 height 18
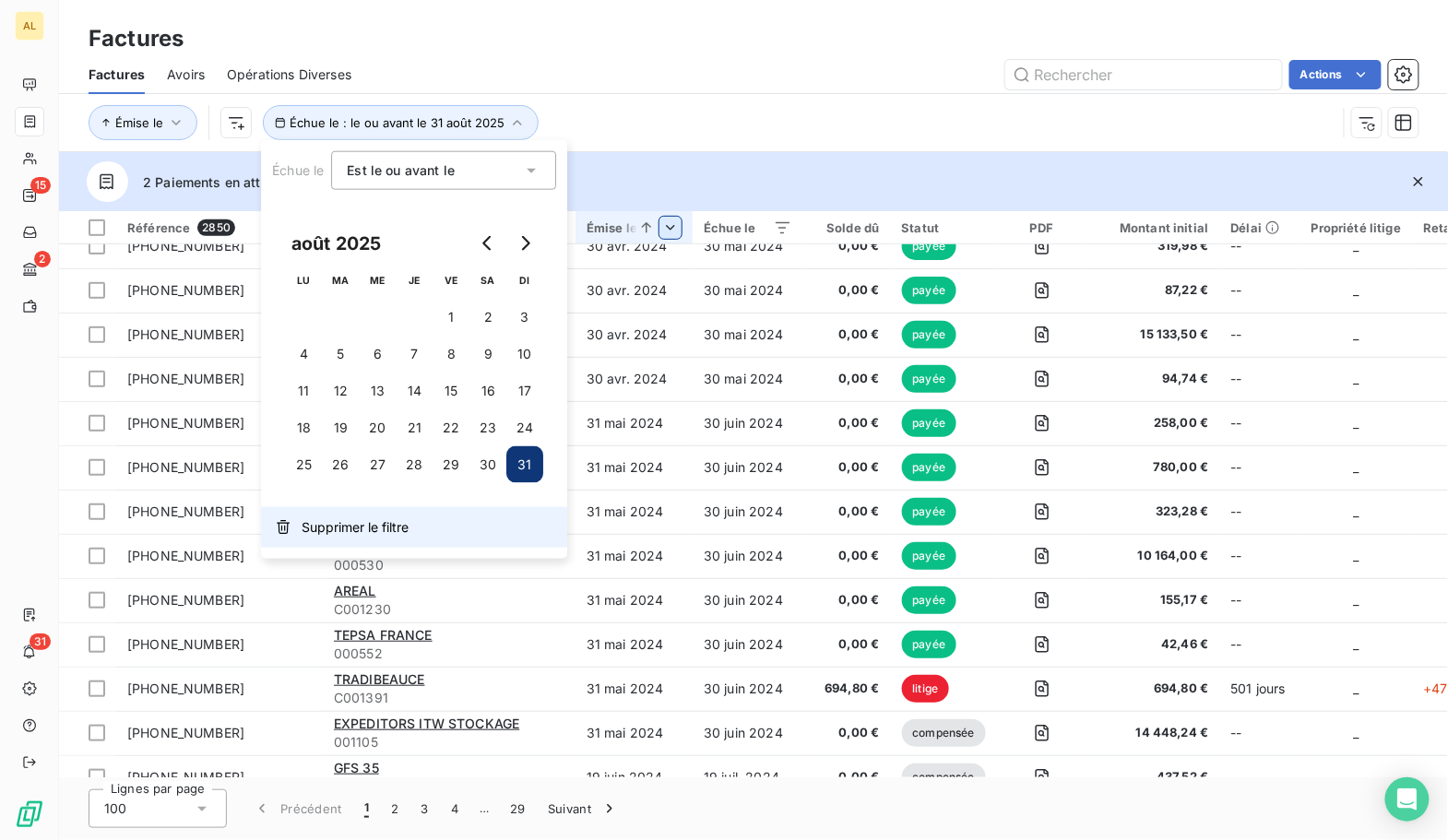
click at [355, 528] on span "Supprimer le filtre" at bounding box center [354, 527] width 107 height 18
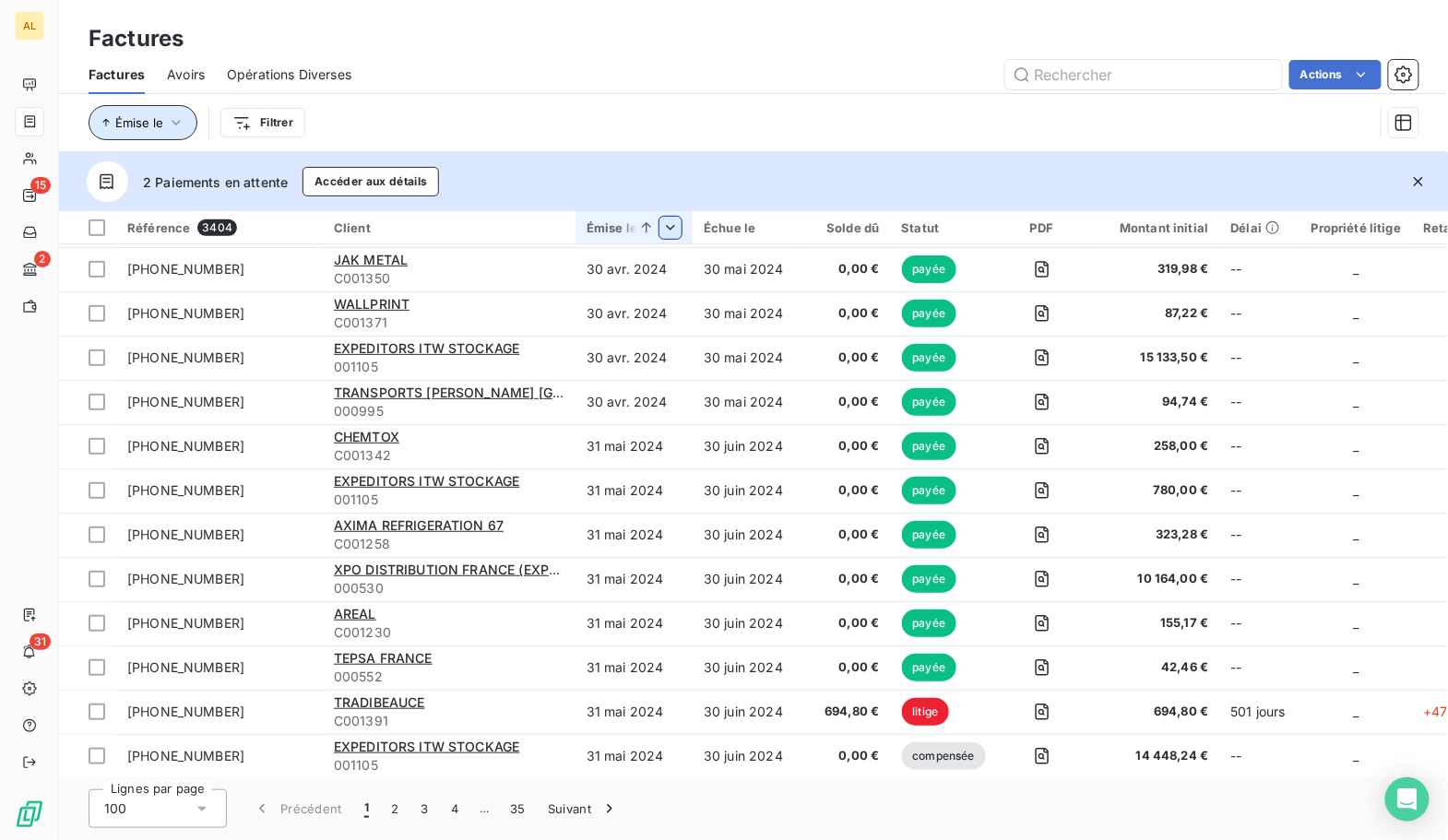
scroll to position [374, 0]
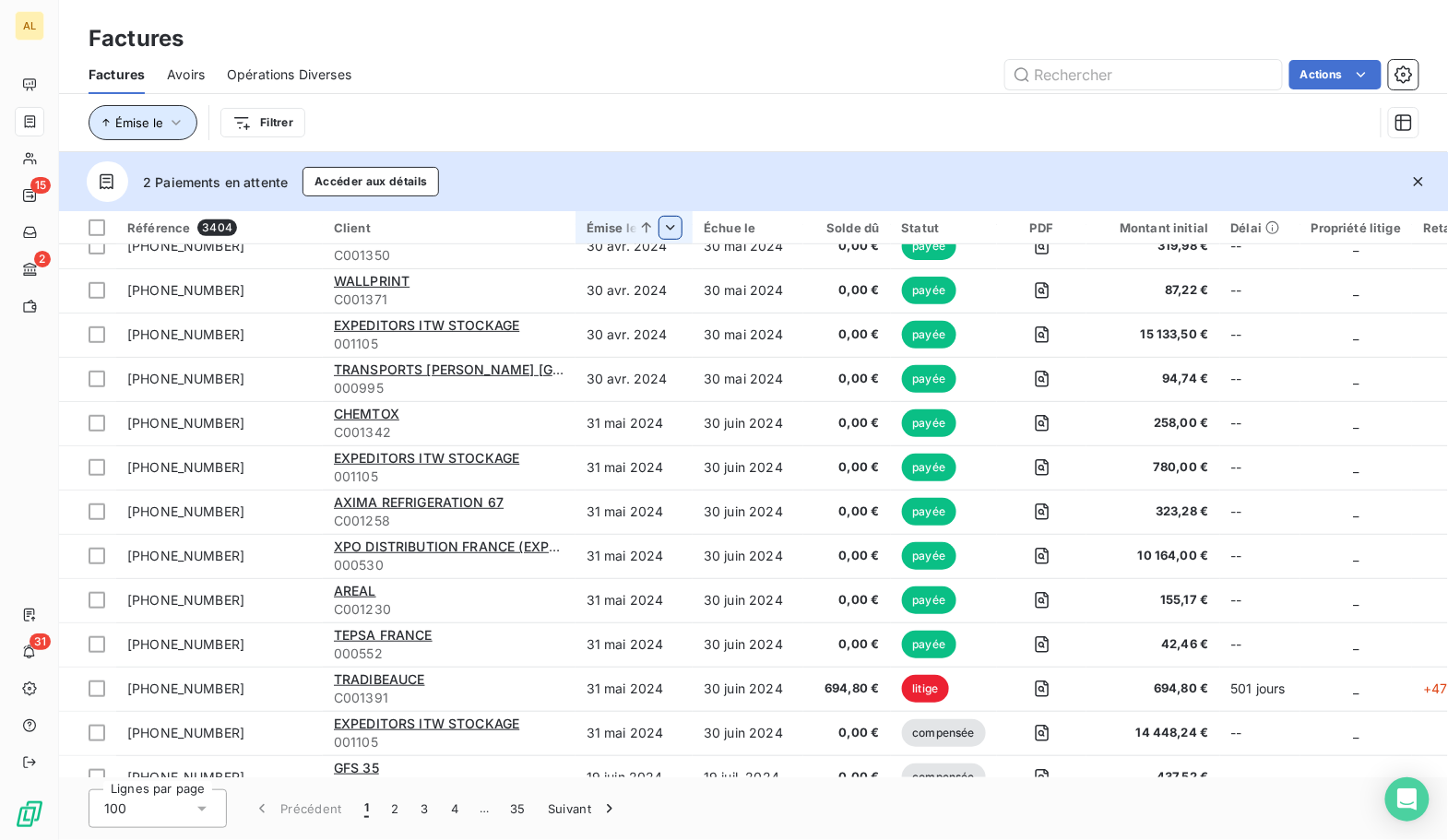
click at [183, 129] on icon "button" at bounding box center [176, 122] width 18 height 18
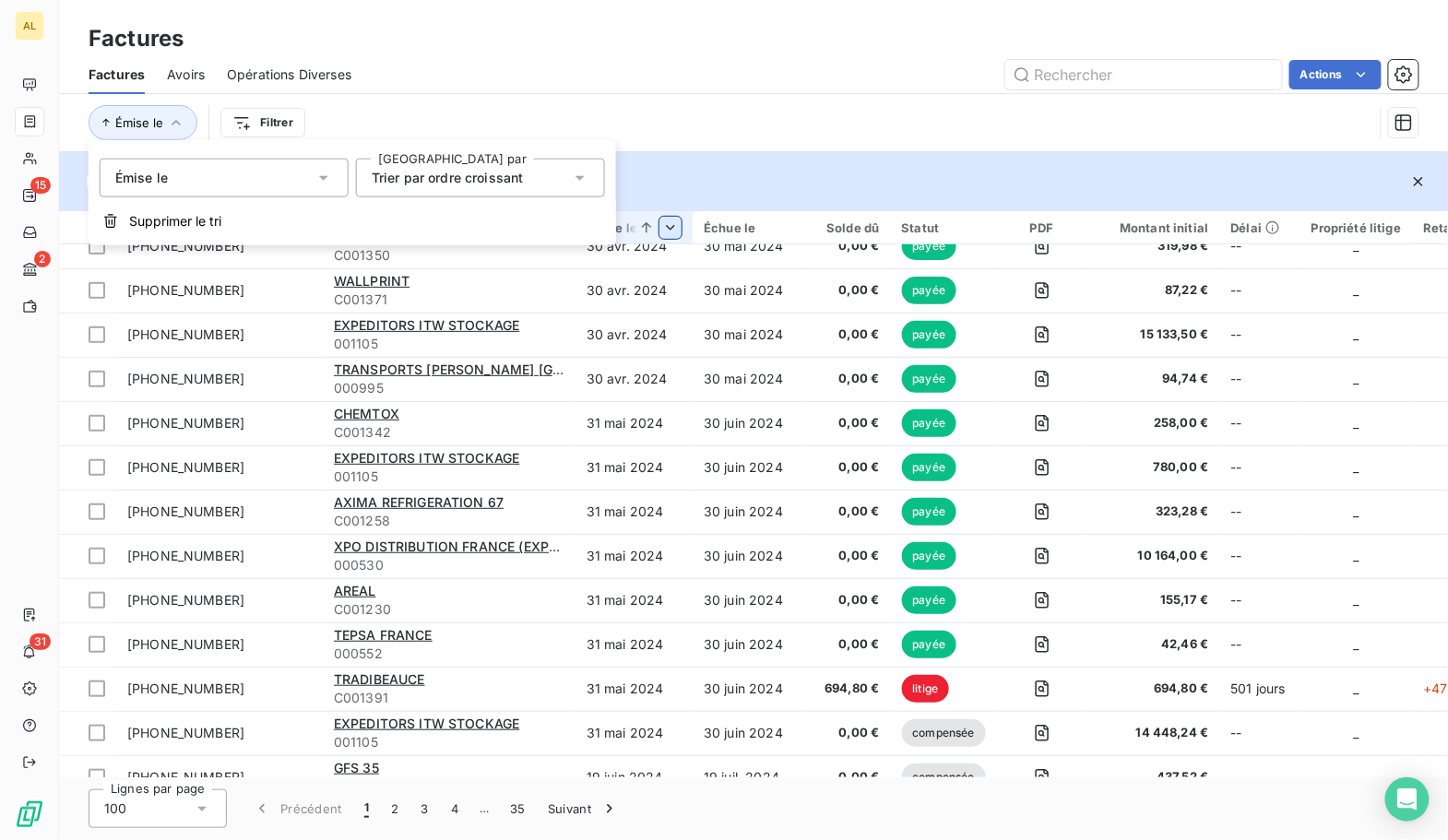
click at [193, 183] on div "Émise le" at bounding box center [224, 178] width 249 height 39
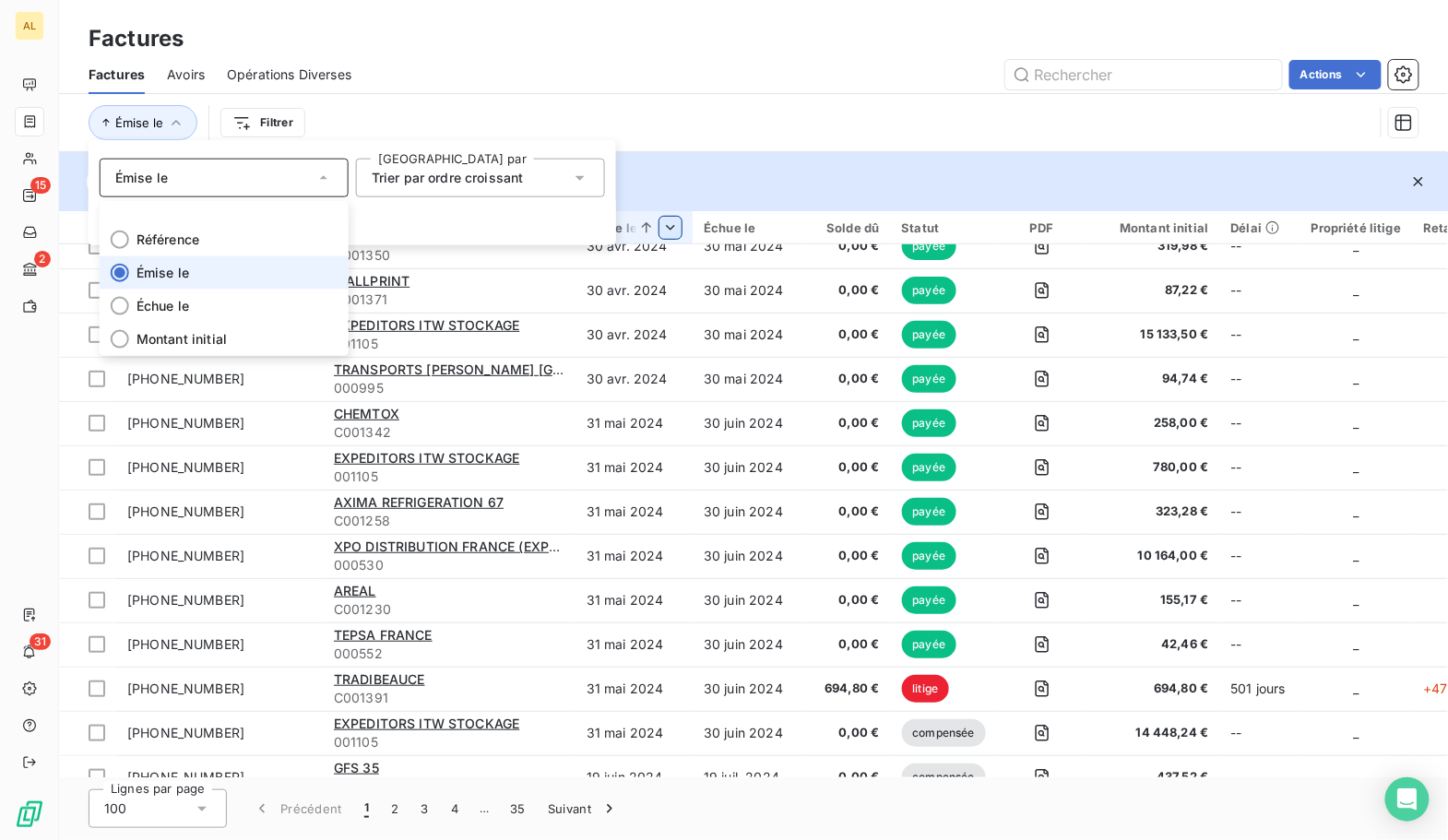
click at [172, 277] on span "Émise le" at bounding box center [163, 273] width 52 height 18
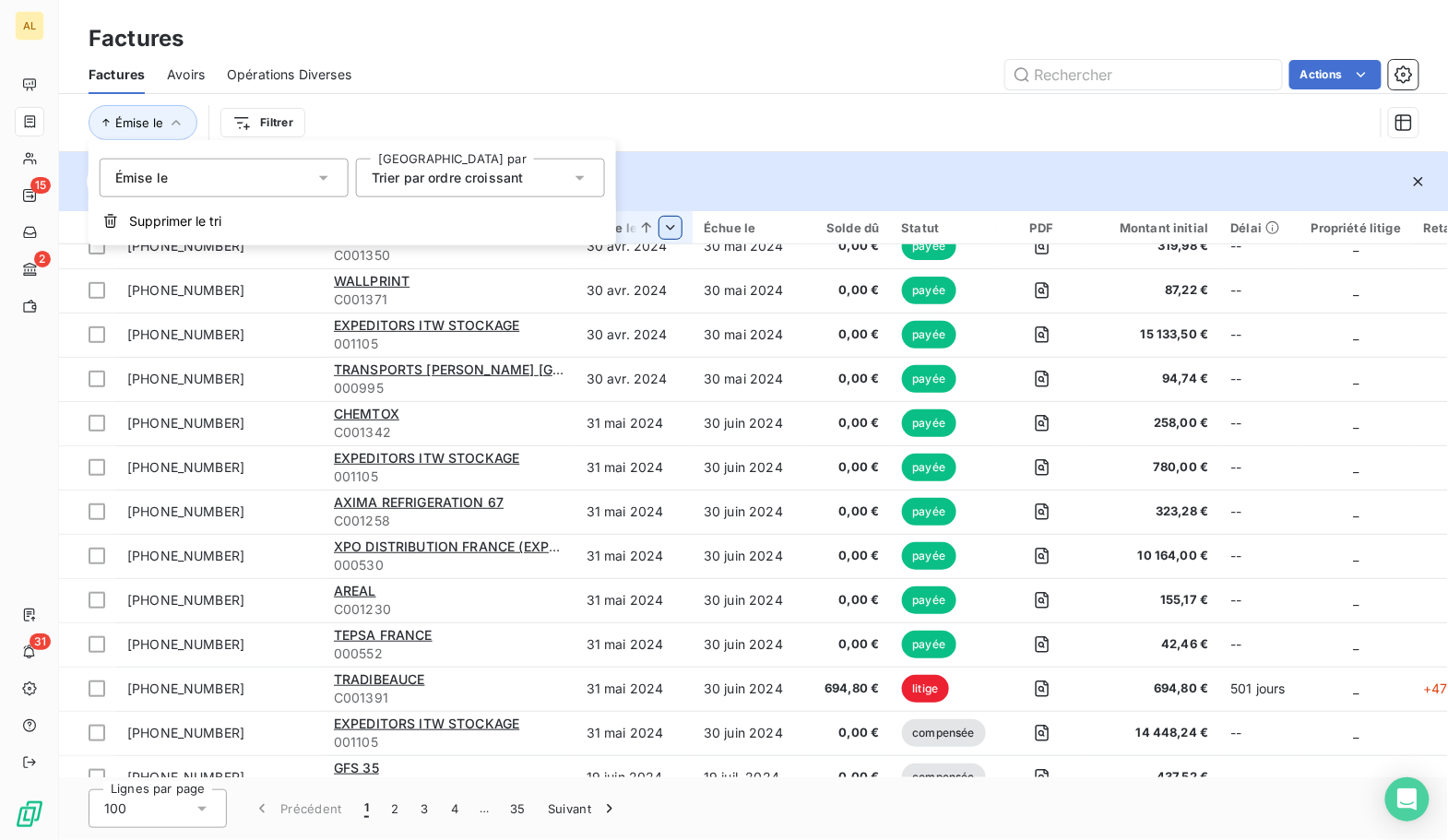
click at [408, 185] on span "Trier par ordre croissant" at bounding box center [448, 178] width 152 height 16
click at [388, 131] on div "Émise le Filtrer" at bounding box center [730, 122] width 1284 height 35
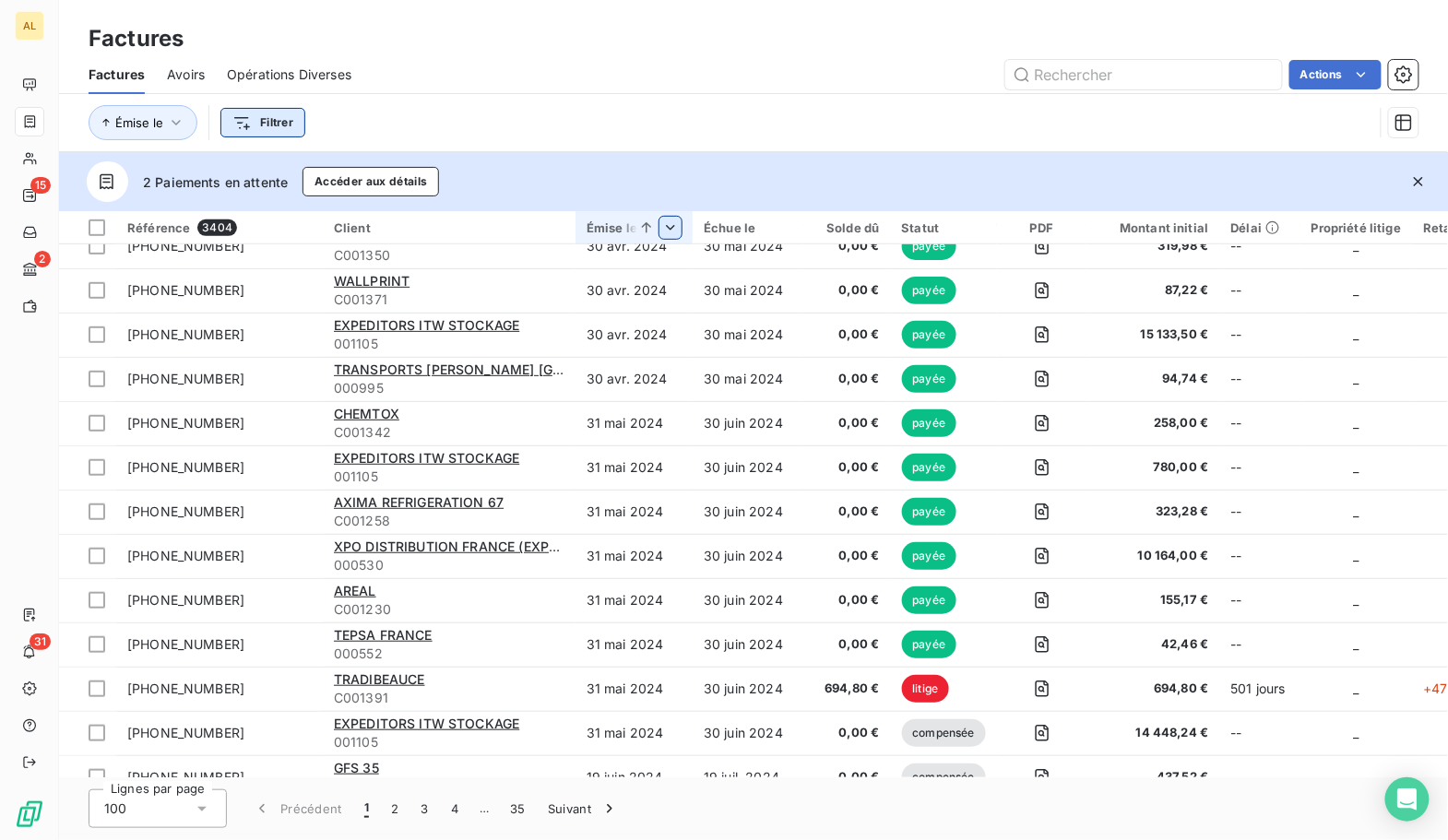
click at [264, 118] on html "AL 15 2 31 Factures Factures Avoirs Opérations Diverses Actions Émise le Filtre…" at bounding box center [724, 420] width 1448 height 840
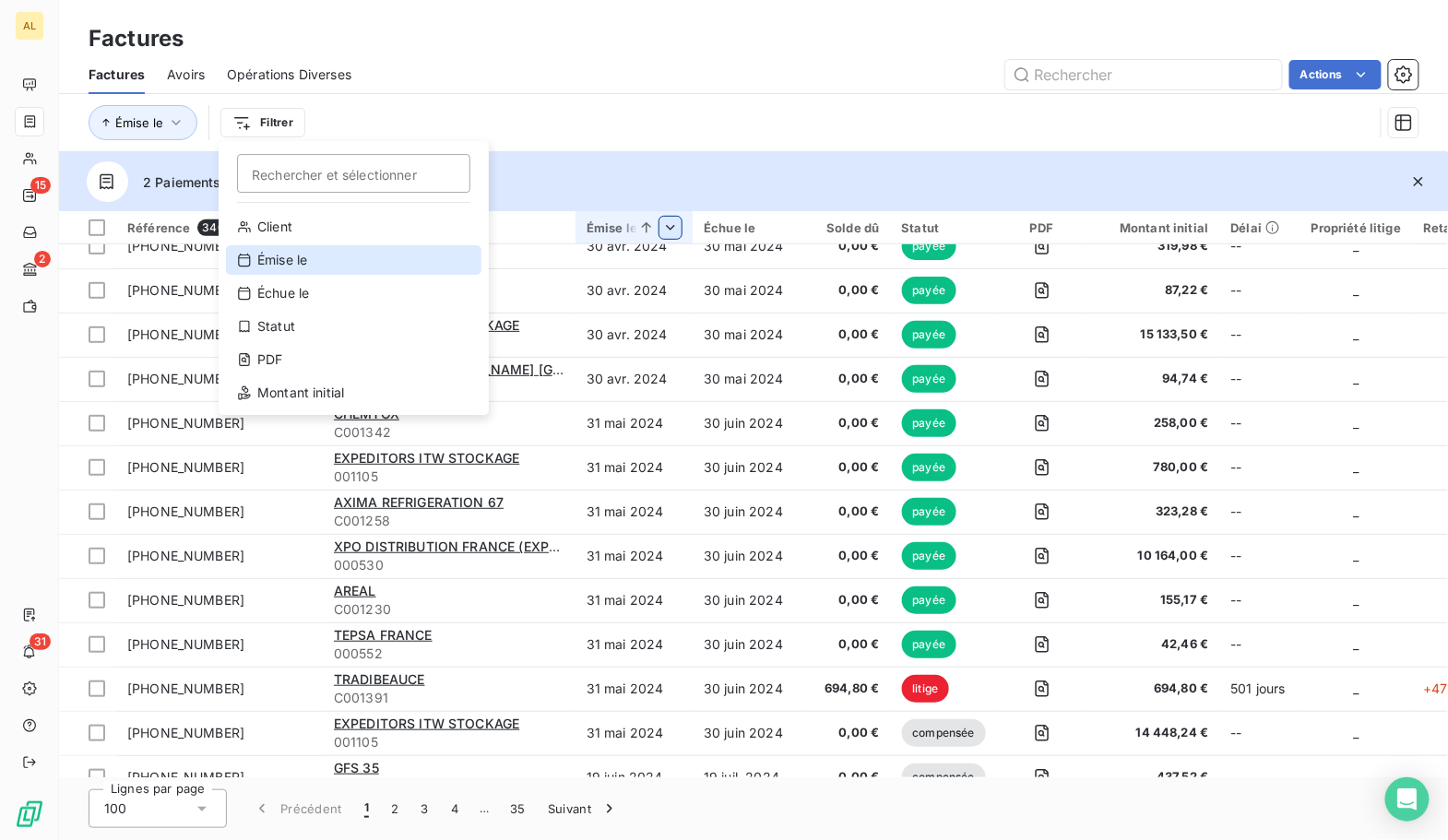
click at [246, 249] on div "Émise le" at bounding box center [354, 260] width 255 height 29
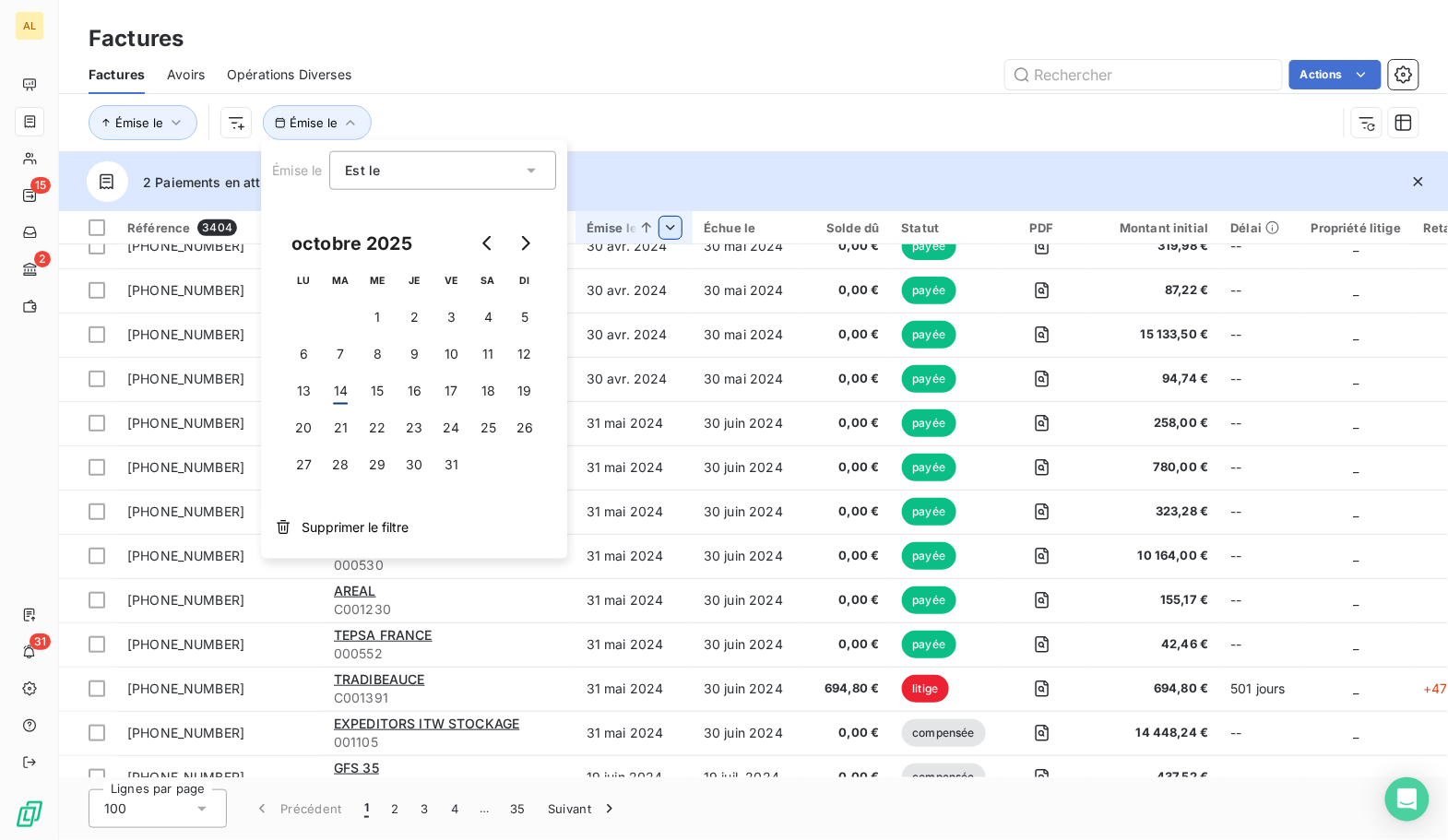
click at [385, 183] on div "Est le" at bounding box center [443, 171] width 227 height 39
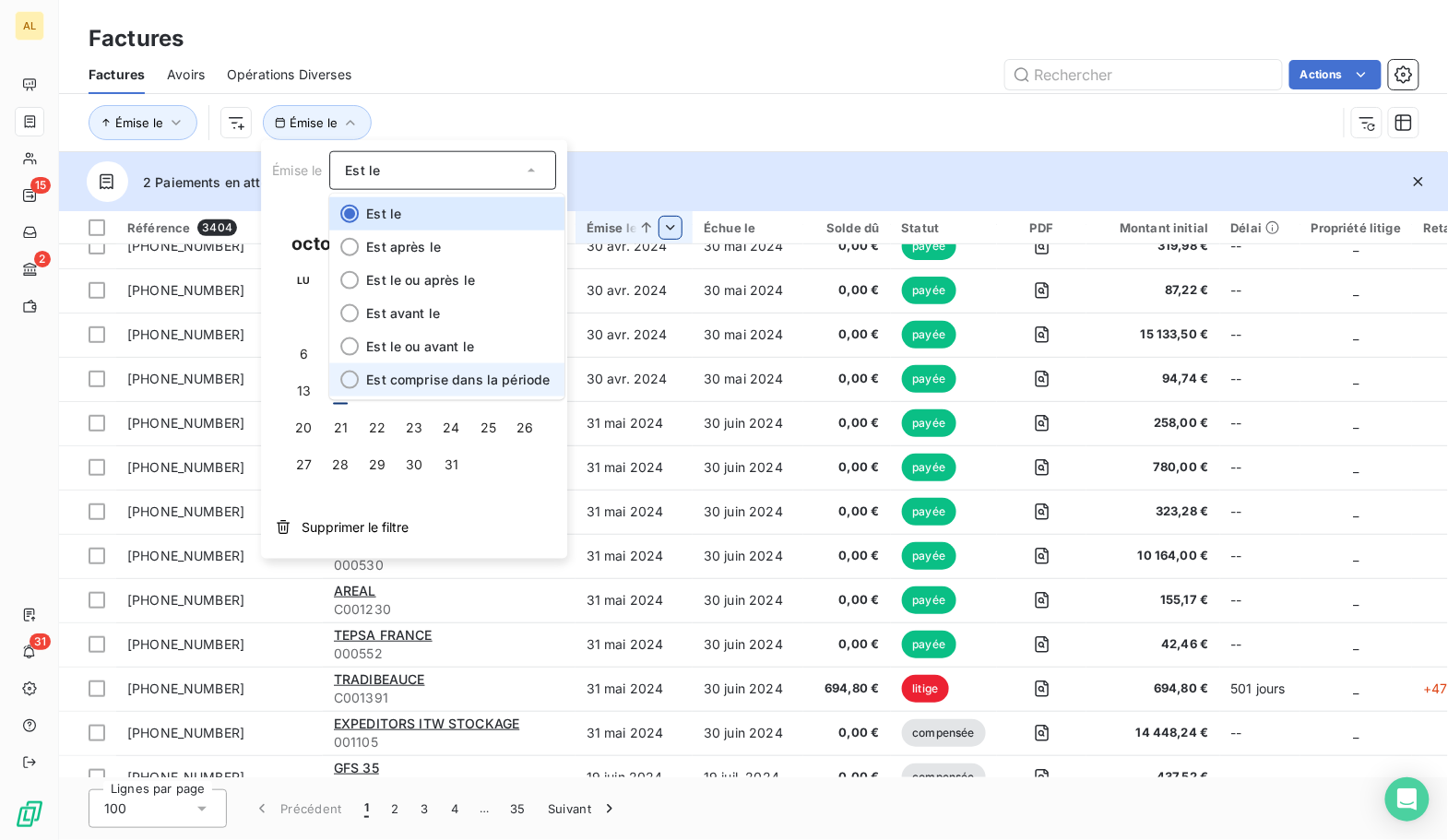
click at [387, 391] on li "Est comprise dans la période" at bounding box center [447, 380] width 235 height 33
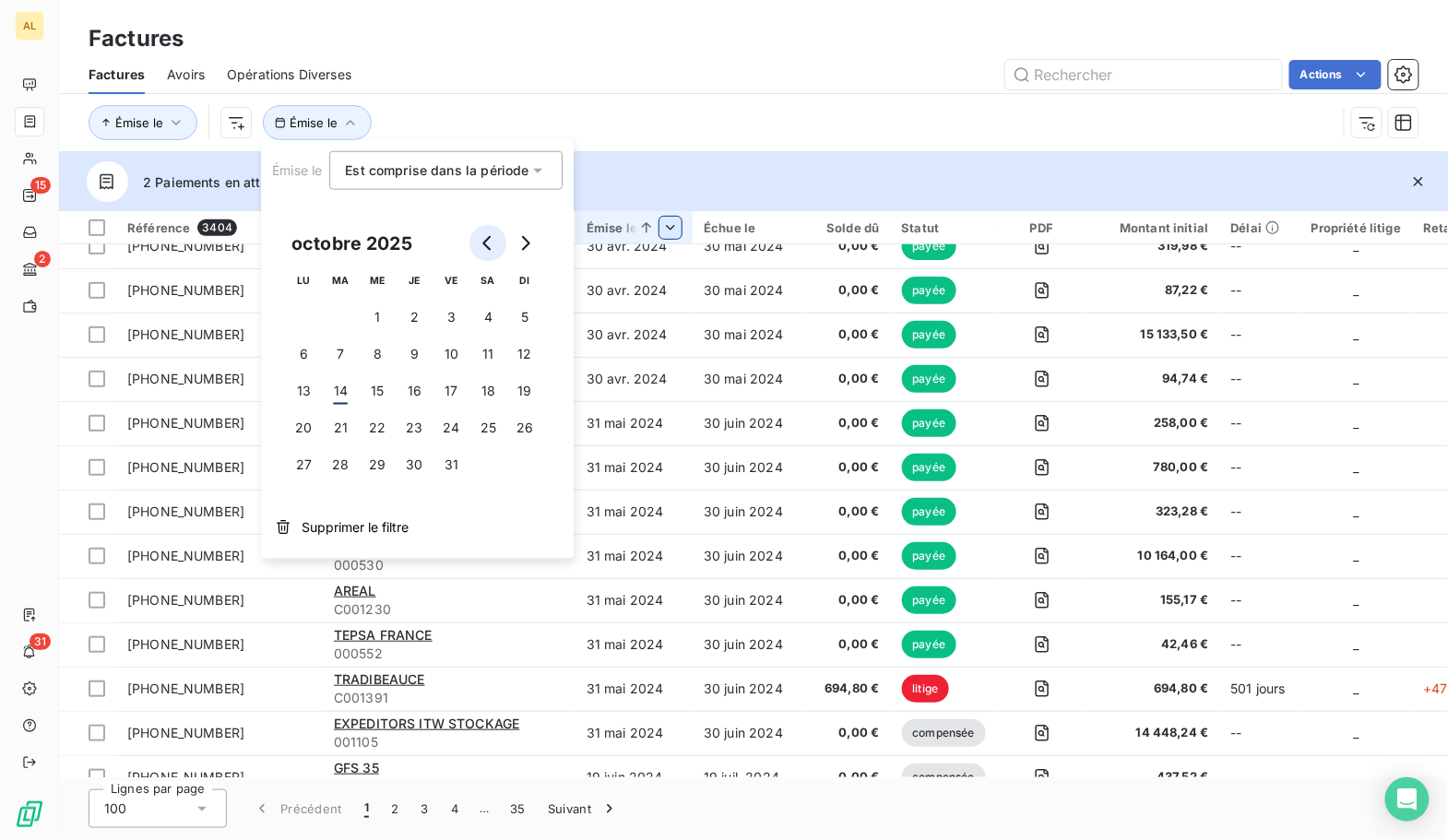
click at [479, 245] on button "Go to previous month" at bounding box center [488, 244] width 37 height 37
click at [298, 327] on button "1" at bounding box center [303, 318] width 37 height 37
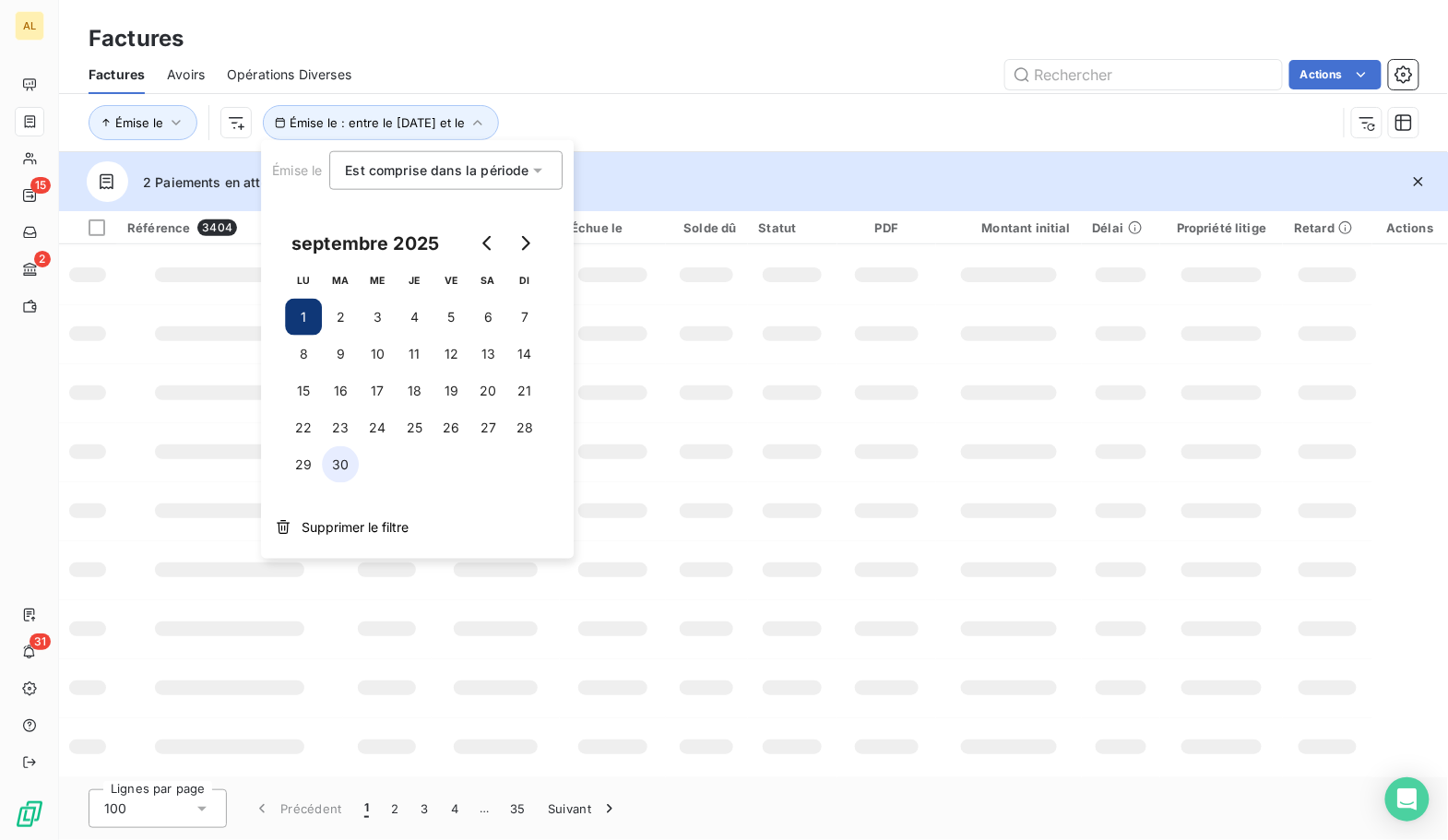
scroll to position [352, 0]
click at [352, 468] on button "30" at bounding box center [340, 464] width 37 height 37
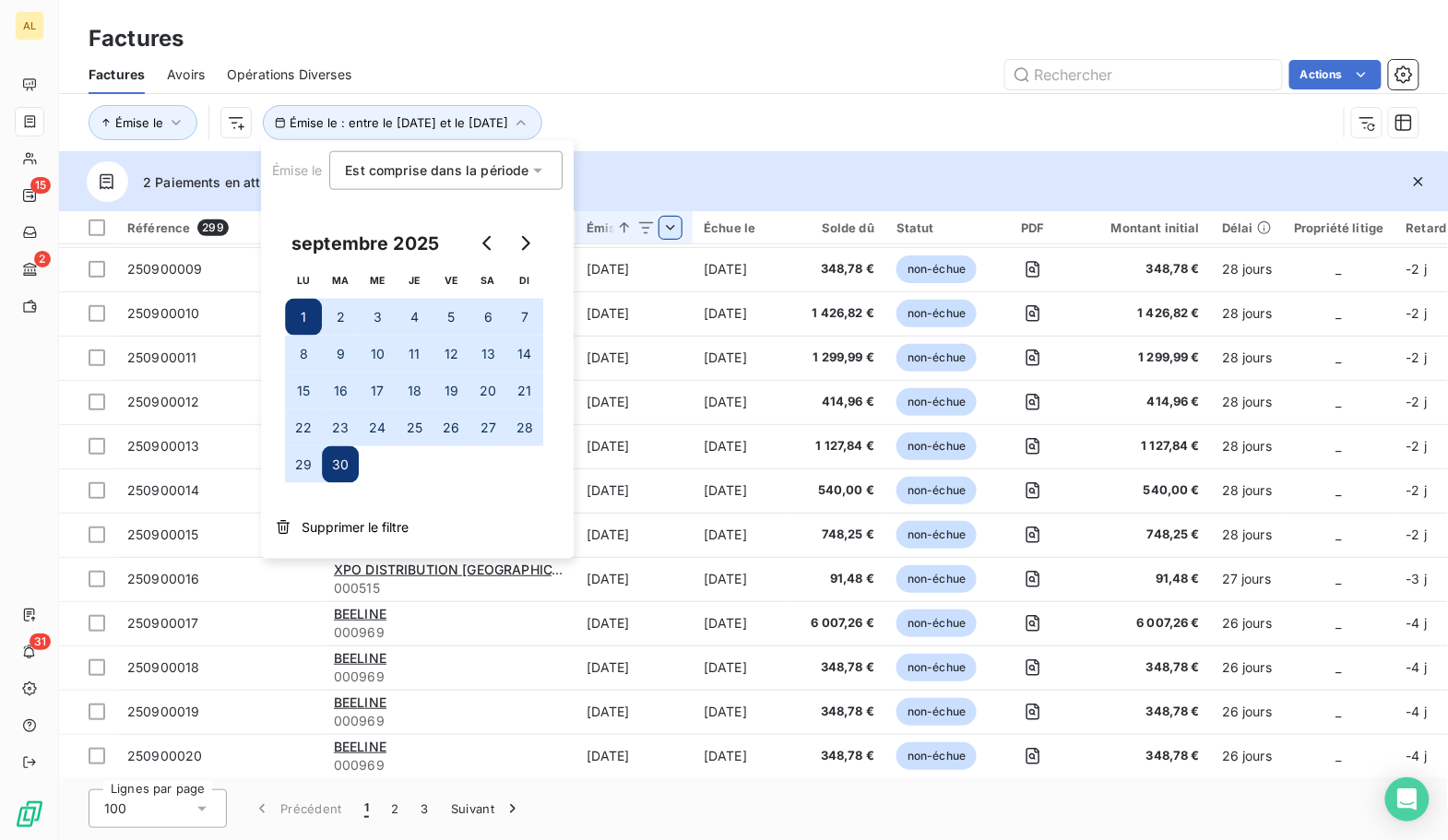
scroll to position [374, 0]
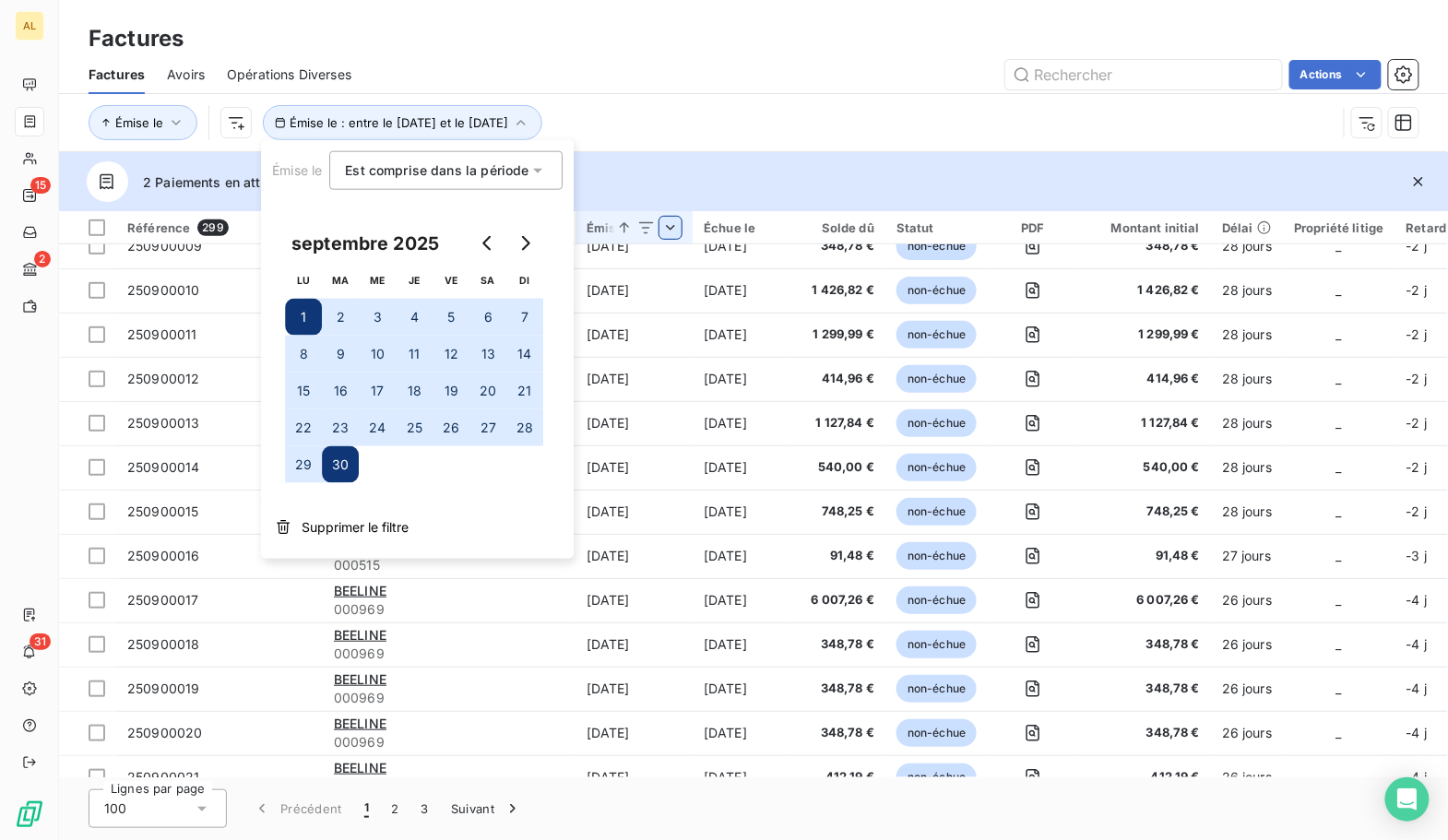
click at [752, 139] on div "Émise le Émise le : entre le 1 sept. 2025 et le 30 sept. 2025" at bounding box center [712, 122] width 1248 height 35
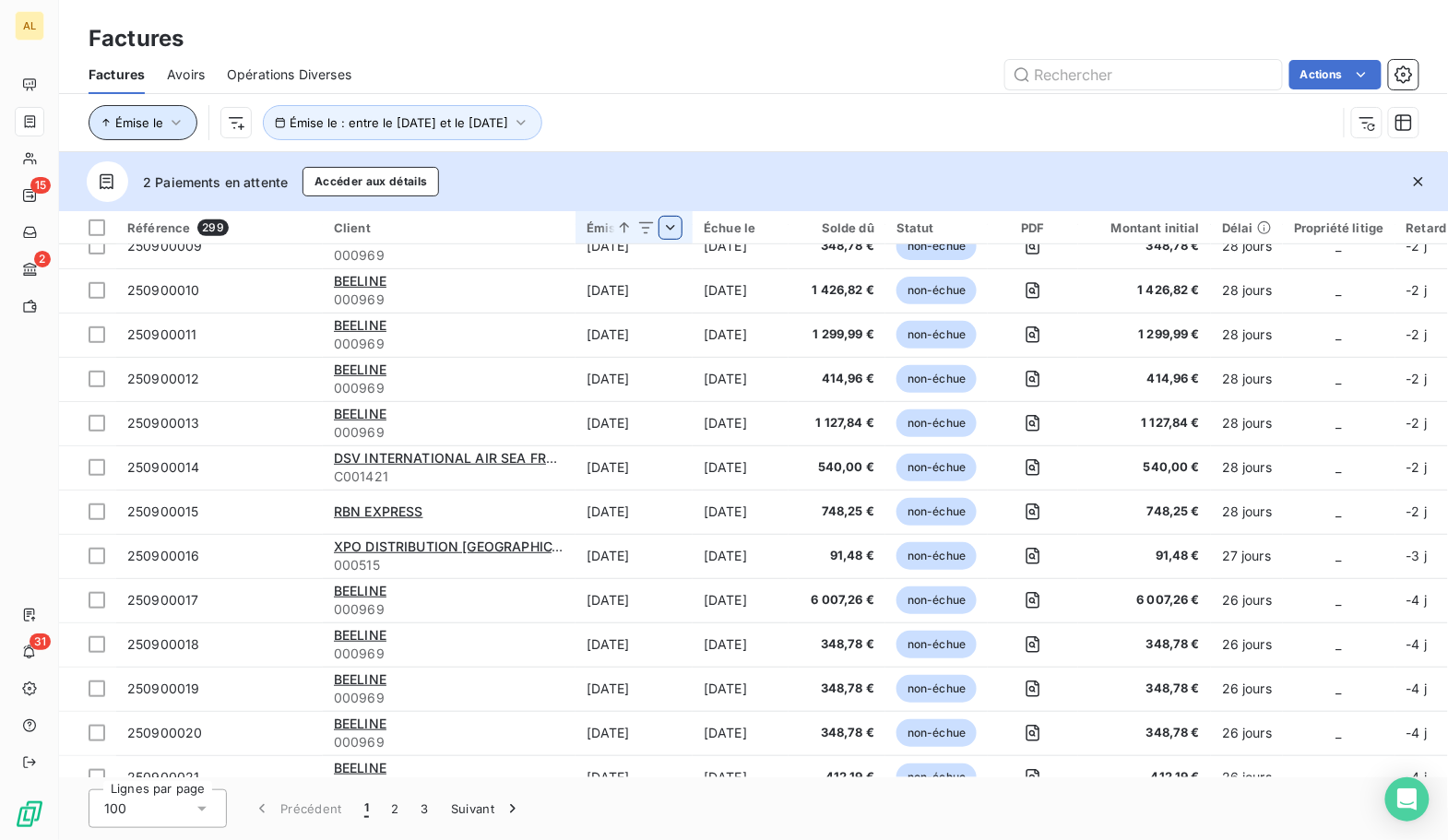
click at [183, 135] on button "Émise le" at bounding box center [143, 122] width 109 height 35
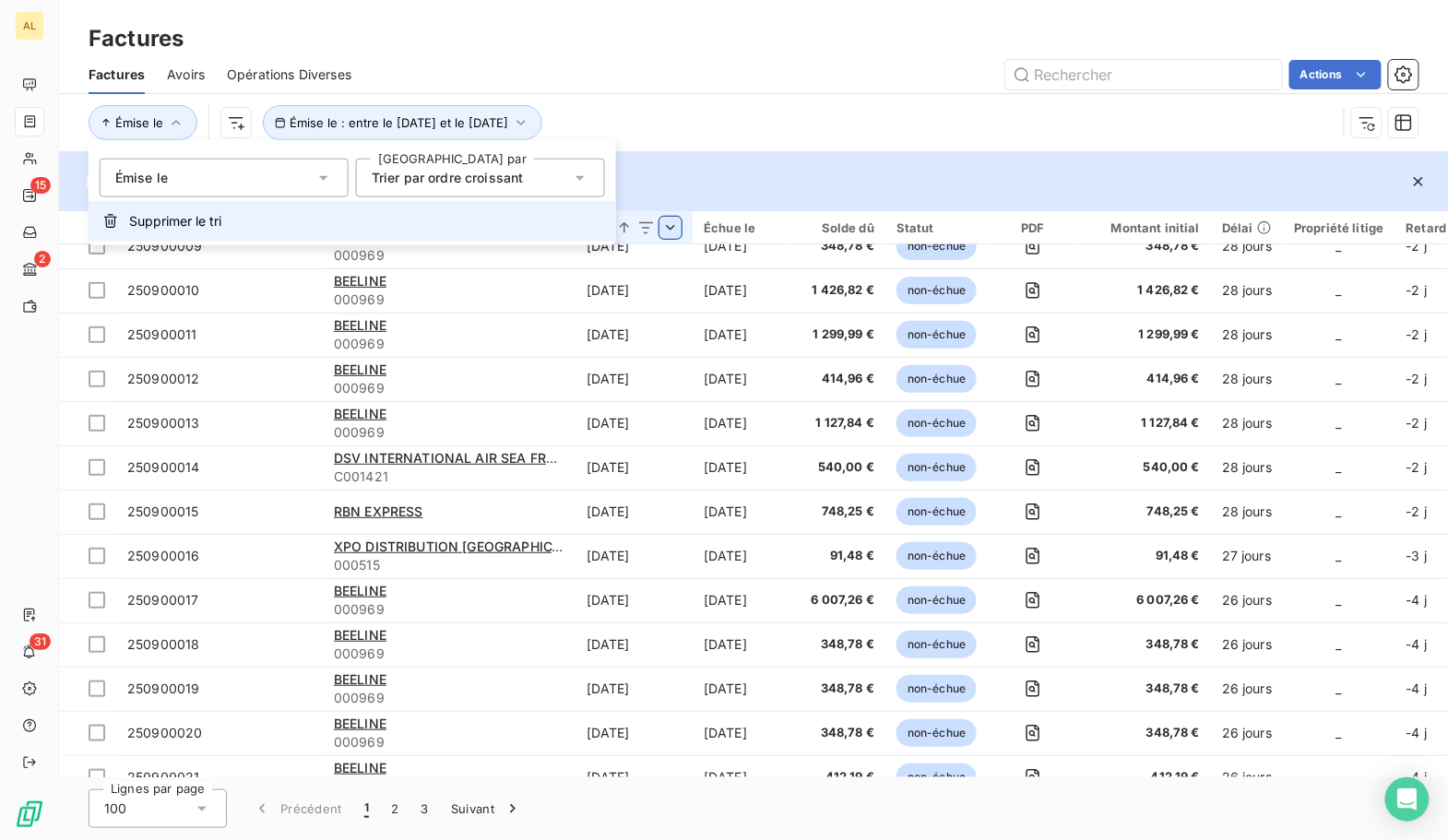
click at [189, 225] on span "Supprimer le tri" at bounding box center [175, 220] width 92 height 18
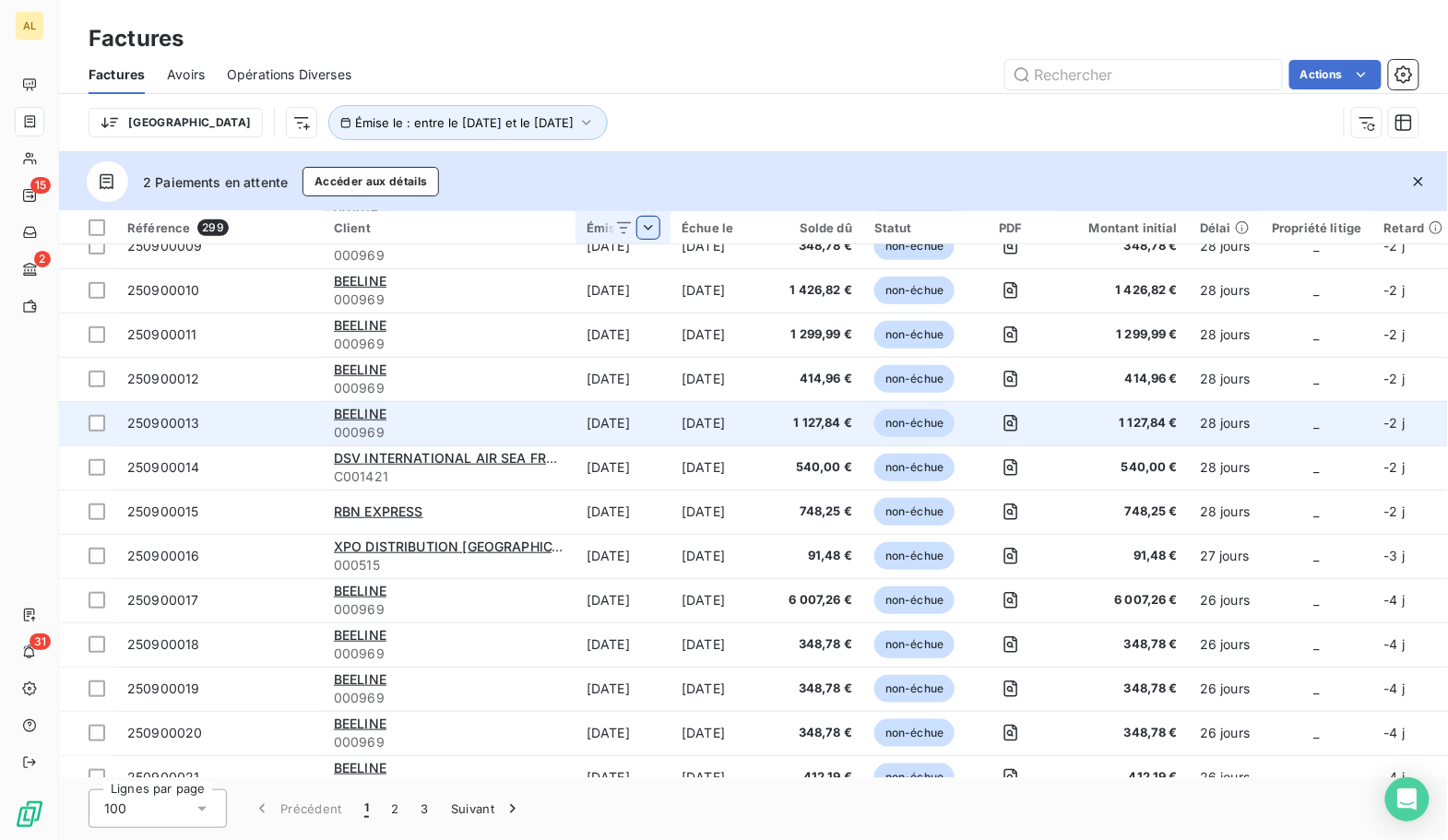
scroll to position [0, 0]
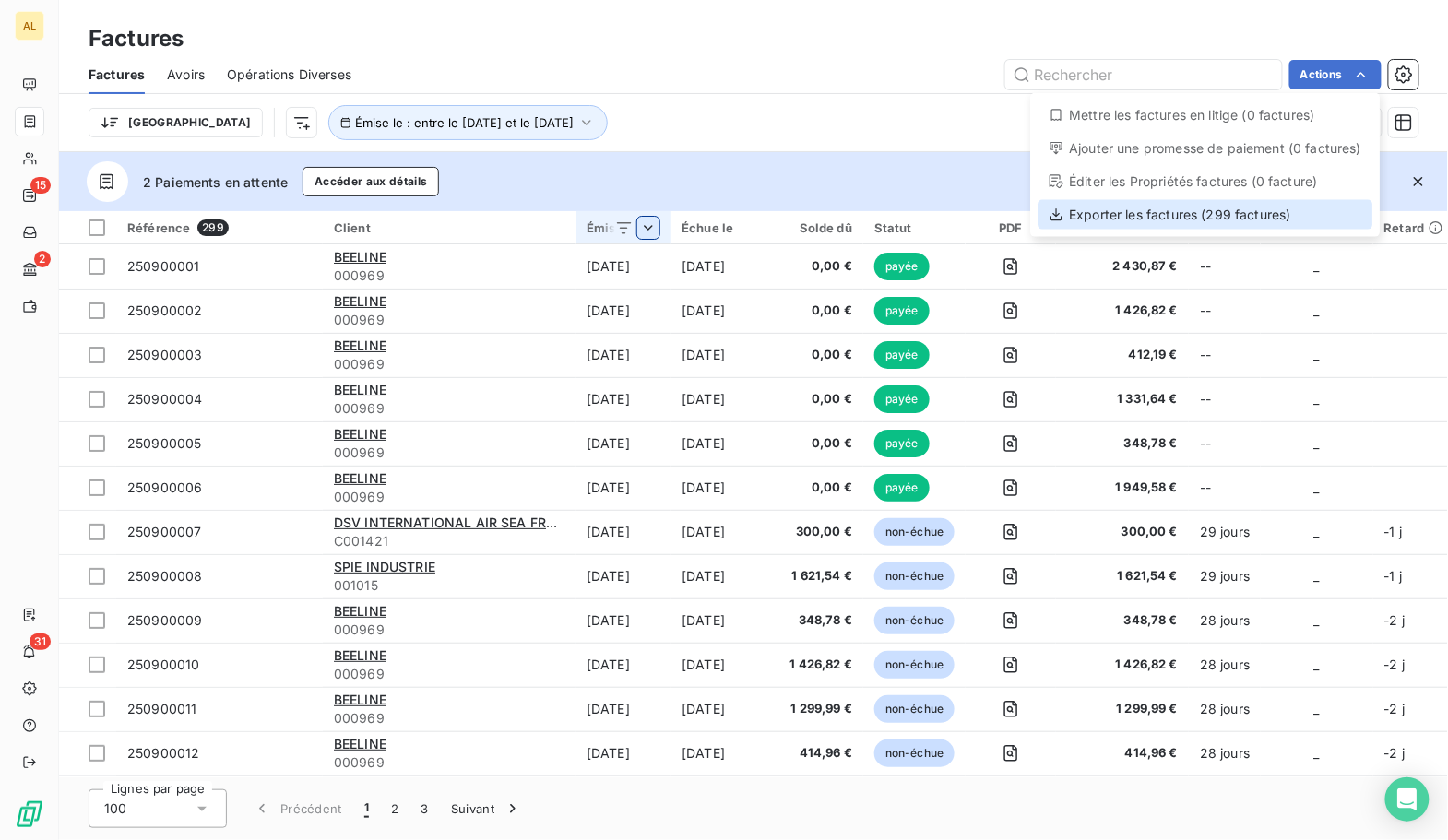
click at [1205, 215] on div "Exporter les factures (299 factures)" at bounding box center [1204, 215] width 335 height 29
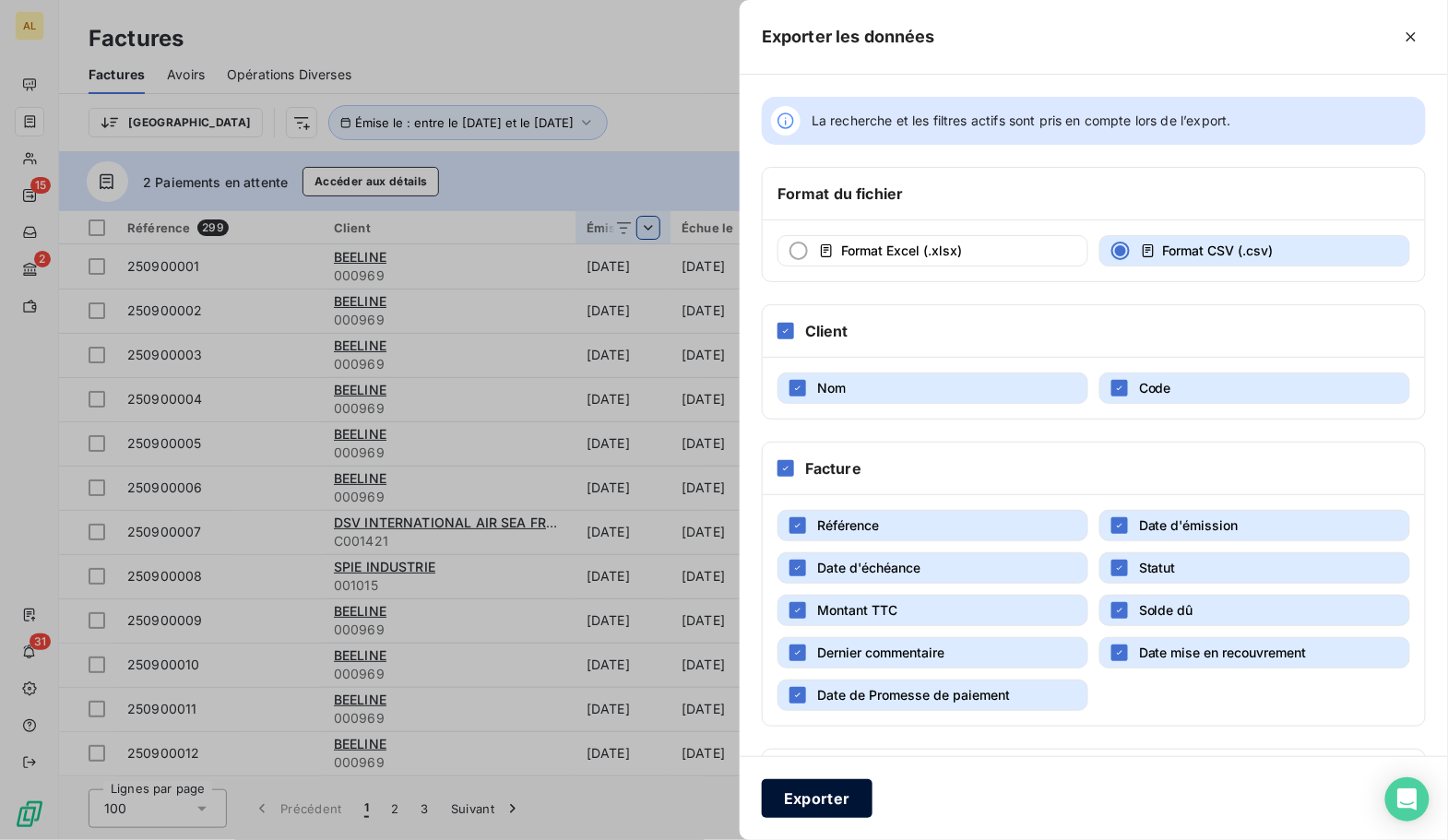
click at [788, 802] on button "Exporter" at bounding box center [817, 798] width 111 height 39
